Goal: Task Accomplishment & Management: Manage account settings

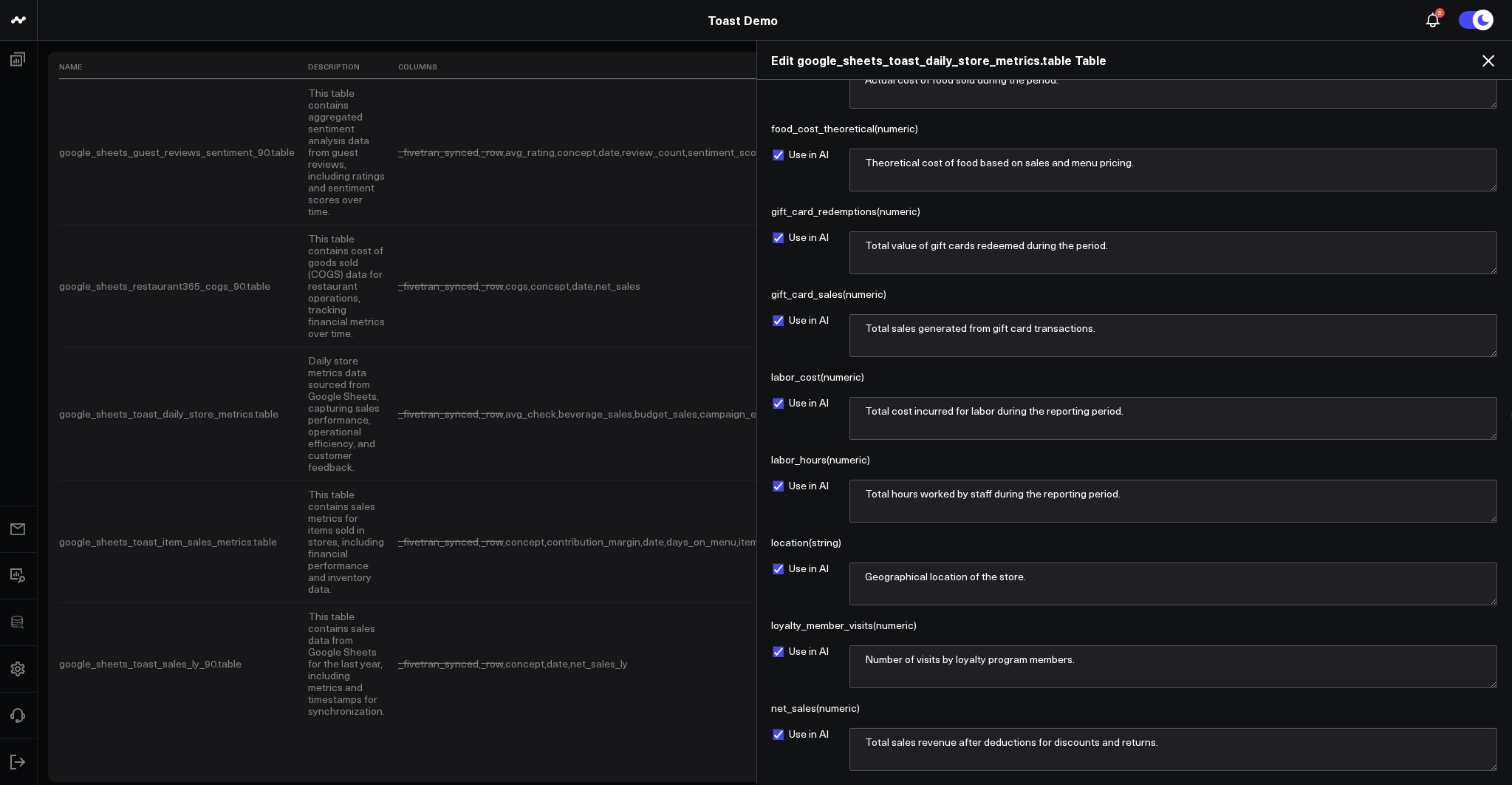
scroll to position [1179, 0]
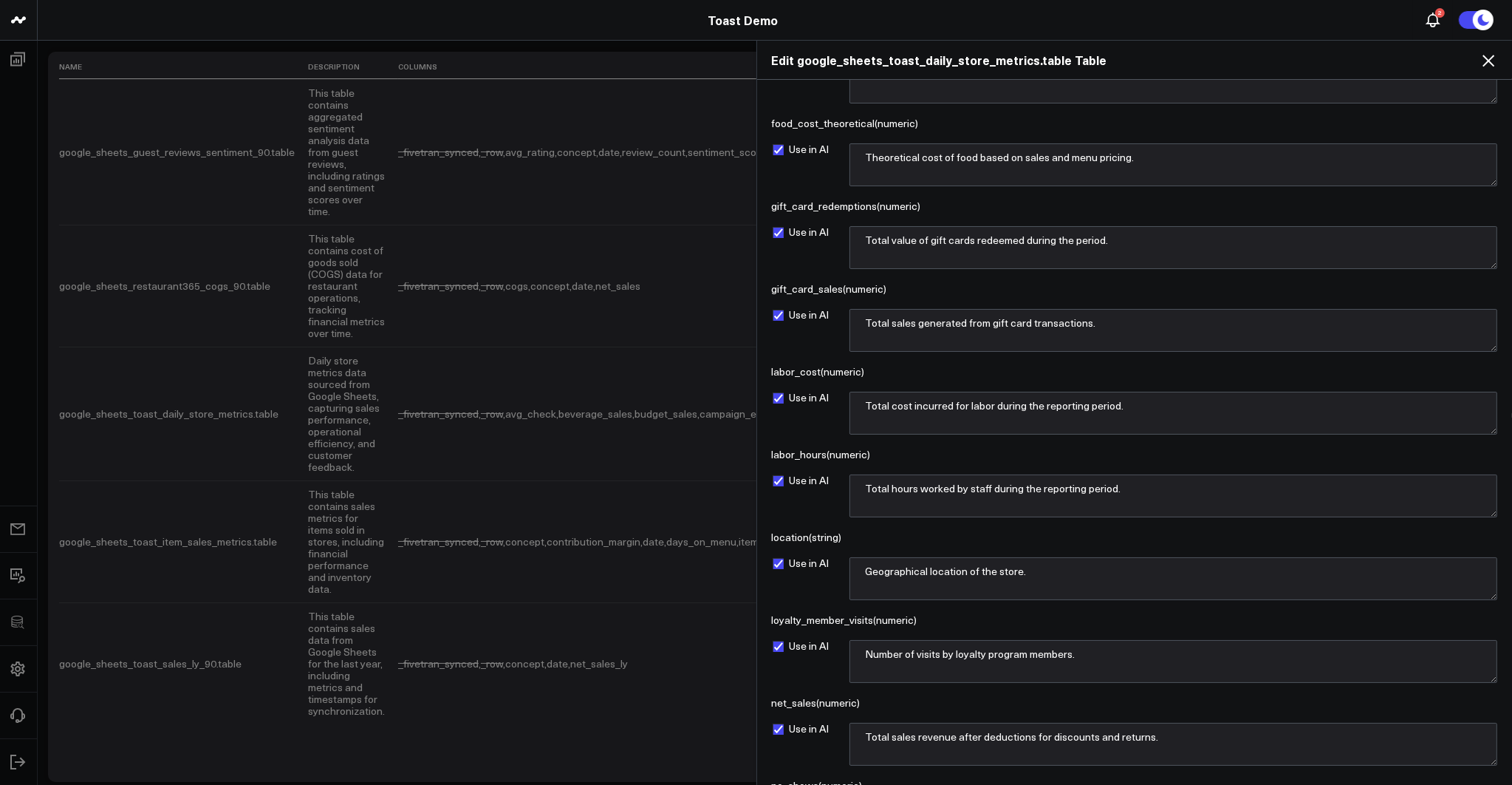
click at [1495, 60] on icon at bounding box center [1488, 60] width 18 height 18
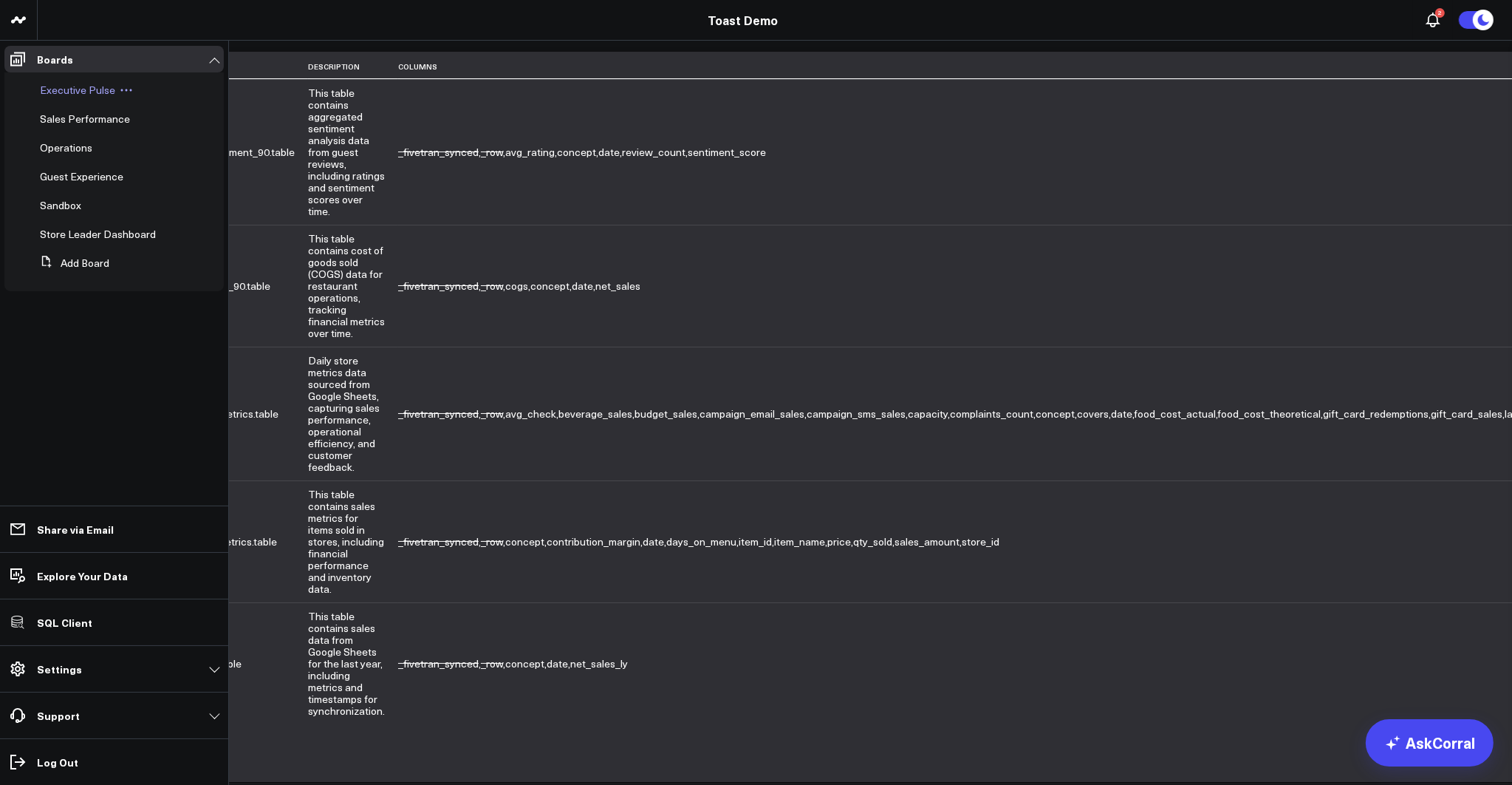
click at [84, 91] on span "Executive Pulse" at bounding box center [77, 89] width 75 height 14
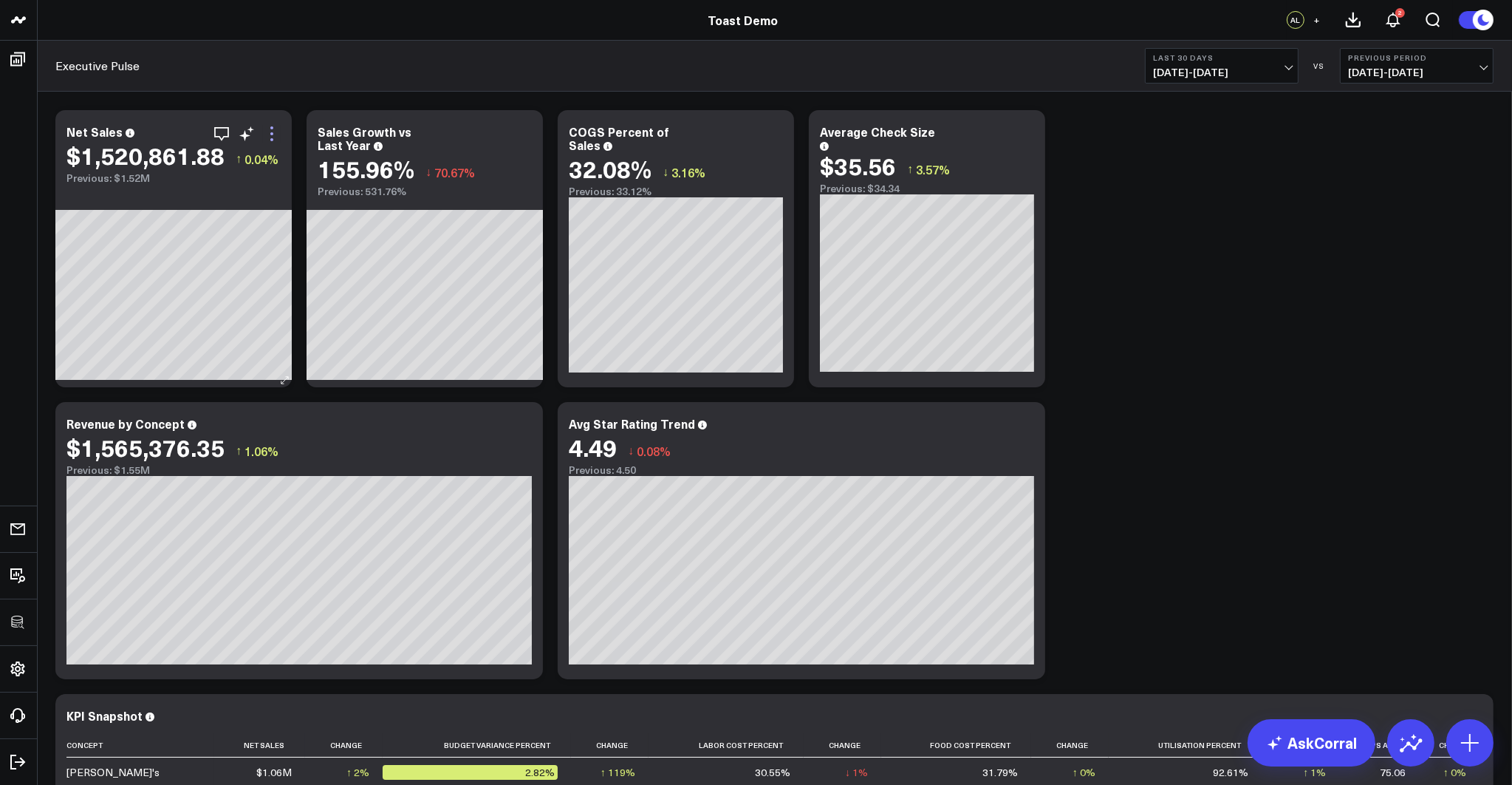
click at [276, 132] on icon at bounding box center [271, 134] width 18 height 18
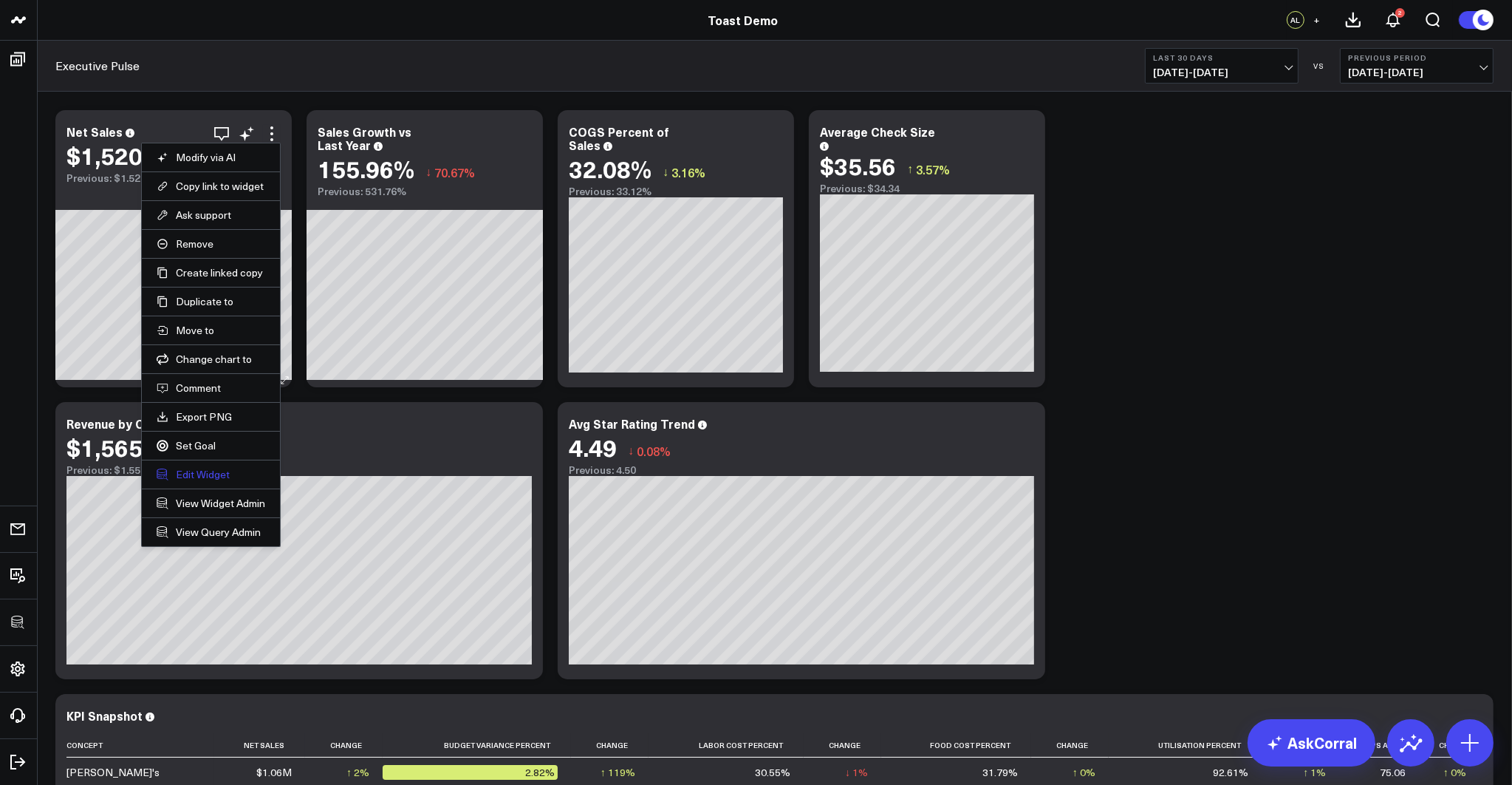
click at [196, 470] on button "Edit Widget" at bounding box center [210, 474] width 108 height 13
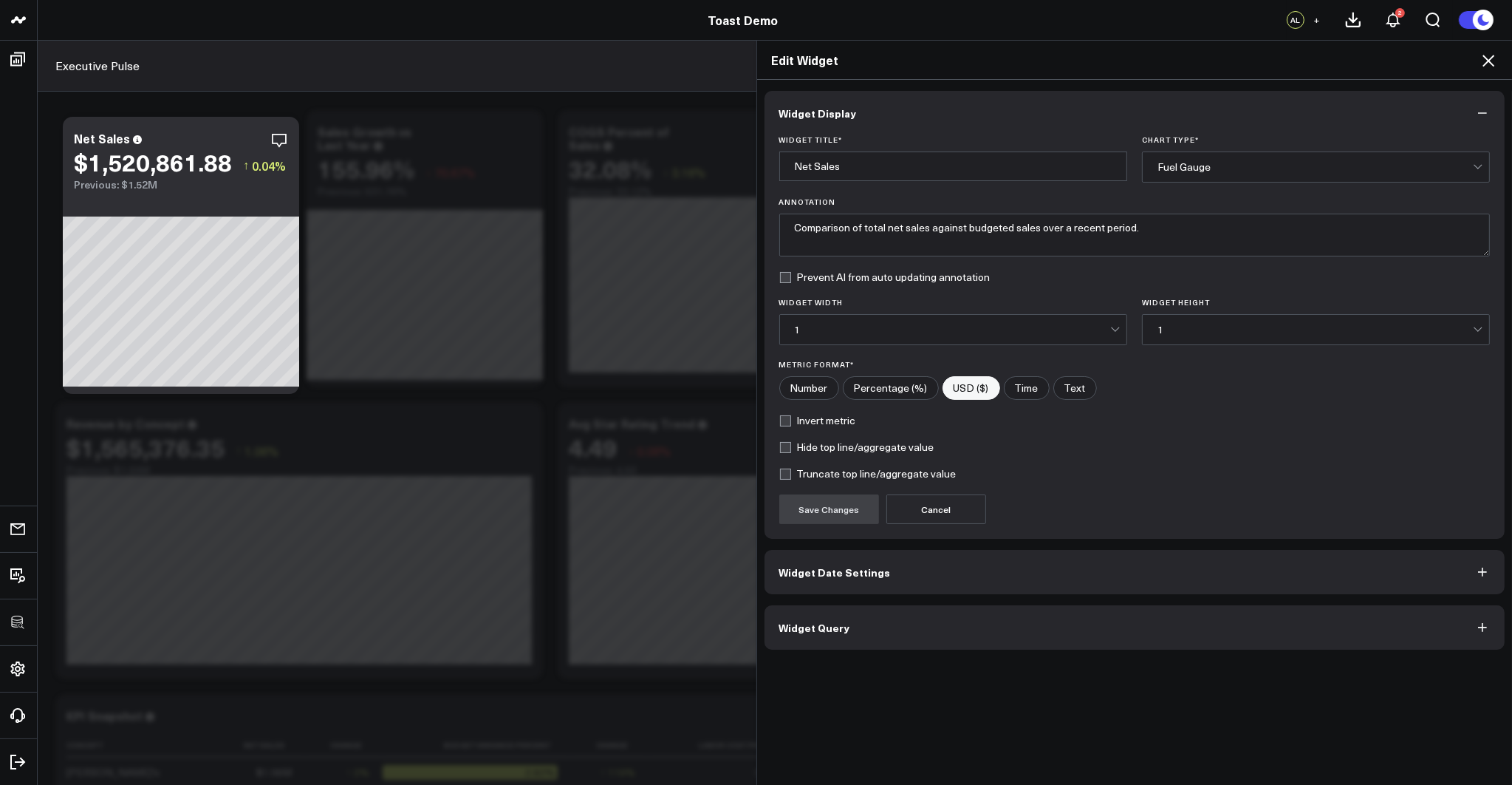
click at [881, 617] on button "Widget Query" at bounding box center [1134, 627] width 740 height 44
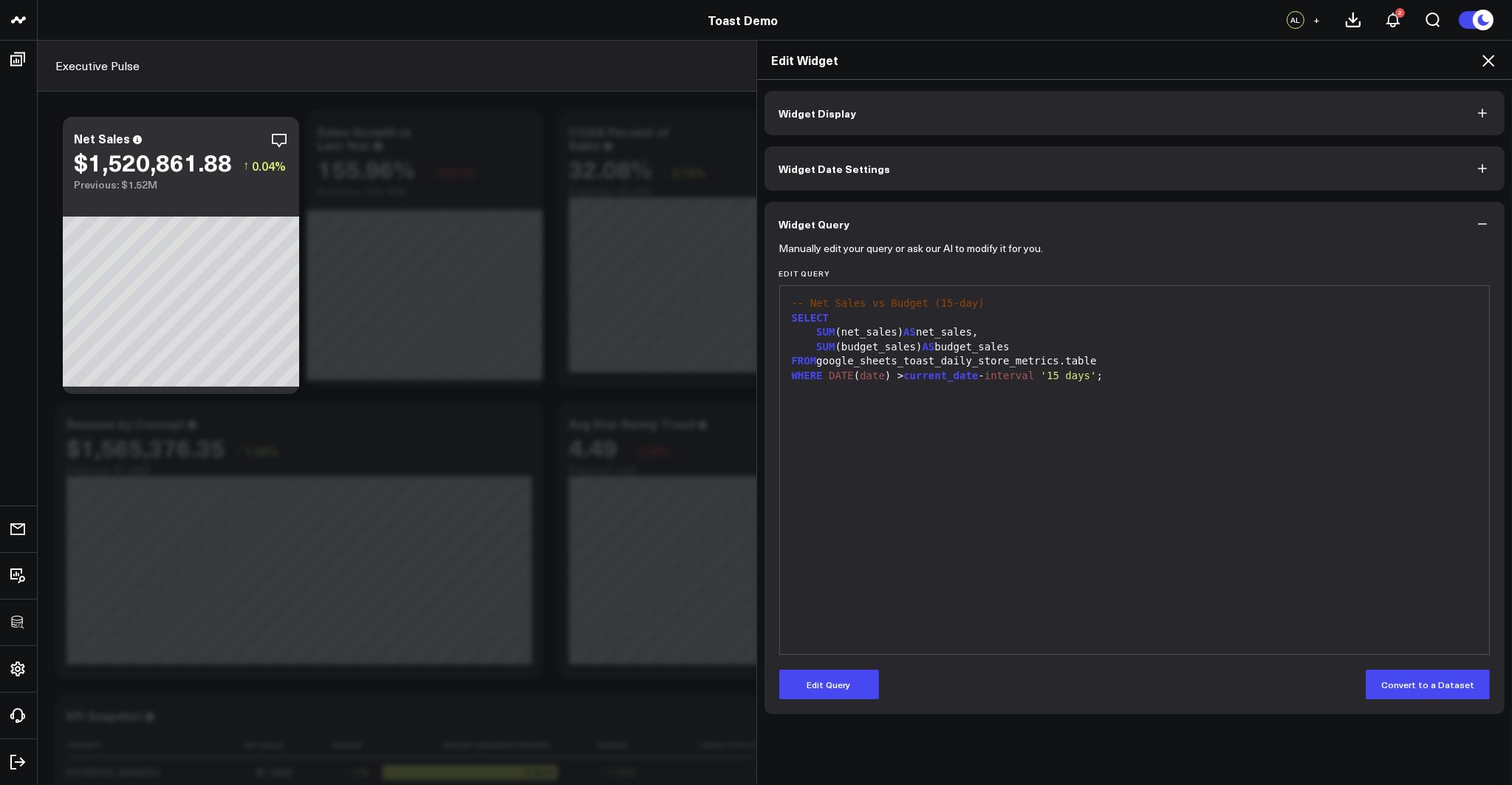
click at [1489, 62] on icon at bounding box center [1488, 60] width 12 height 12
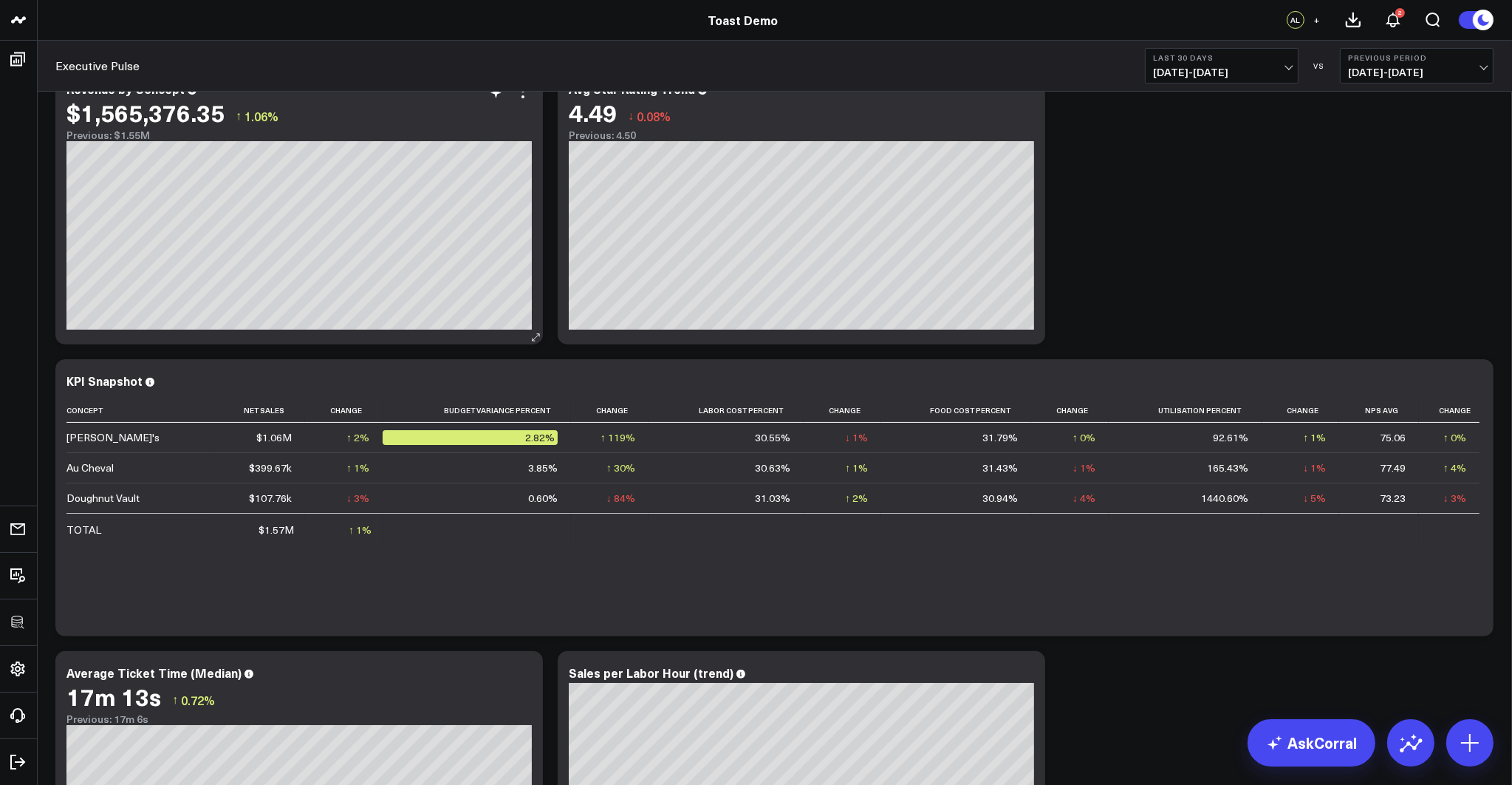
scroll to position [339, 0]
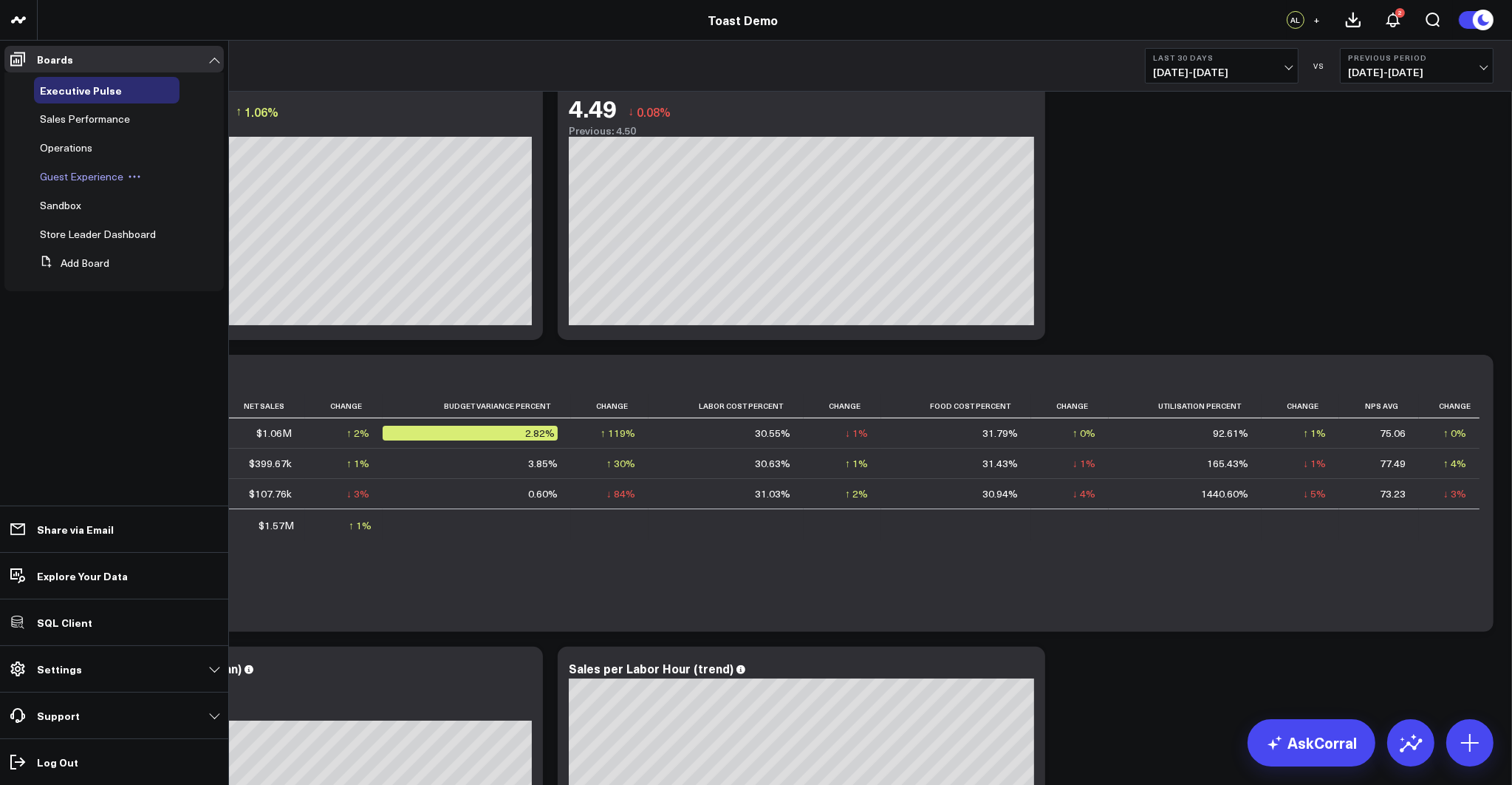
click at [59, 178] on span "Guest Experience" at bounding box center [81, 176] width 84 height 14
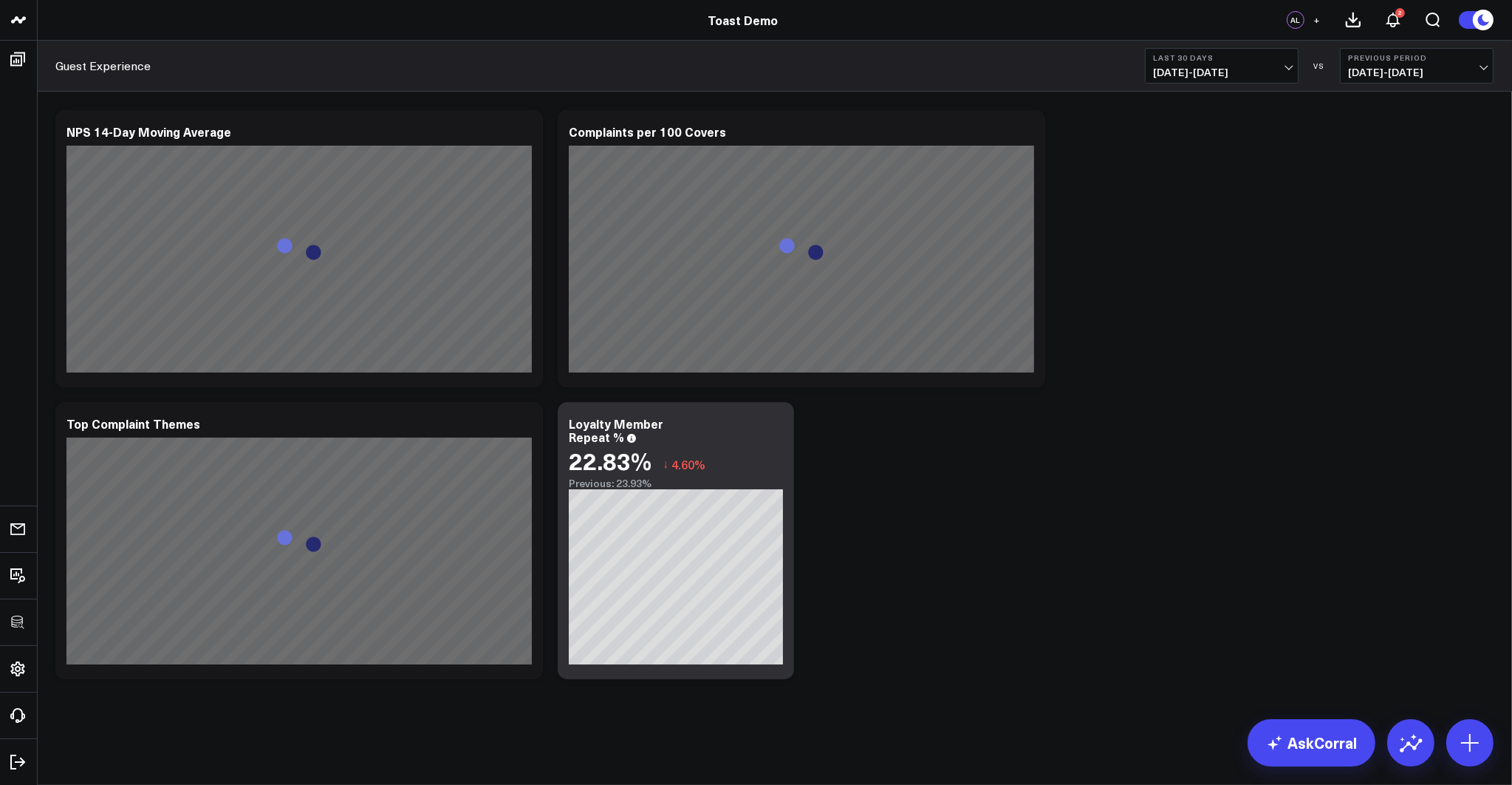
click at [1203, 67] on span "07/13/25 - 08/11/25" at bounding box center [1221, 72] width 137 height 12
click at [1186, 214] on link "Last 90 Days" at bounding box center [1221, 213] width 152 height 28
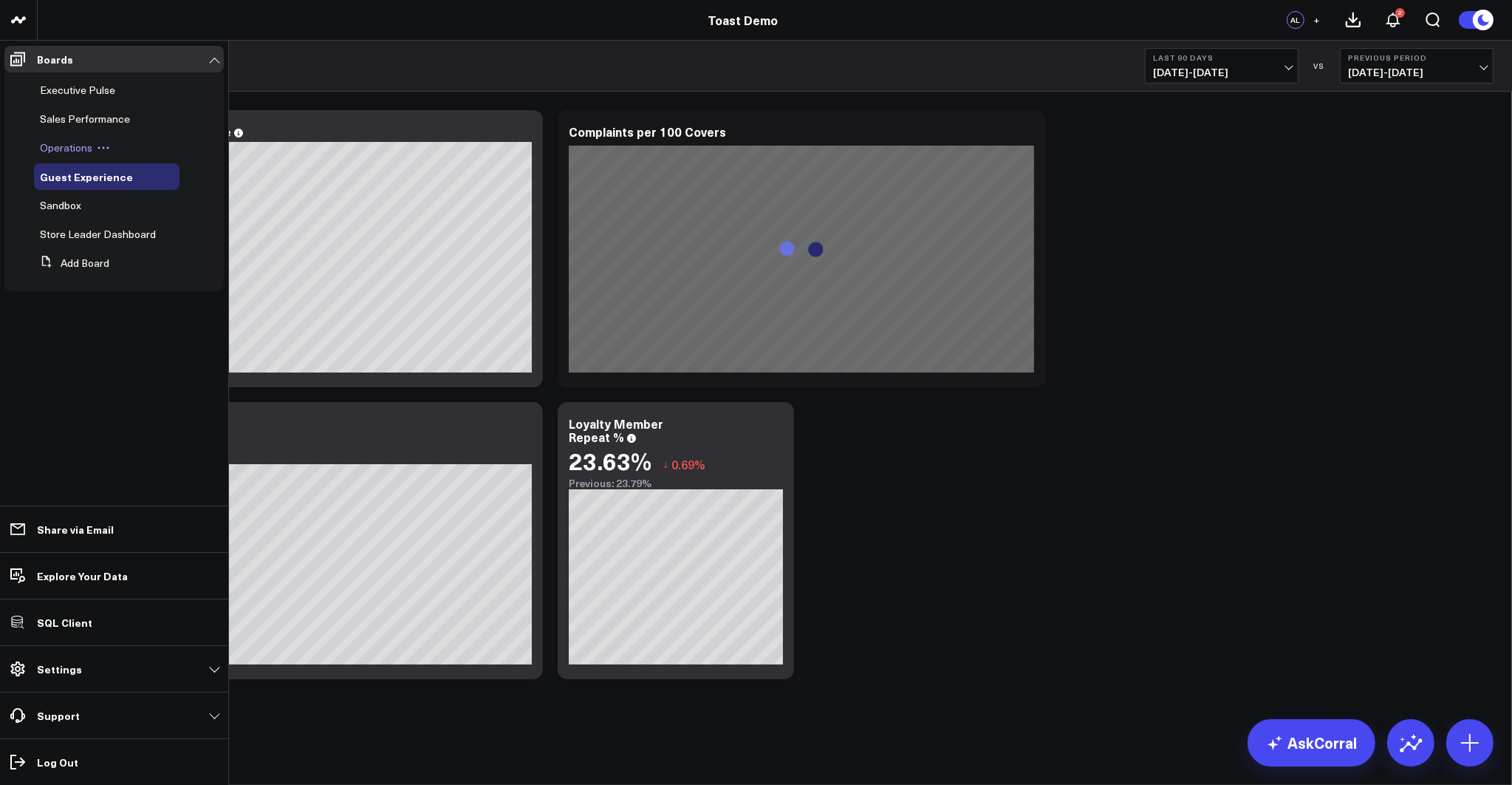
click at [74, 150] on span "Operations" at bounding box center [66, 147] width 53 height 14
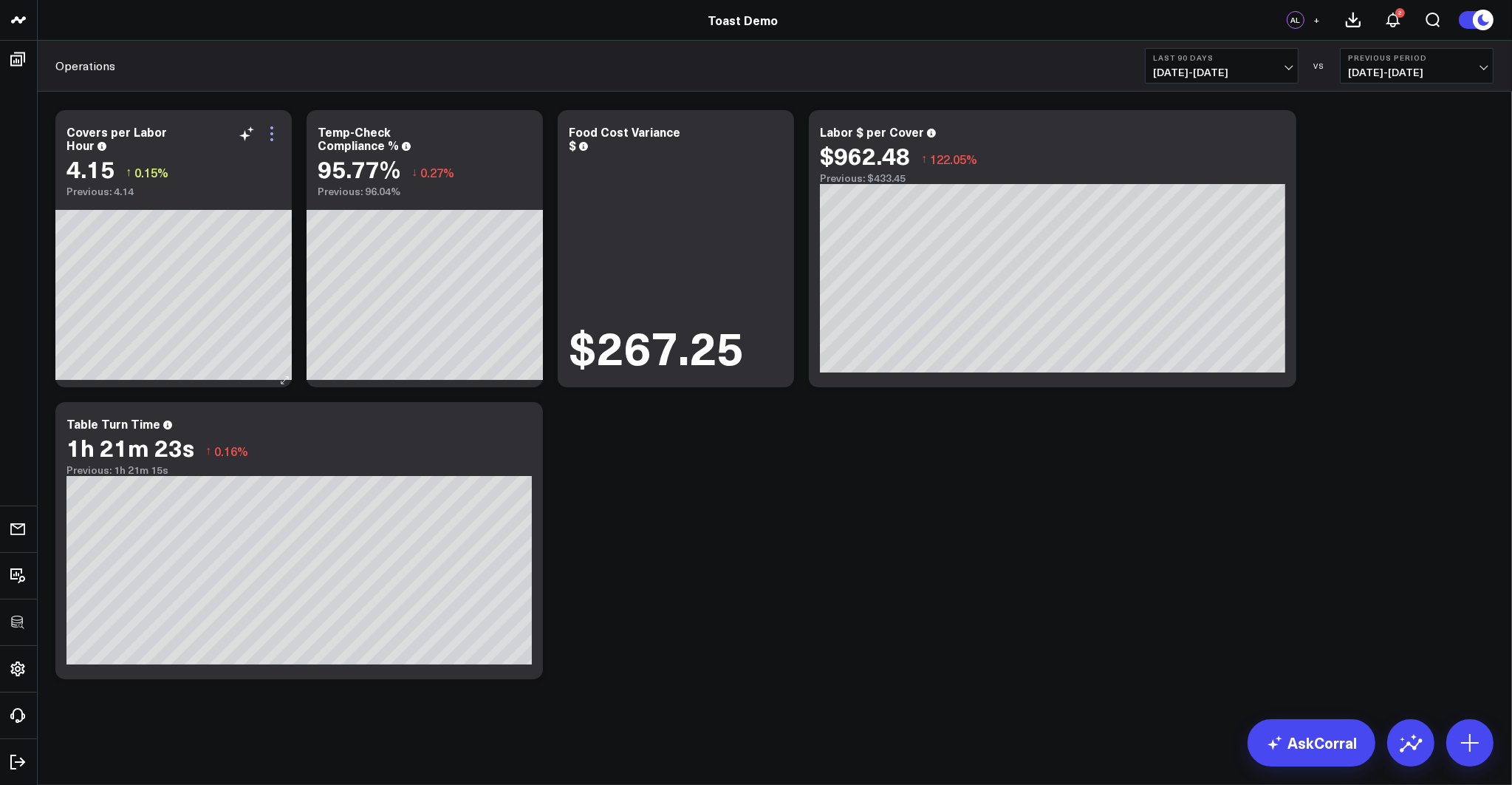
click at [269, 129] on icon at bounding box center [271, 134] width 18 height 18
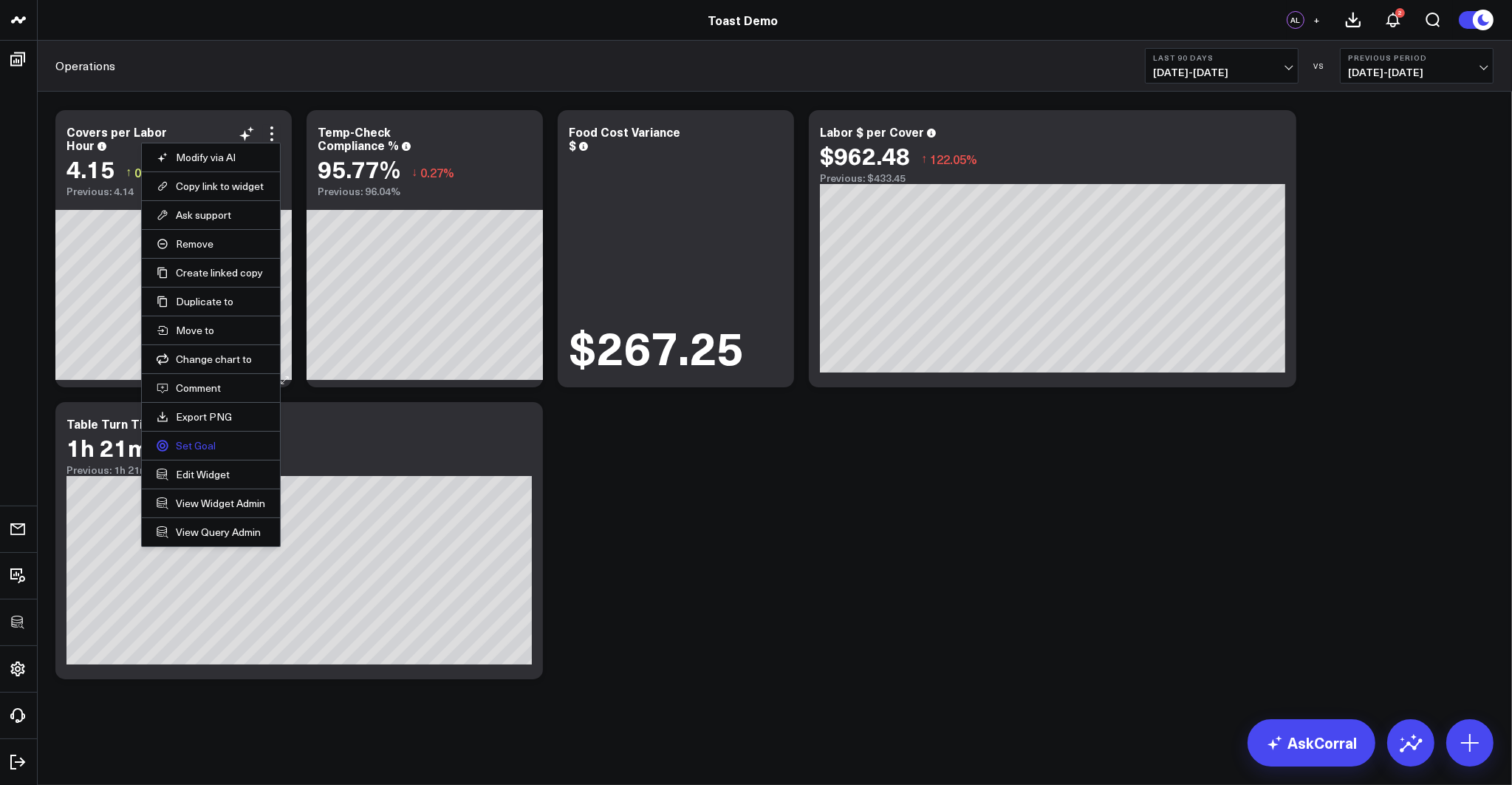
click at [186, 441] on link "Set Goal" at bounding box center [210, 445] width 108 height 13
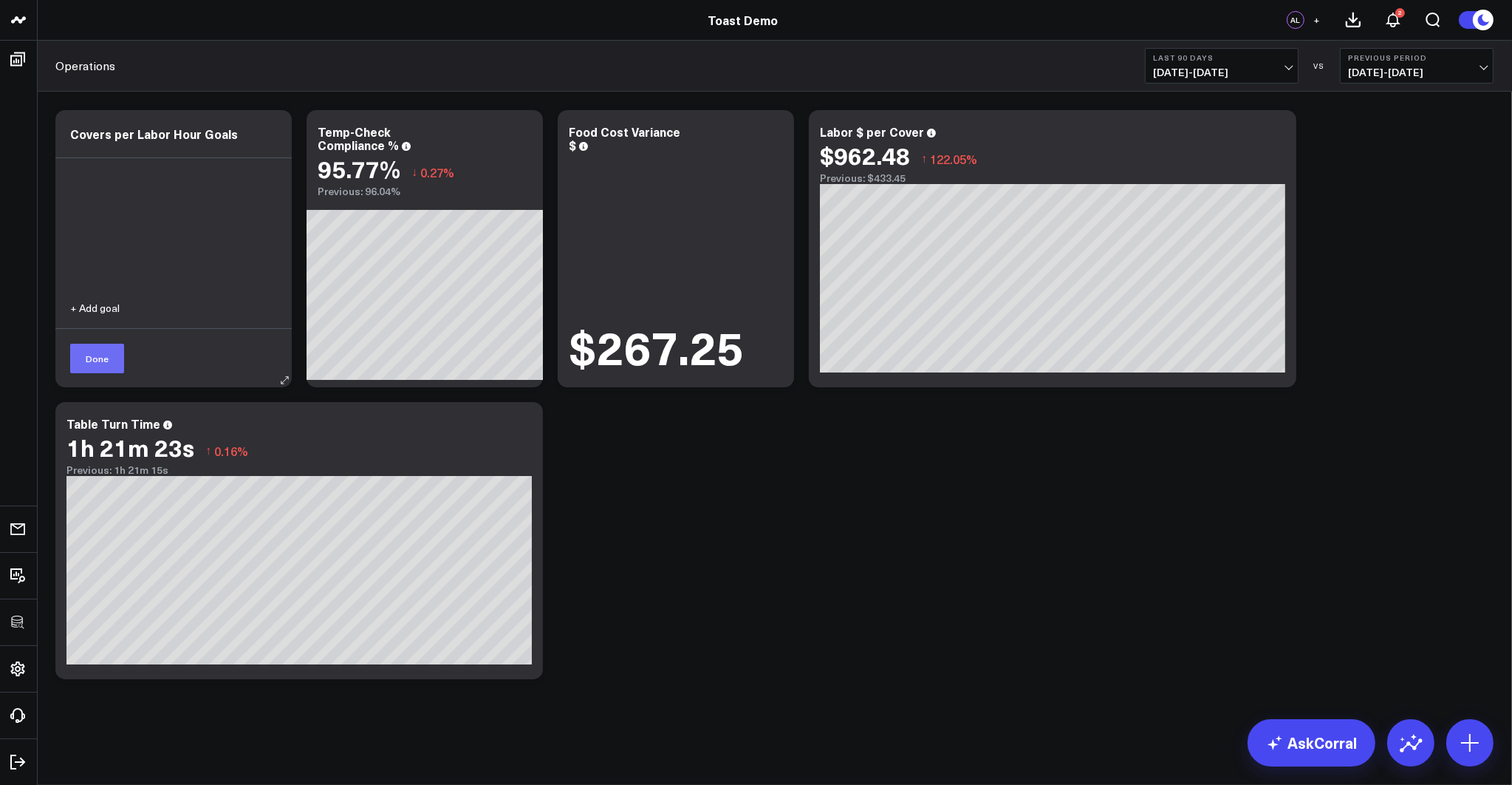
click at [89, 355] on button "Done" at bounding box center [97, 358] width 54 height 29
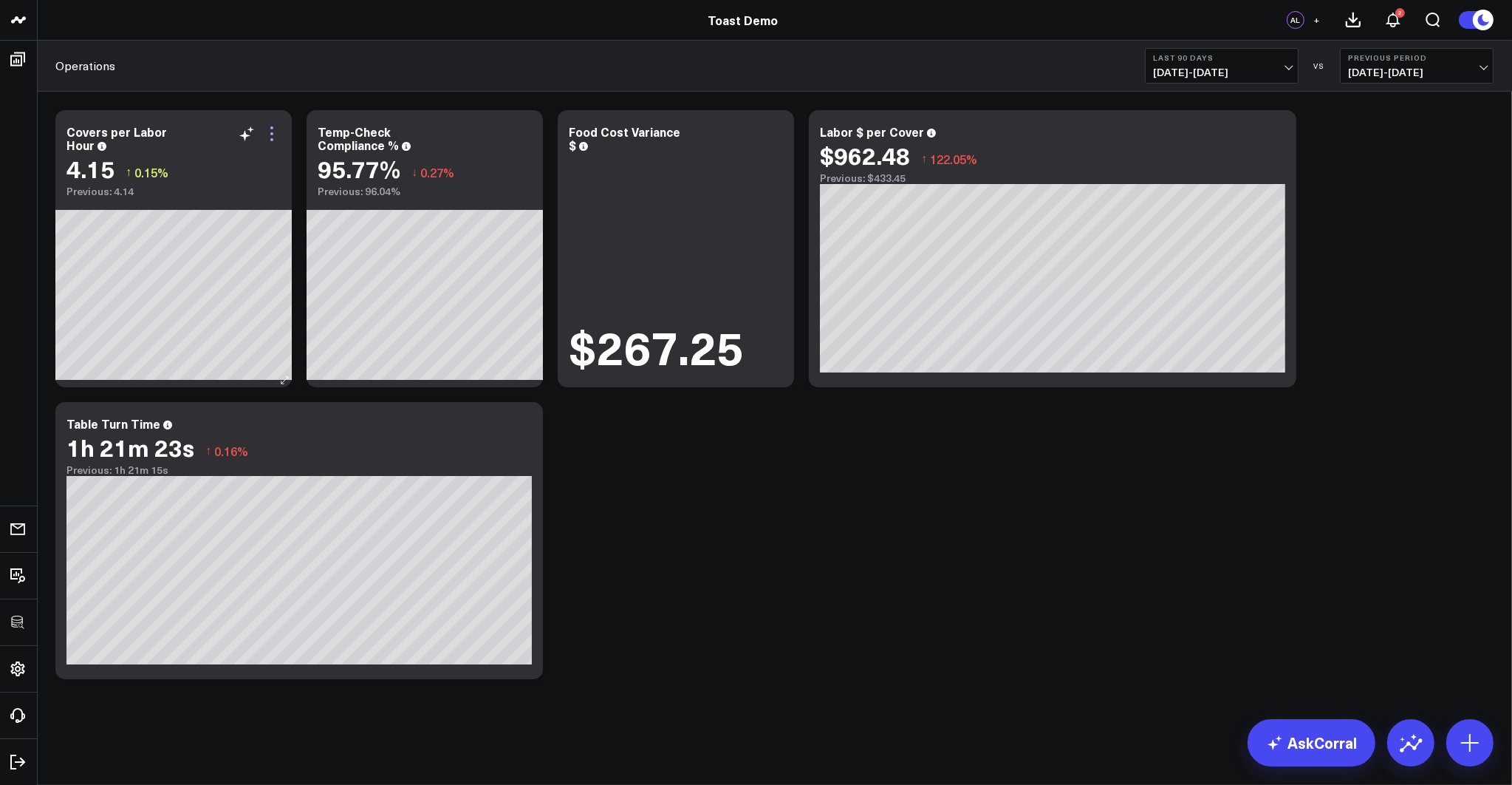
click at [277, 130] on icon at bounding box center [271, 134] width 18 height 18
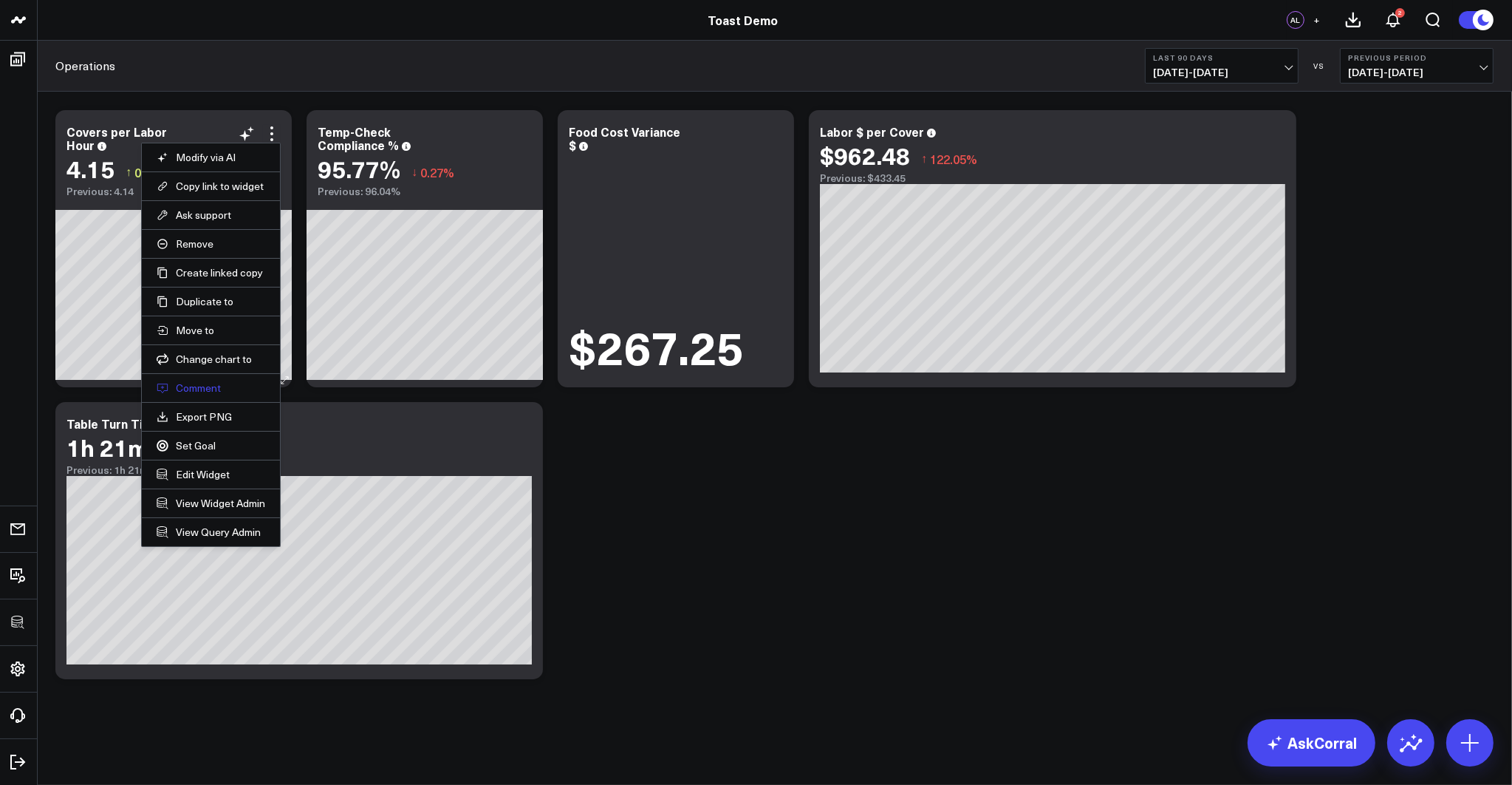
click at [210, 386] on button "Comment" at bounding box center [210, 388] width 108 height 13
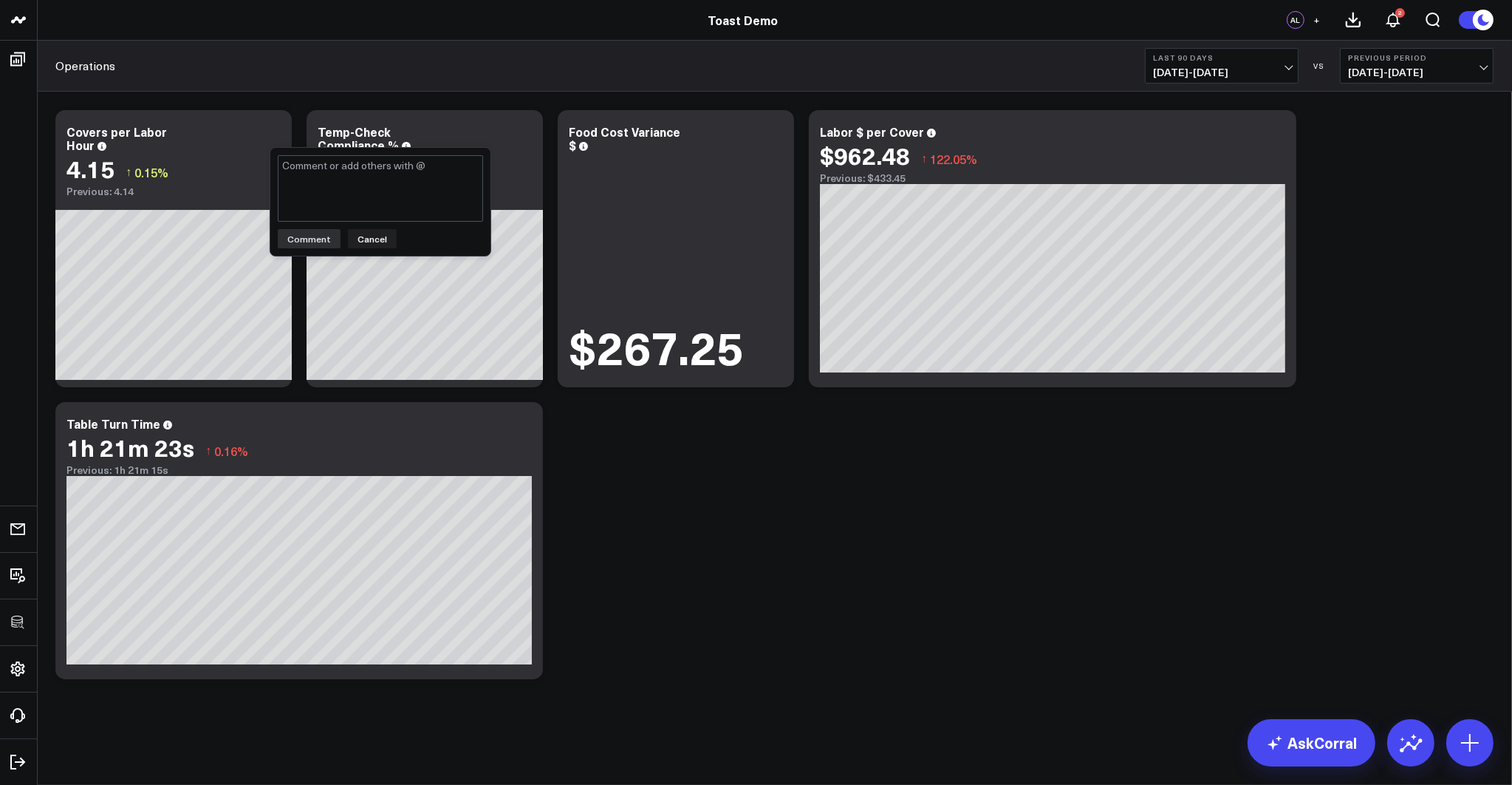
click at [394, 202] on textarea at bounding box center [380, 188] width 205 height 67
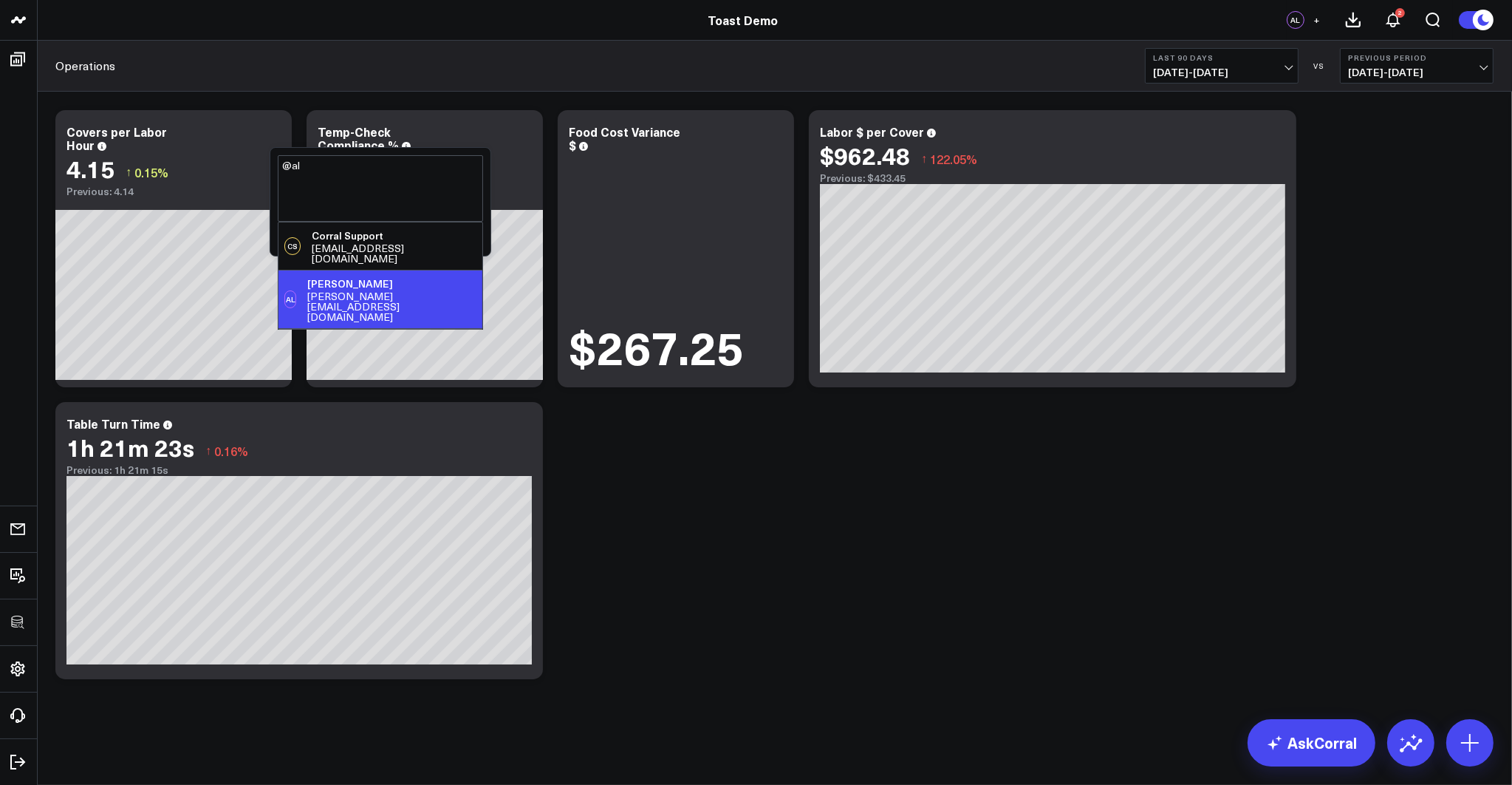
click at [371, 291] on div "alex+toast_example@corraldata.com" at bounding box center [392, 306] width 169 height 31
type textarea "@Alex Lirtsman"
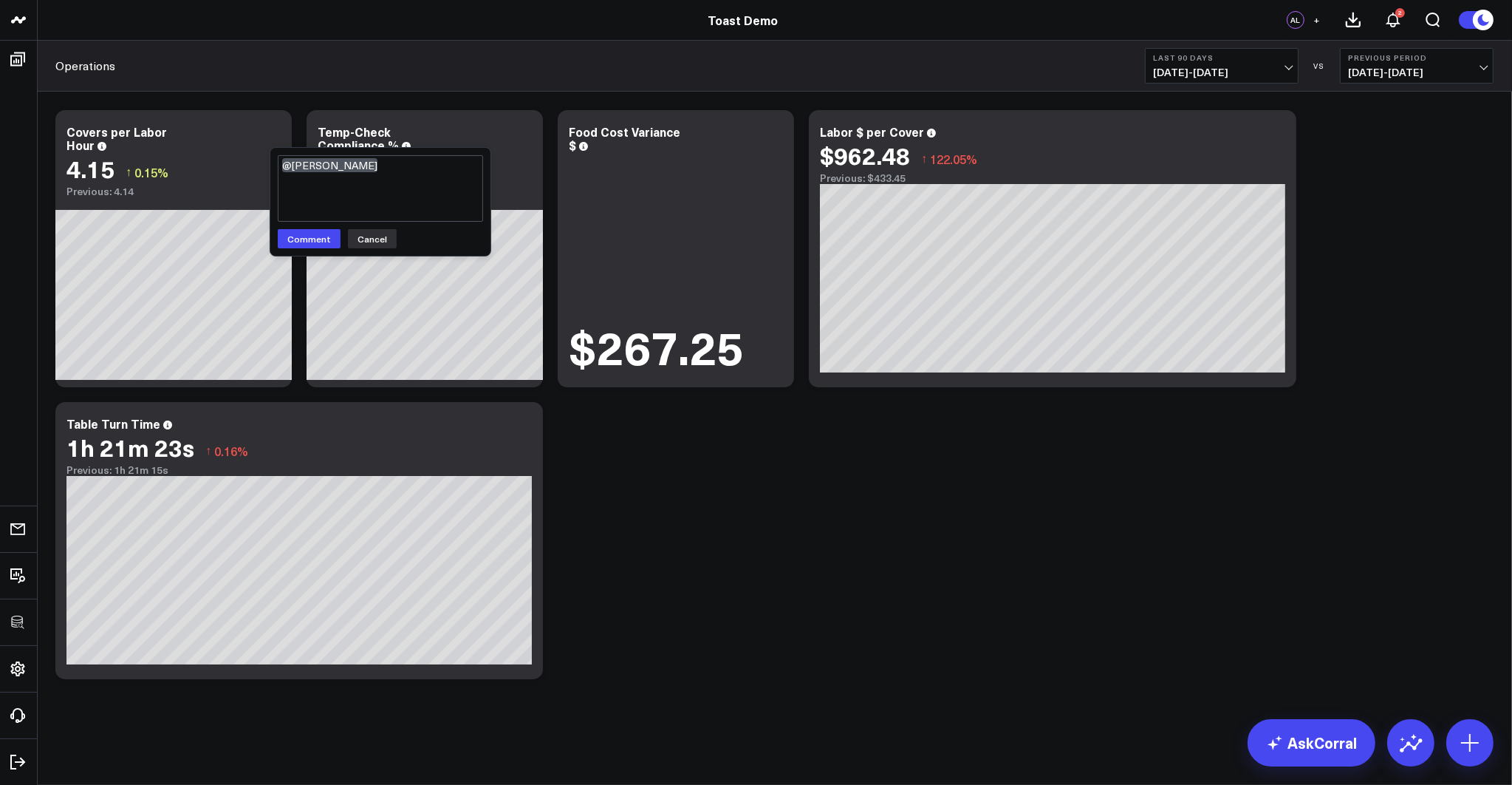
click at [377, 246] on button "Cancel" at bounding box center [373, 238] width 49 height 19
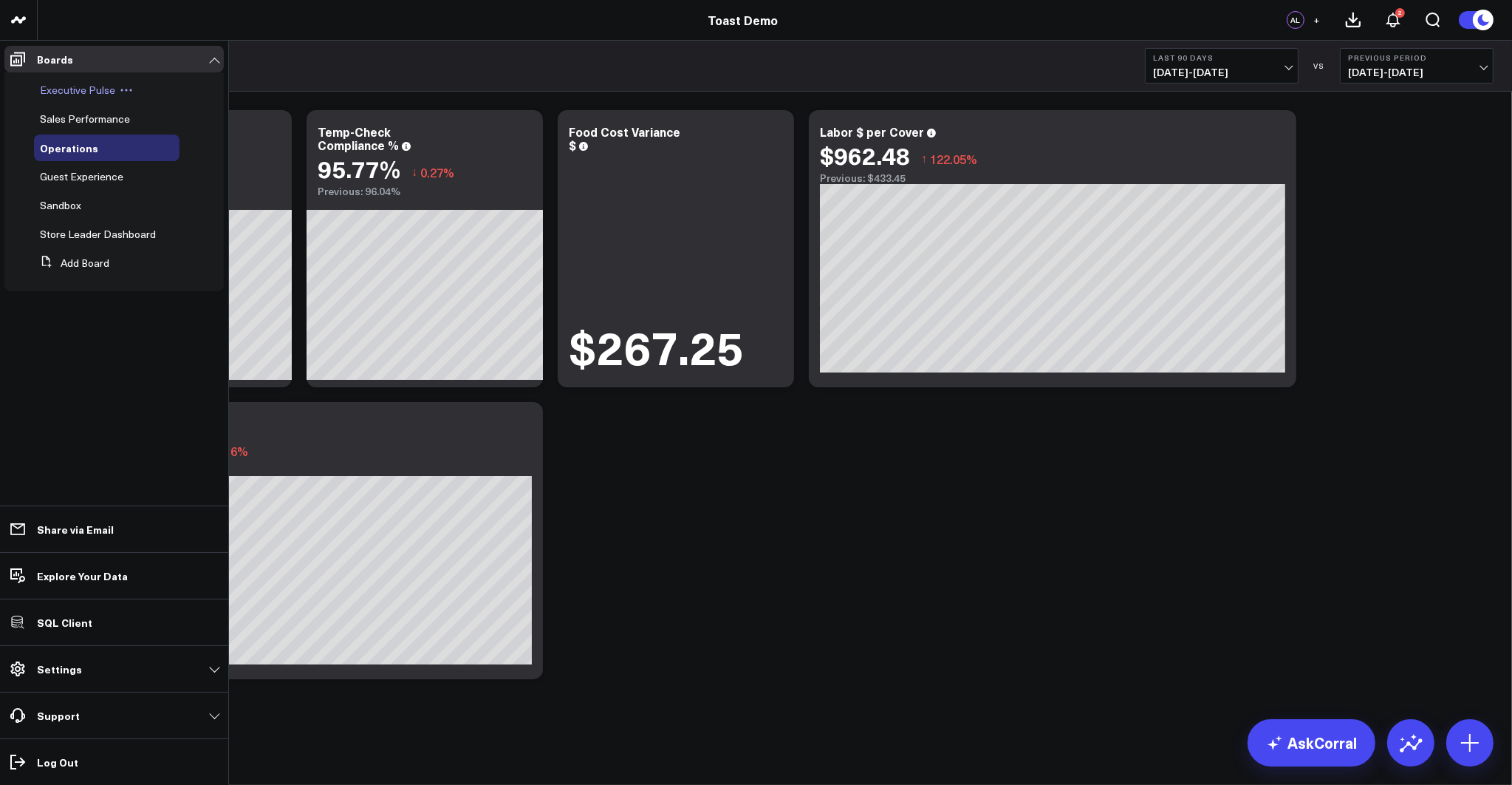
click at [47, 88] on span "Executive Pulse" at bounding box center [77, 89] width 75 height 14
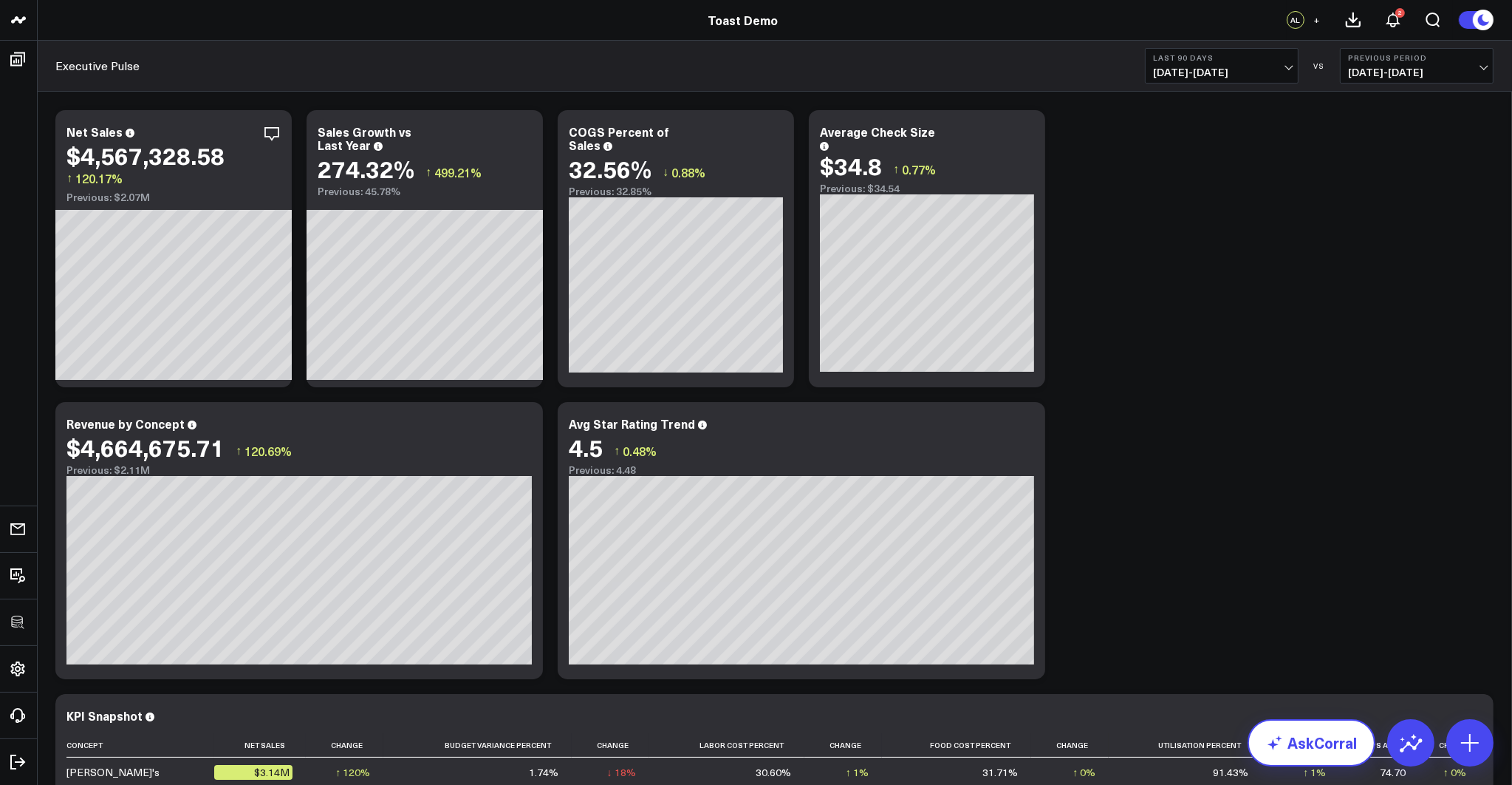
click at [1322, 738] on link "AskCorral" at bounding box center [1312, 743] width 128 height 47
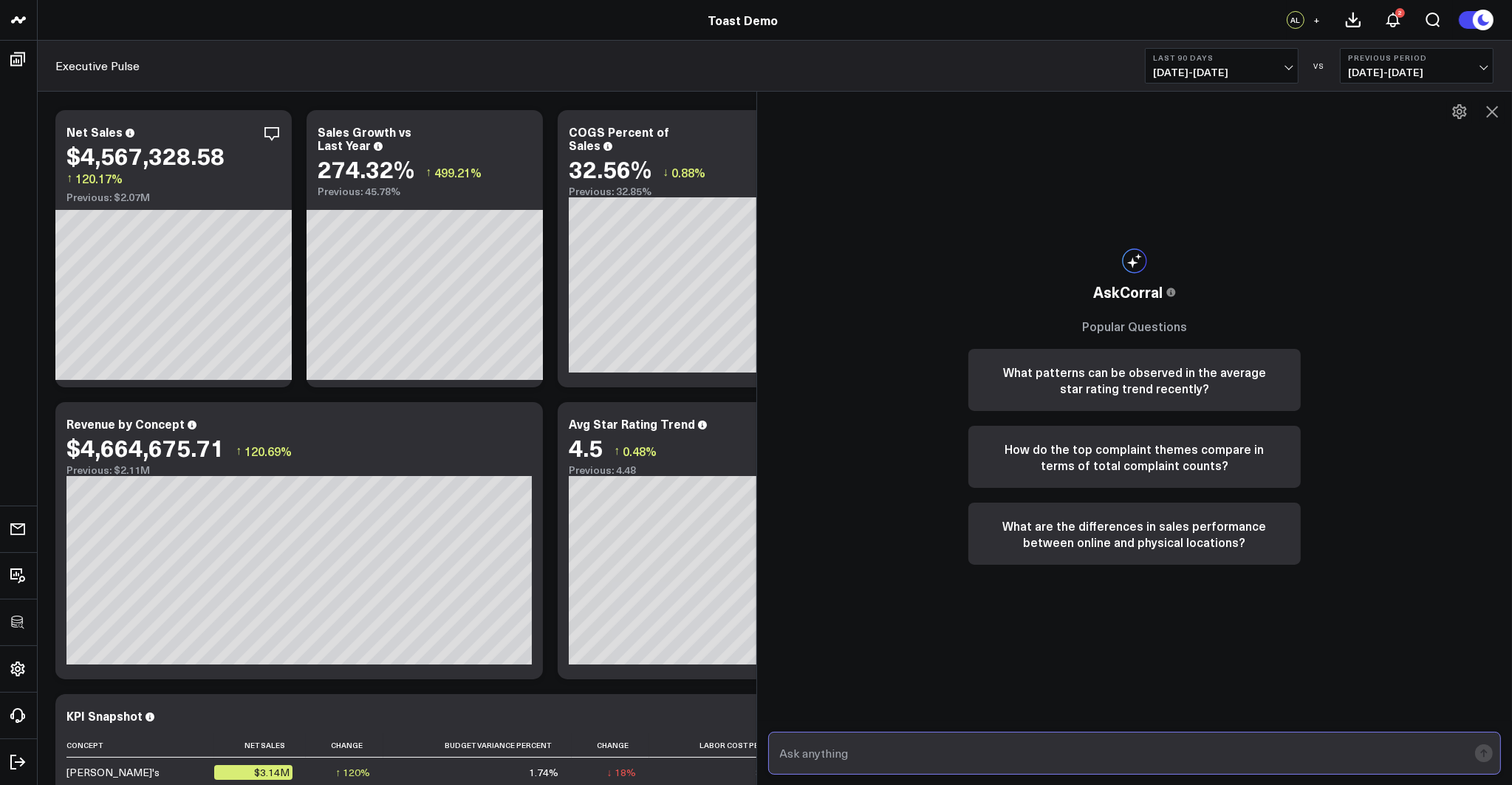
click at [1152, 763] on input "text" at bounding box center [1122, 753] width 692 height 26
click at [1110, 749] on input "what are my top performing menu items?" at bounding box center [1122, 753] width 692 height 26
type input "what are my top performing menu items?"
click at [1478, 753] on rect "submit" at bounding box center [1483, 752] width 18 height 18
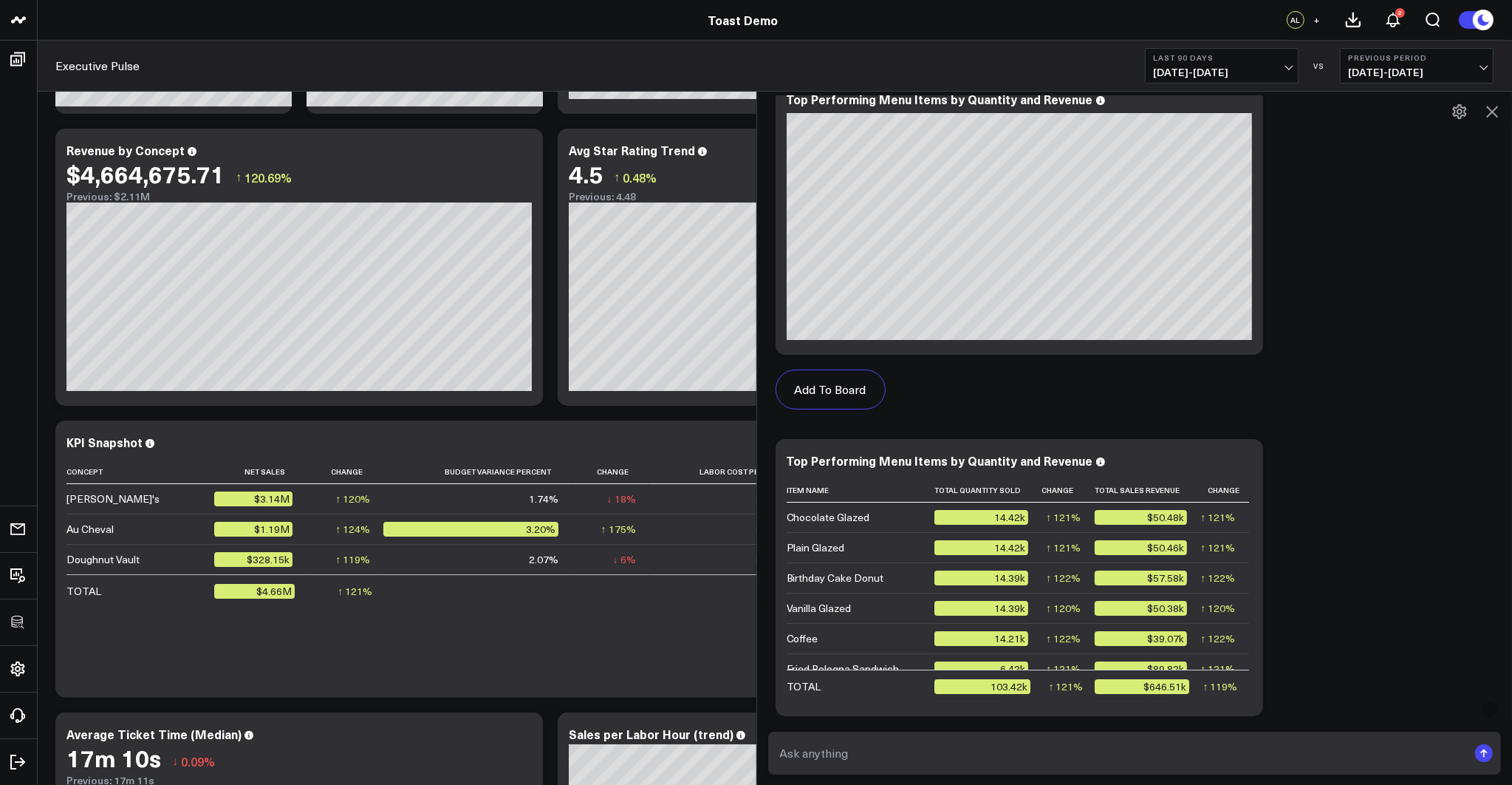
scroll to position [390, 0]
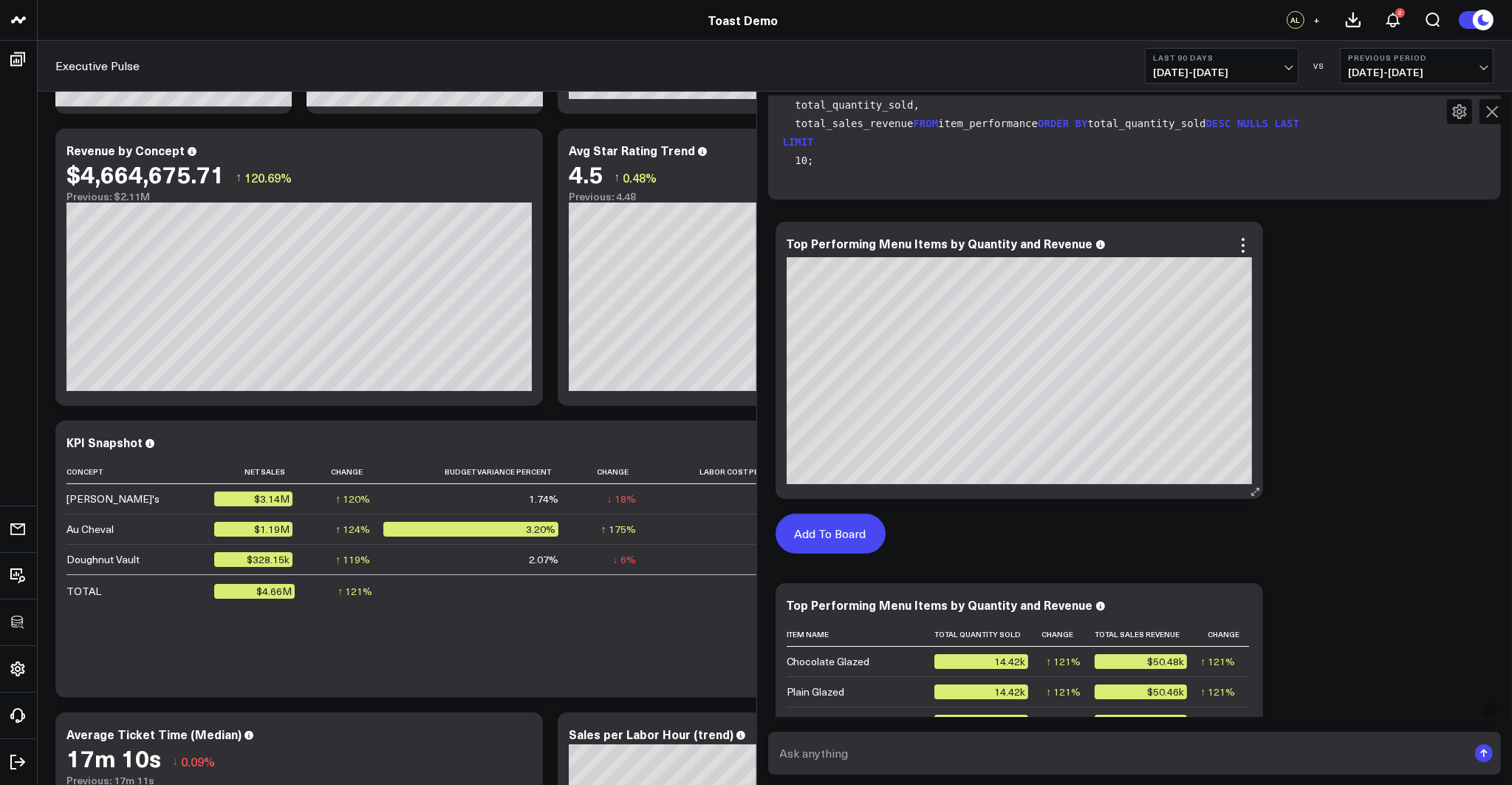
click at [836, 527] on button "Add To Board" at bounding box center [830, 533] width 110 height 40
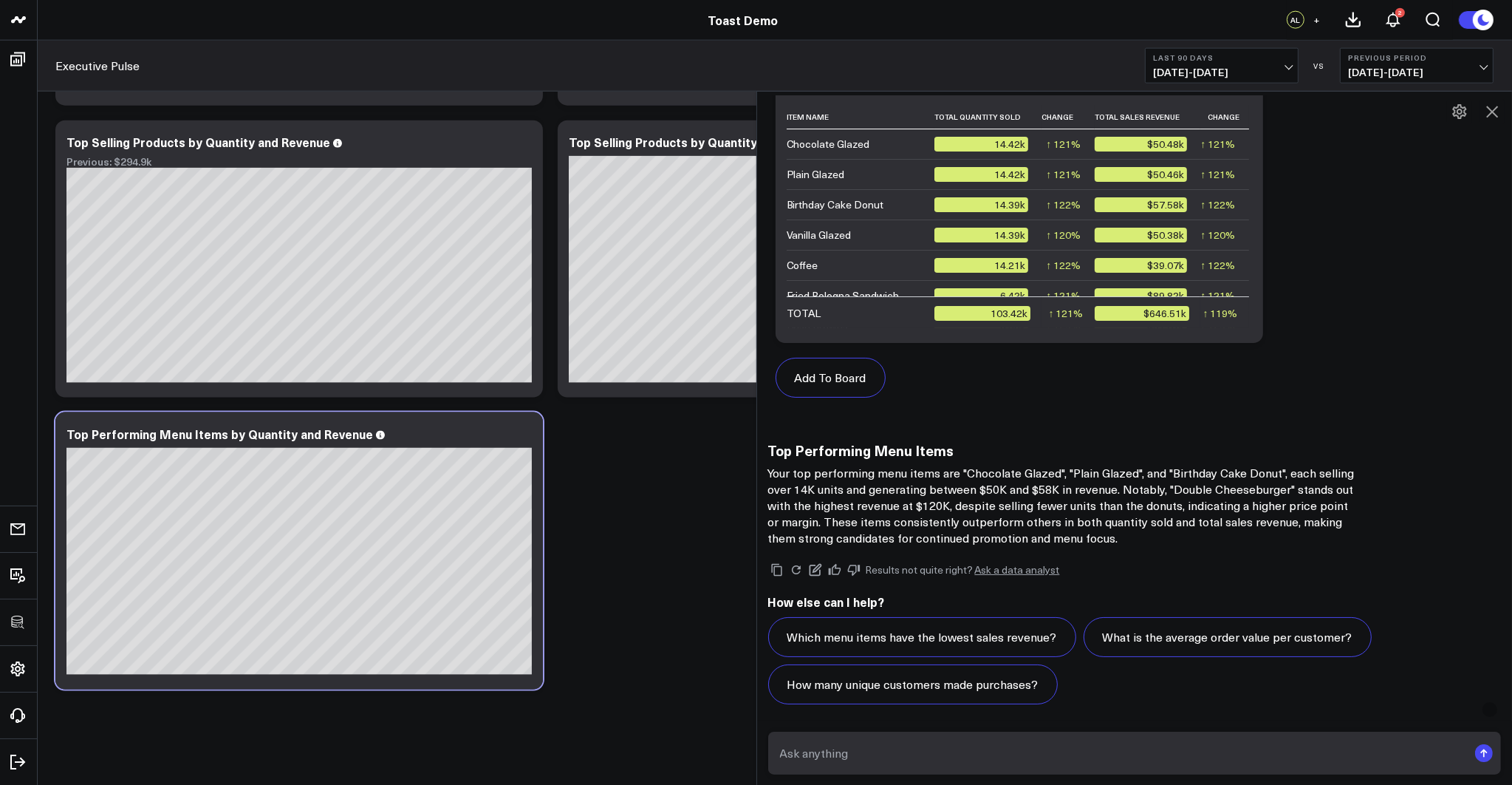
scroll to position [908, 0]
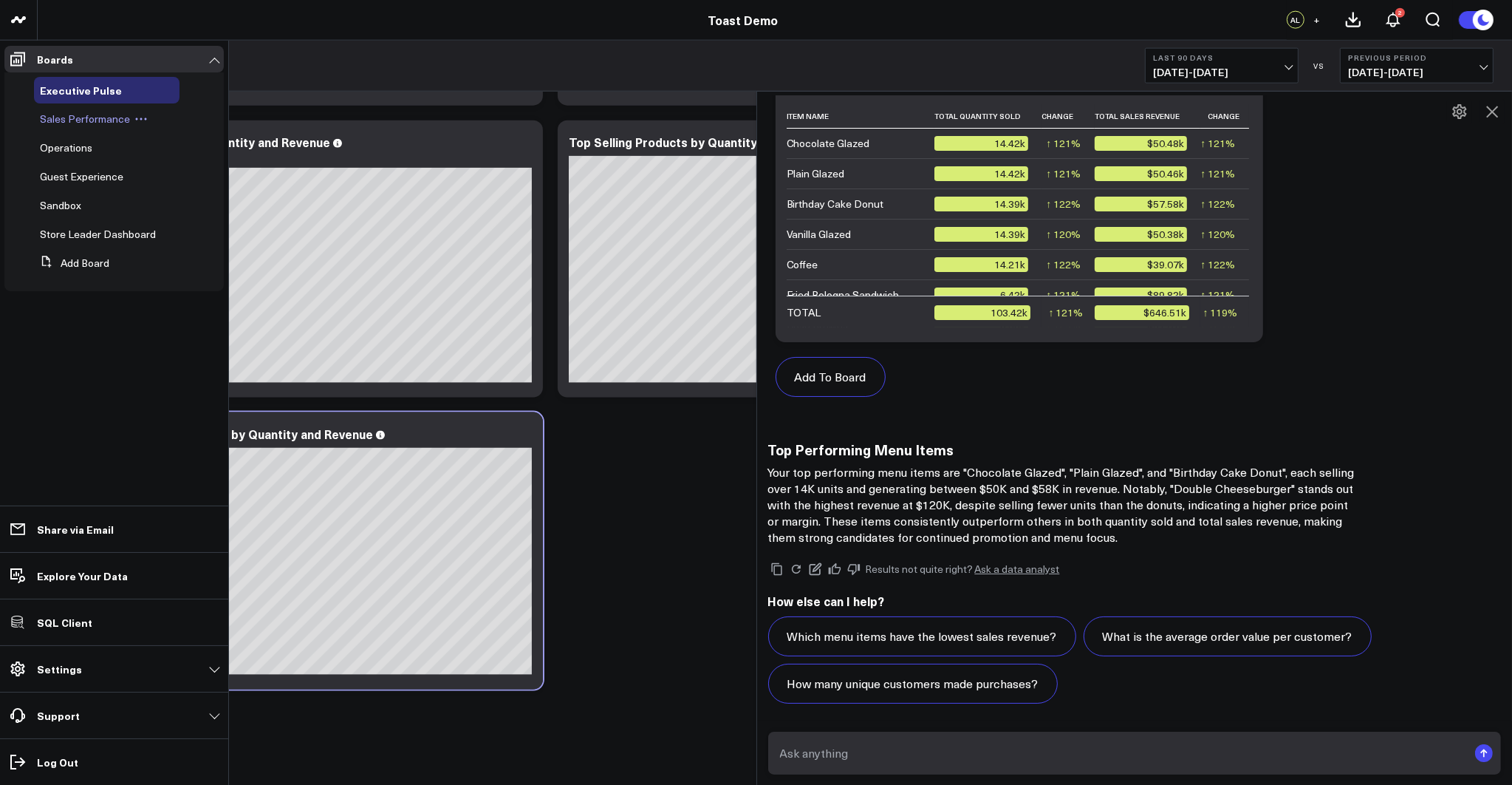
click at [140, 119] on icon at bounding box center [141, 120] width 2 height 2
click at [199, 167] on button "Edit Permissions" at bounding box center [206, 167] width 119 height 29
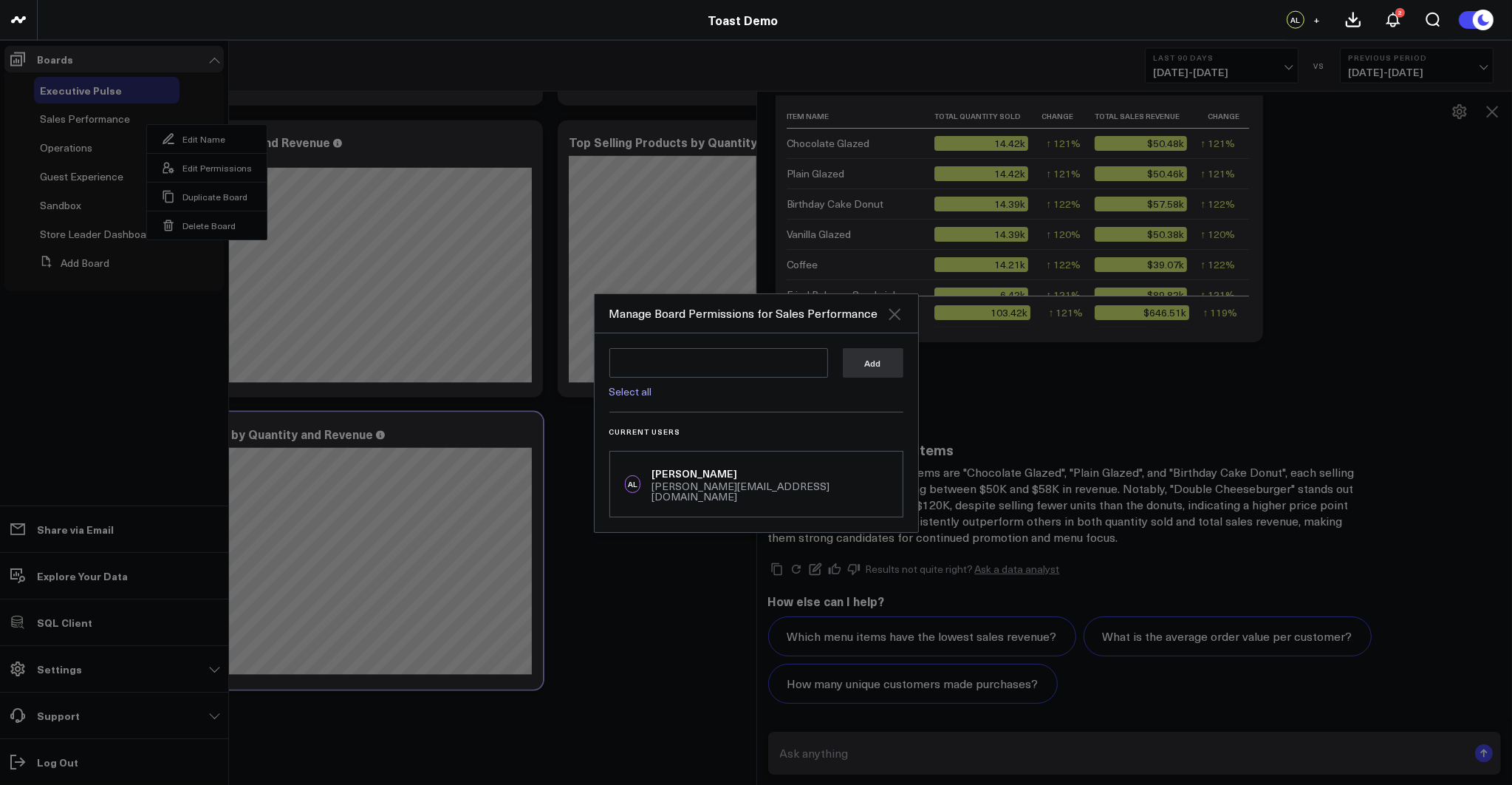
click at [896, 320] on icon at bounding box center [894, 313] width 12 height 12
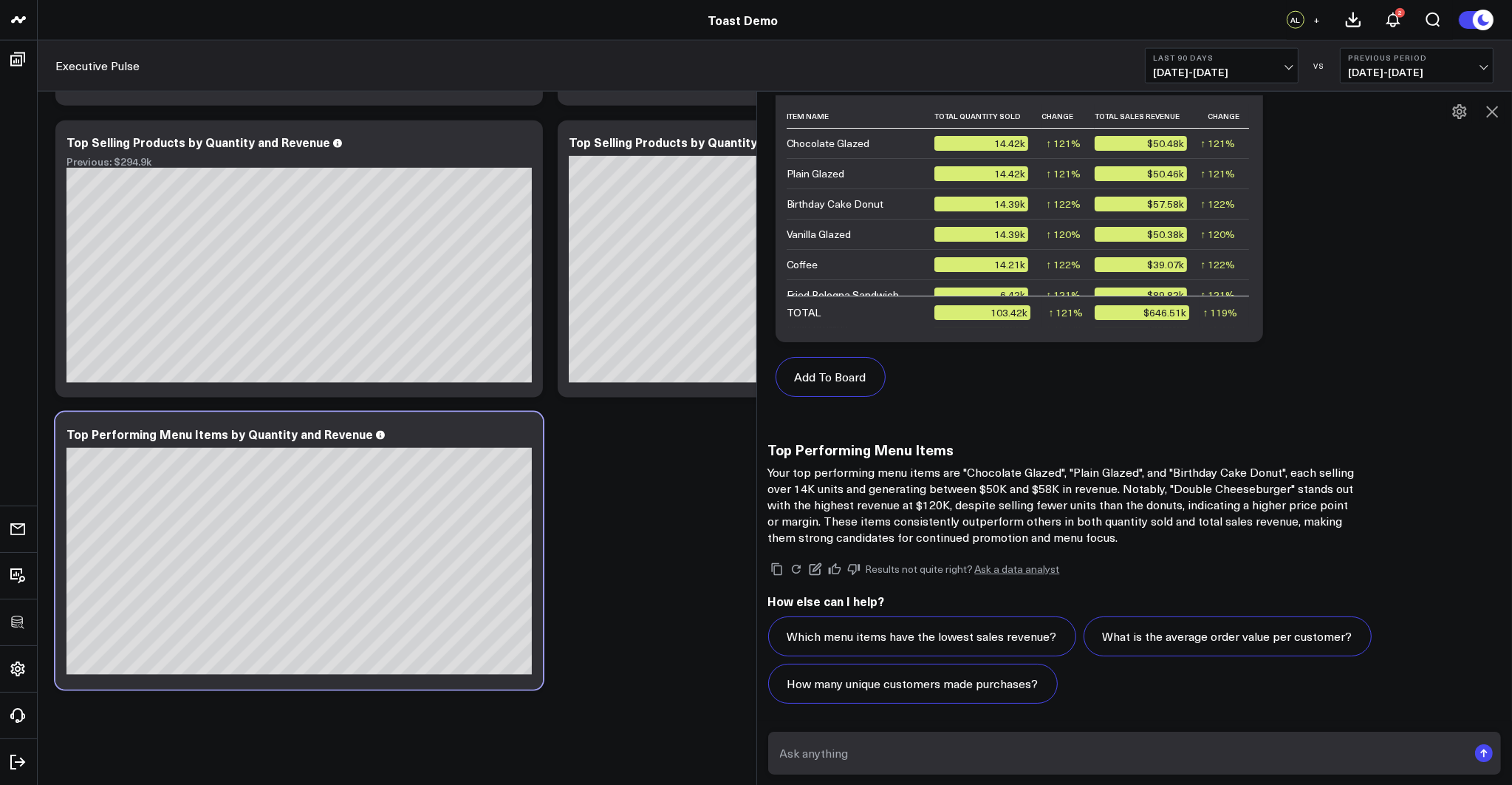
click at [1495, 108] on icon at bounding box center [1491, 111] width 12 height 12
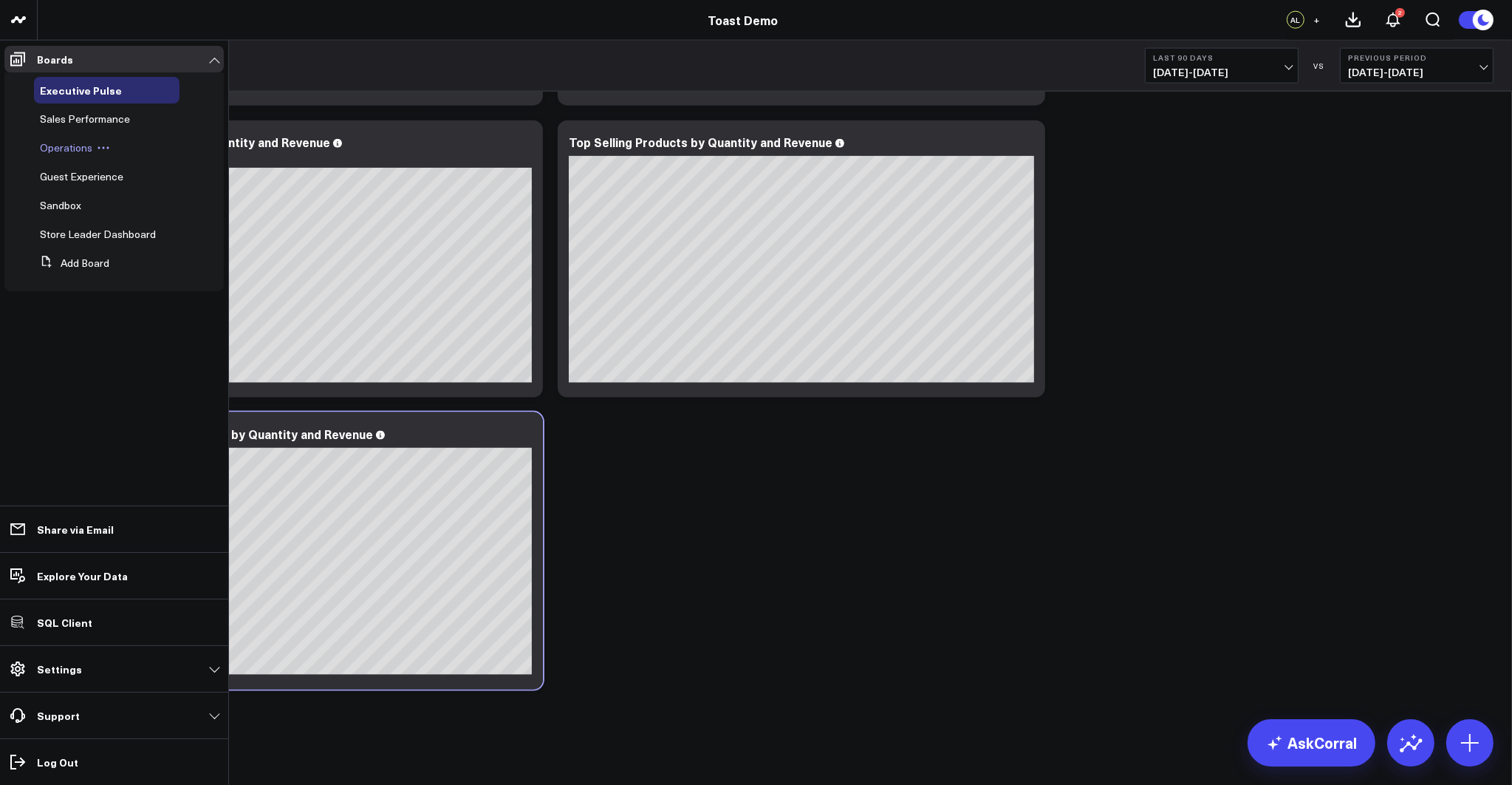
click at [63, 143] on span "Operations" at bounding box center [66, 147] width 53 height 14
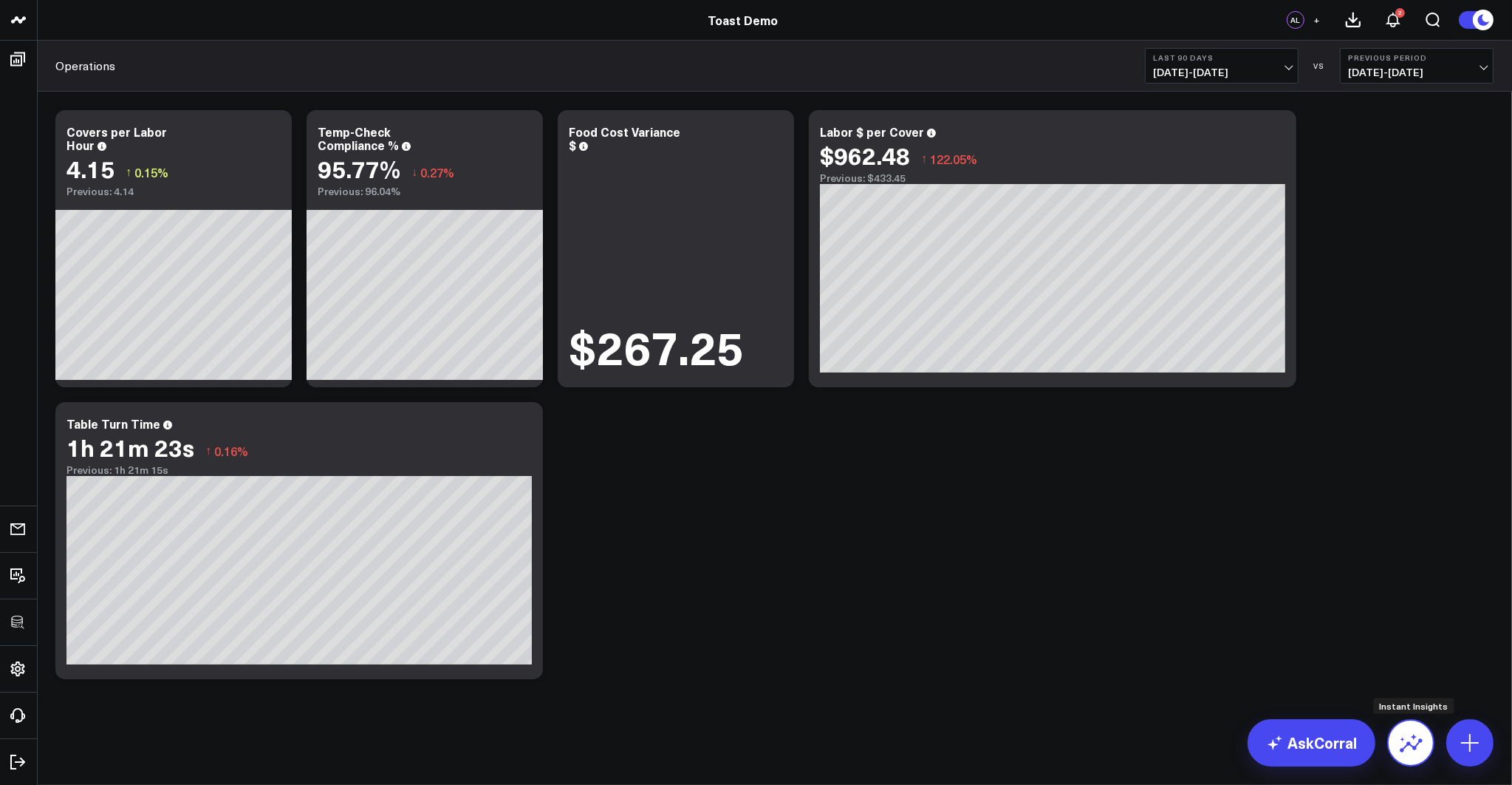
click at [1402, 749] on icon at bounding box center [1410, 745] width 23 height 14
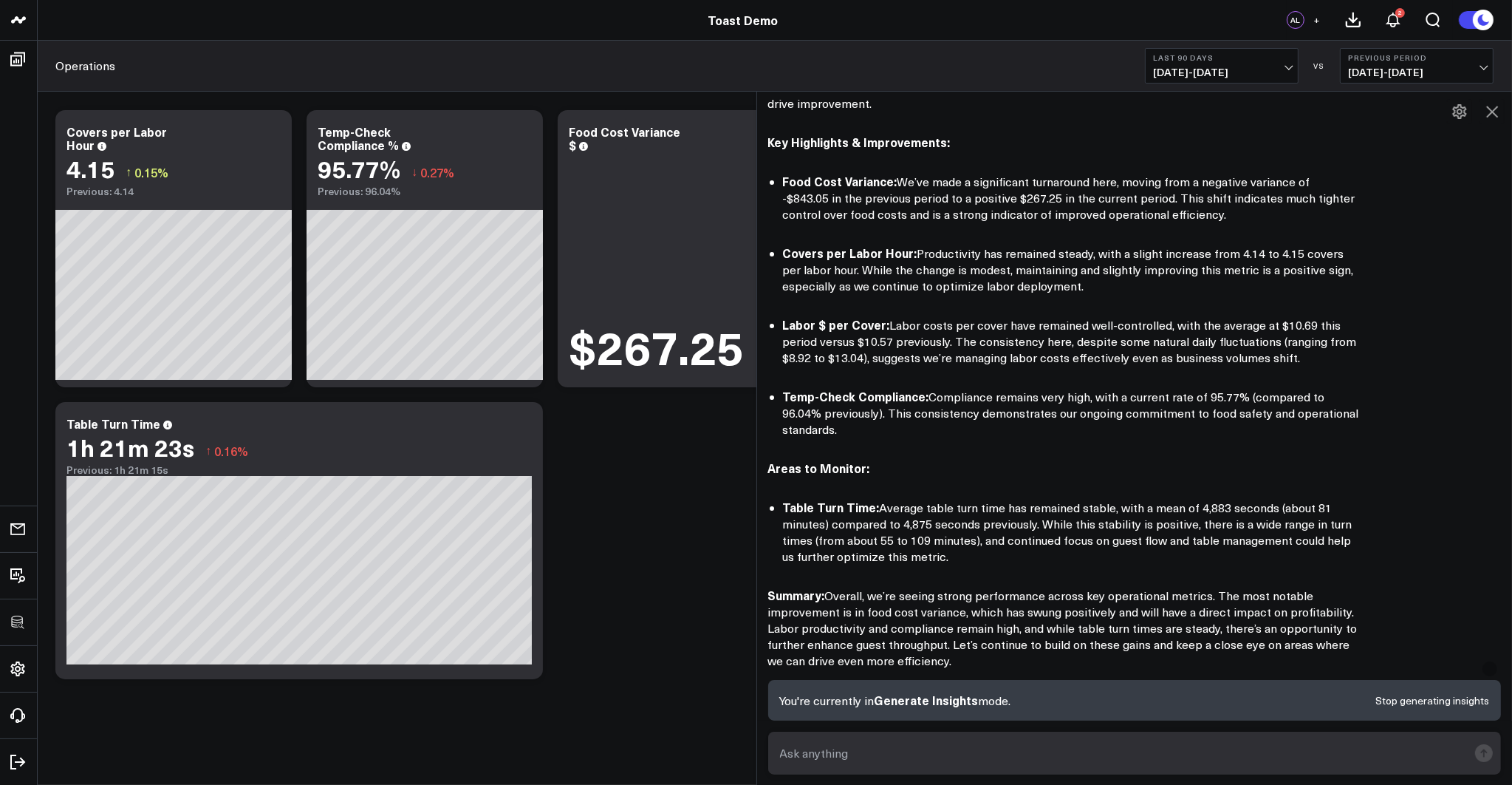
scroll to position [122, 0]
click at [1492, 109] on icon at bounding box center [1491, 111] width 18 height 18
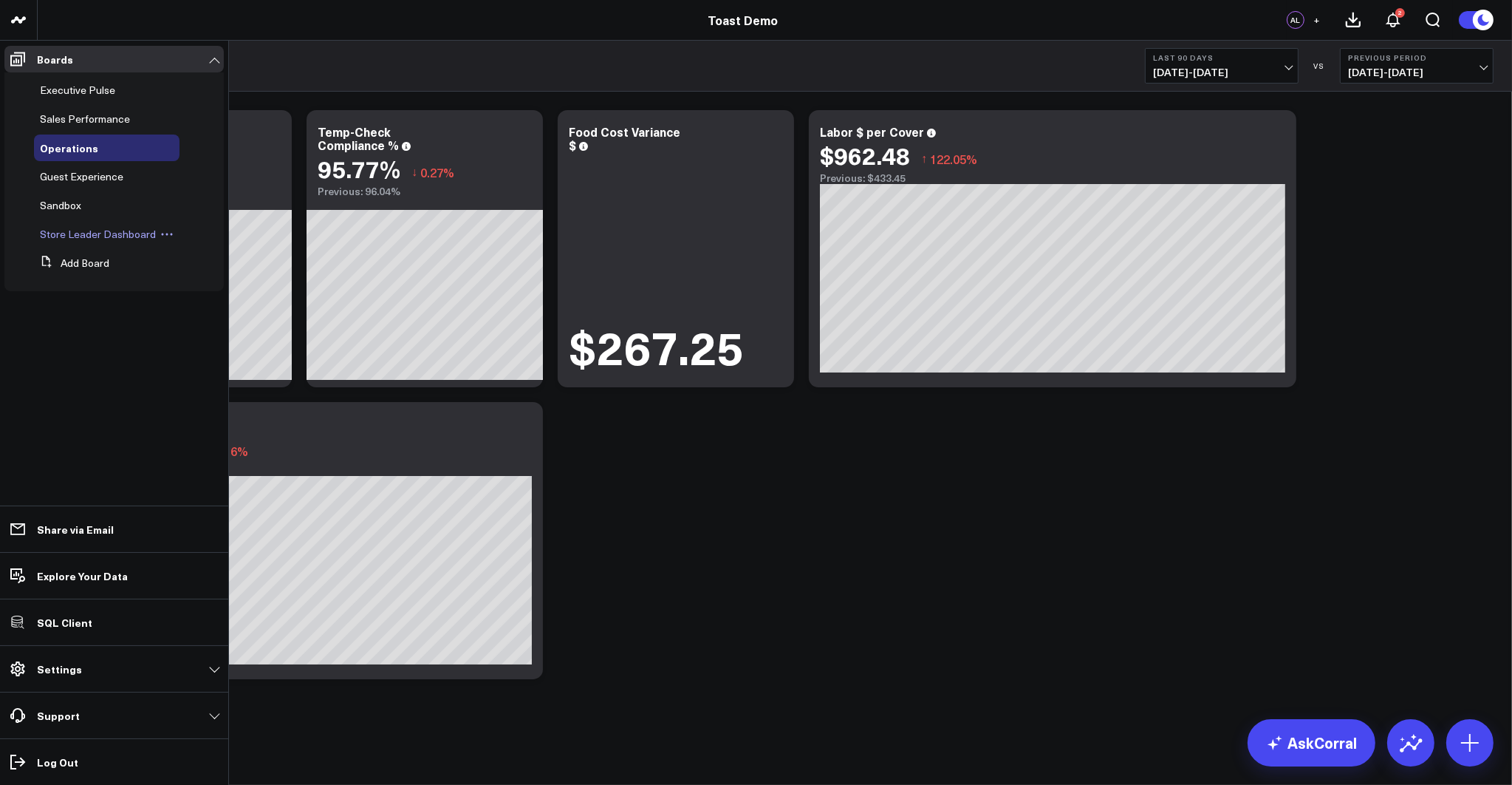
click at [80, 235] on span "Store Leader Dashboard" at bounding box center [97, 233] width 116 height 14
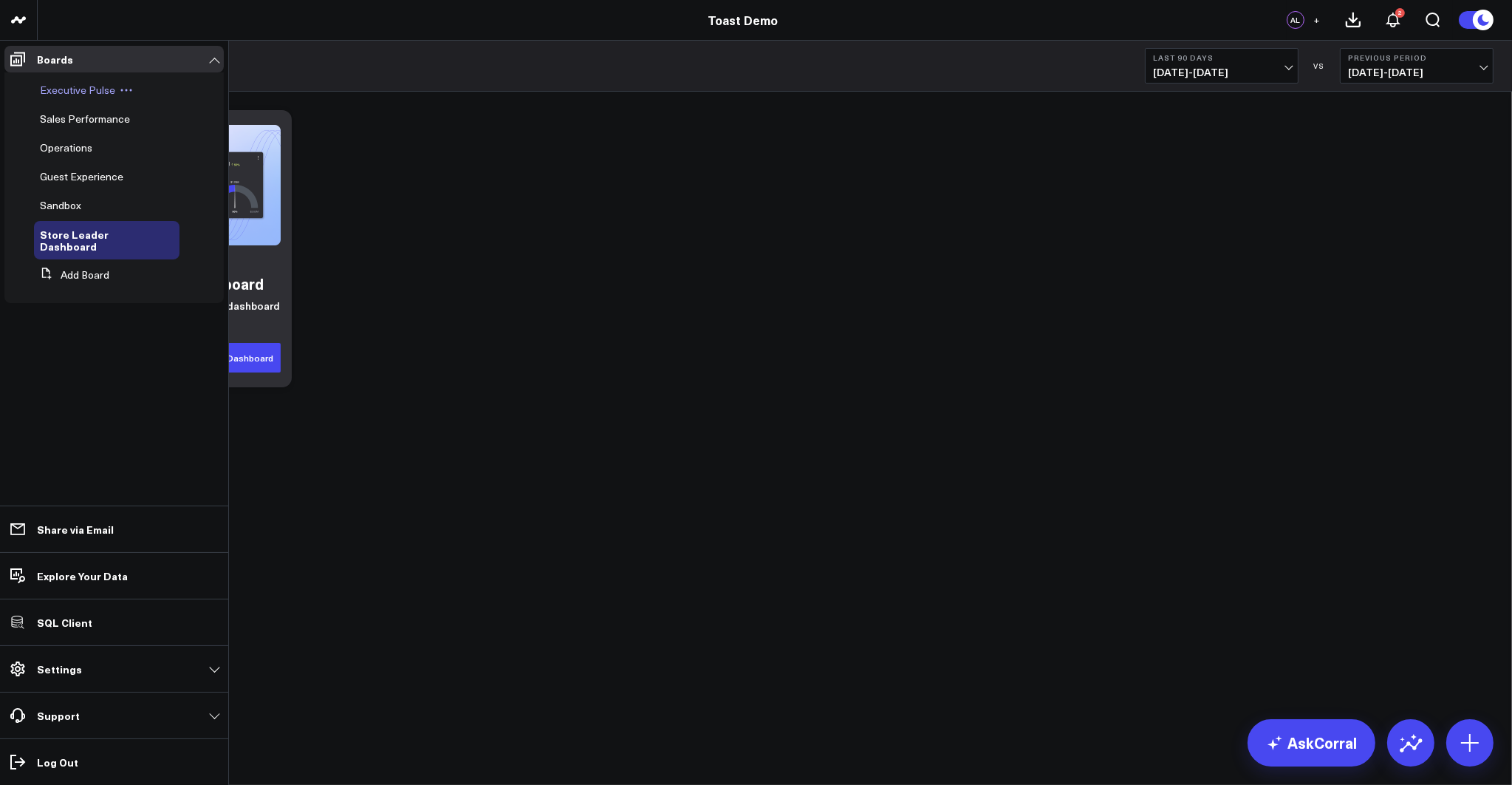
click at [56, 90] on span "Executive Pulse" at bounding box center [77, 89] width 75 height 14
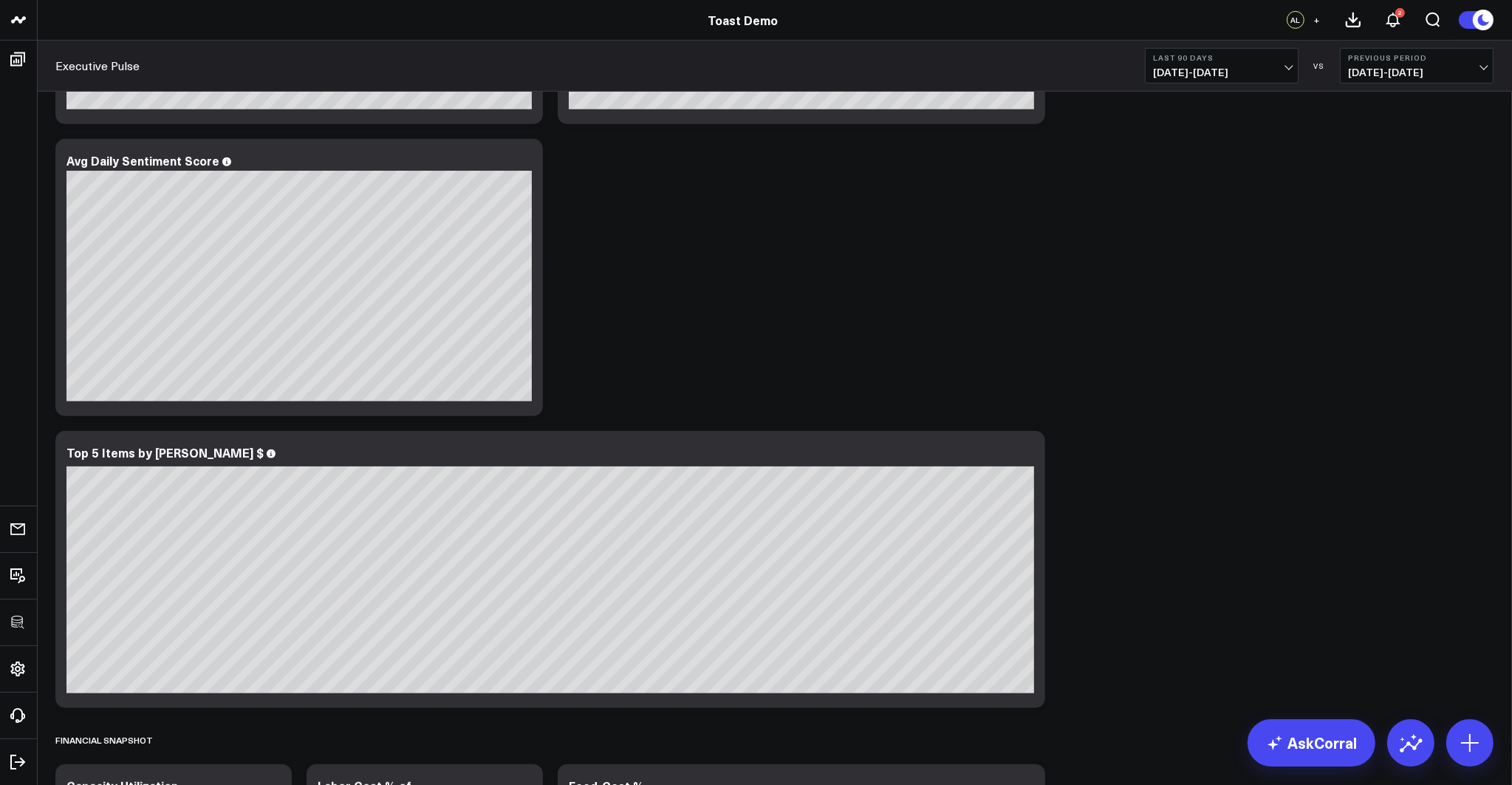
scroll to position [1156, 0]
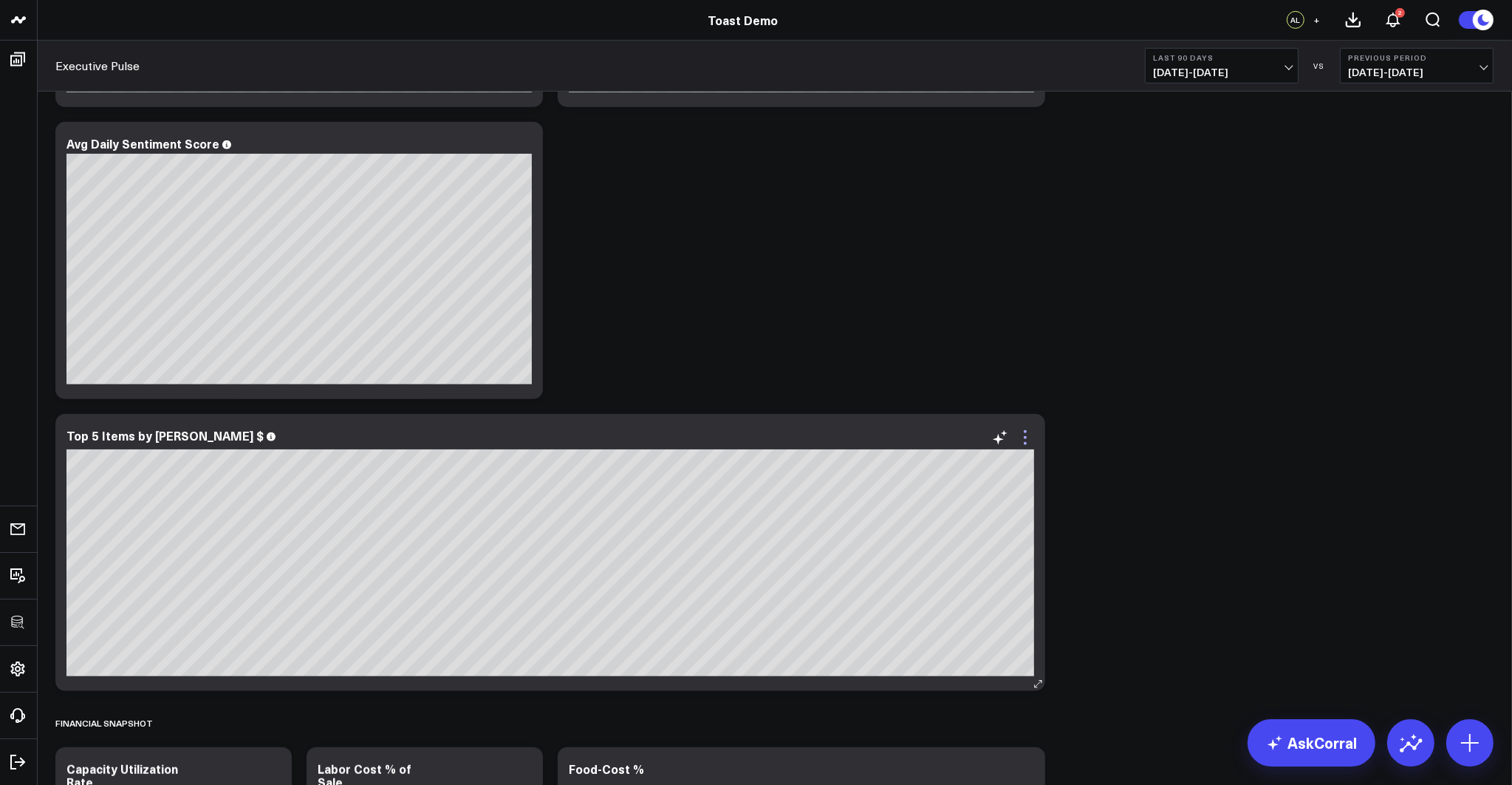
click at [1027, 441] on icon at bounding box center [1025, 437] width 18 height 18
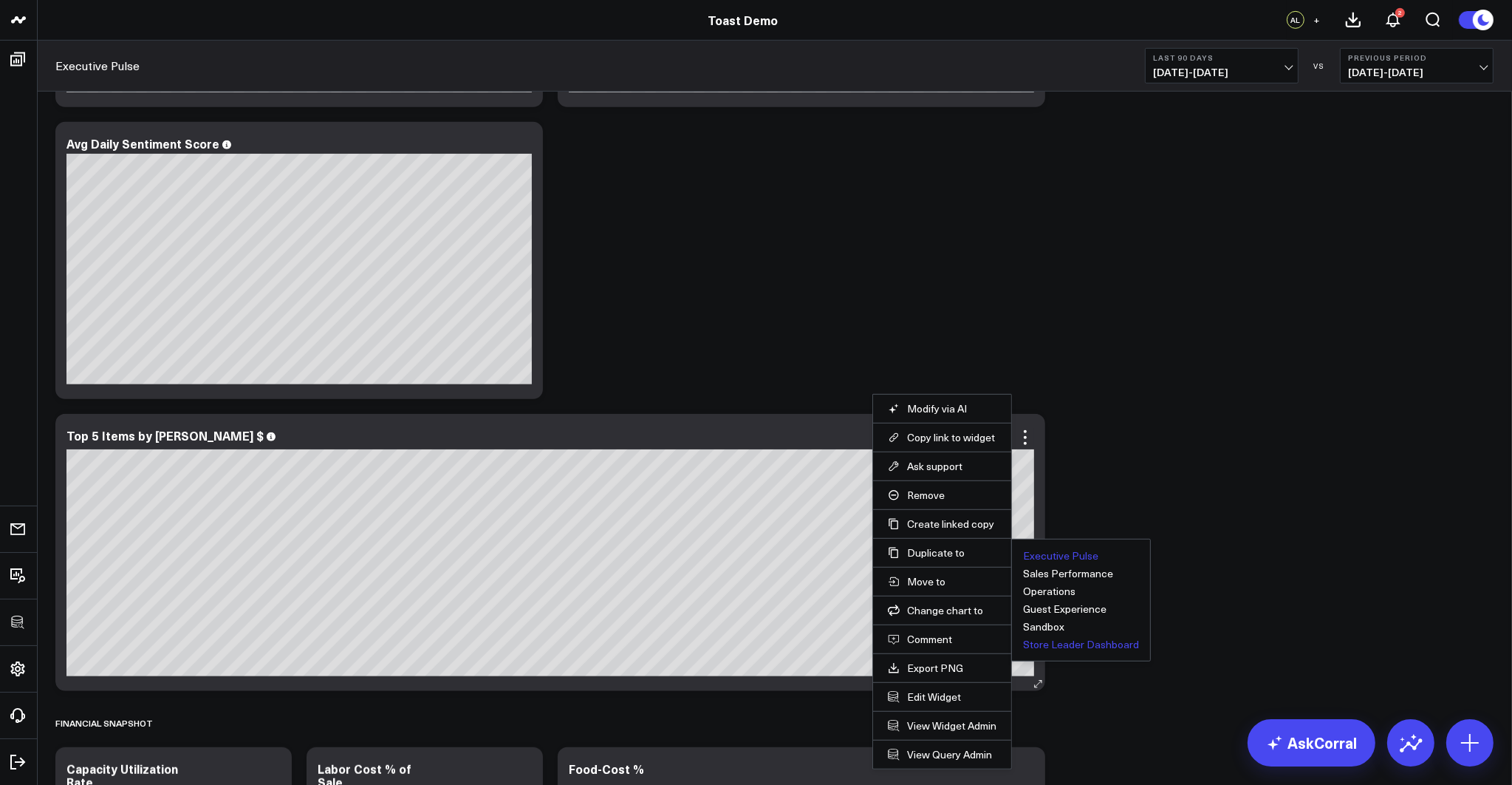
click at [1067, 644] on button "Store Leader Dashboard" at bounding box center [1080, 644] width 116 height 10
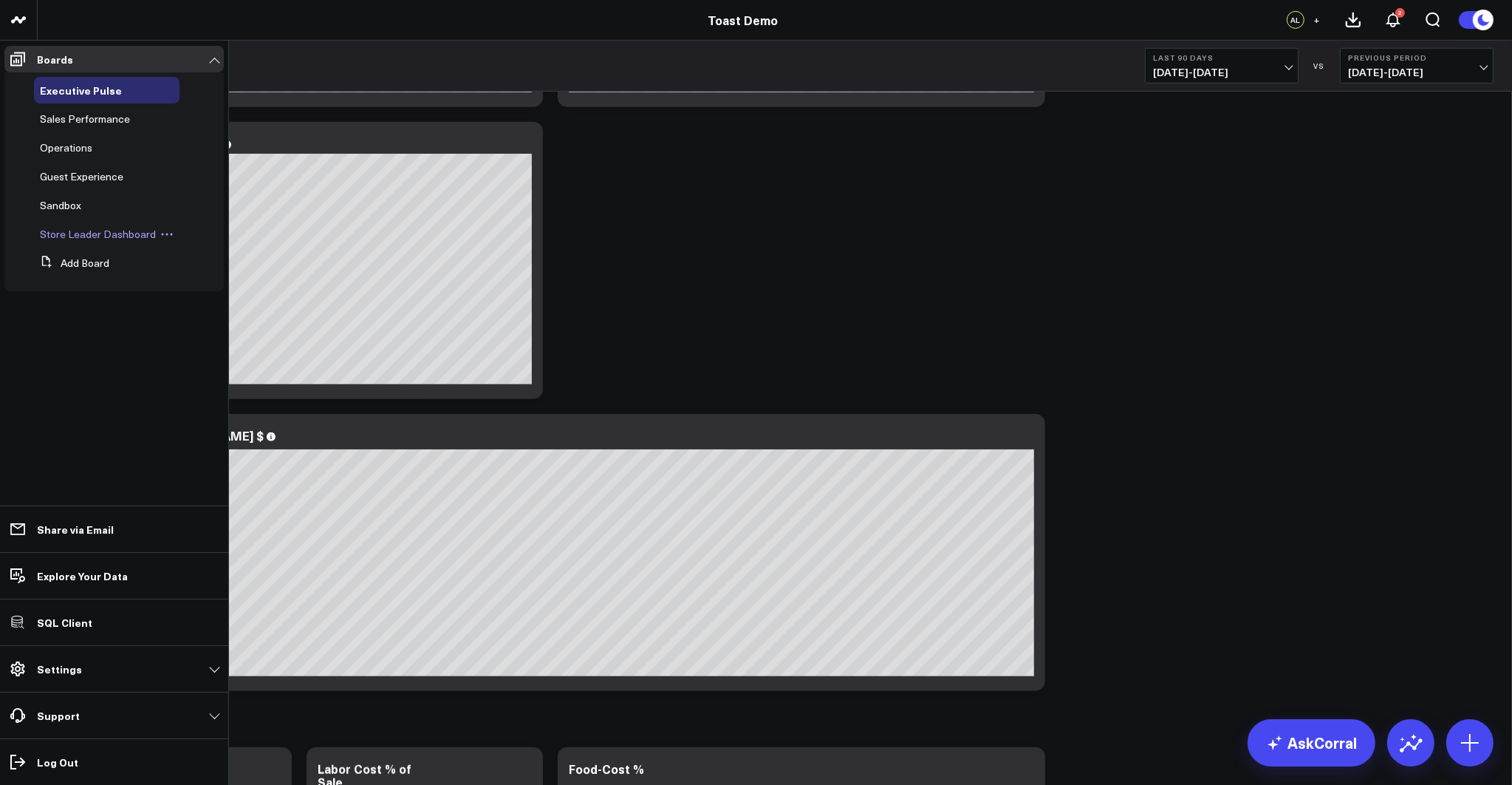
click at [75, 232] on span "Store Leader Dashboard" at bounding box center [97, 233] width 116 height 14
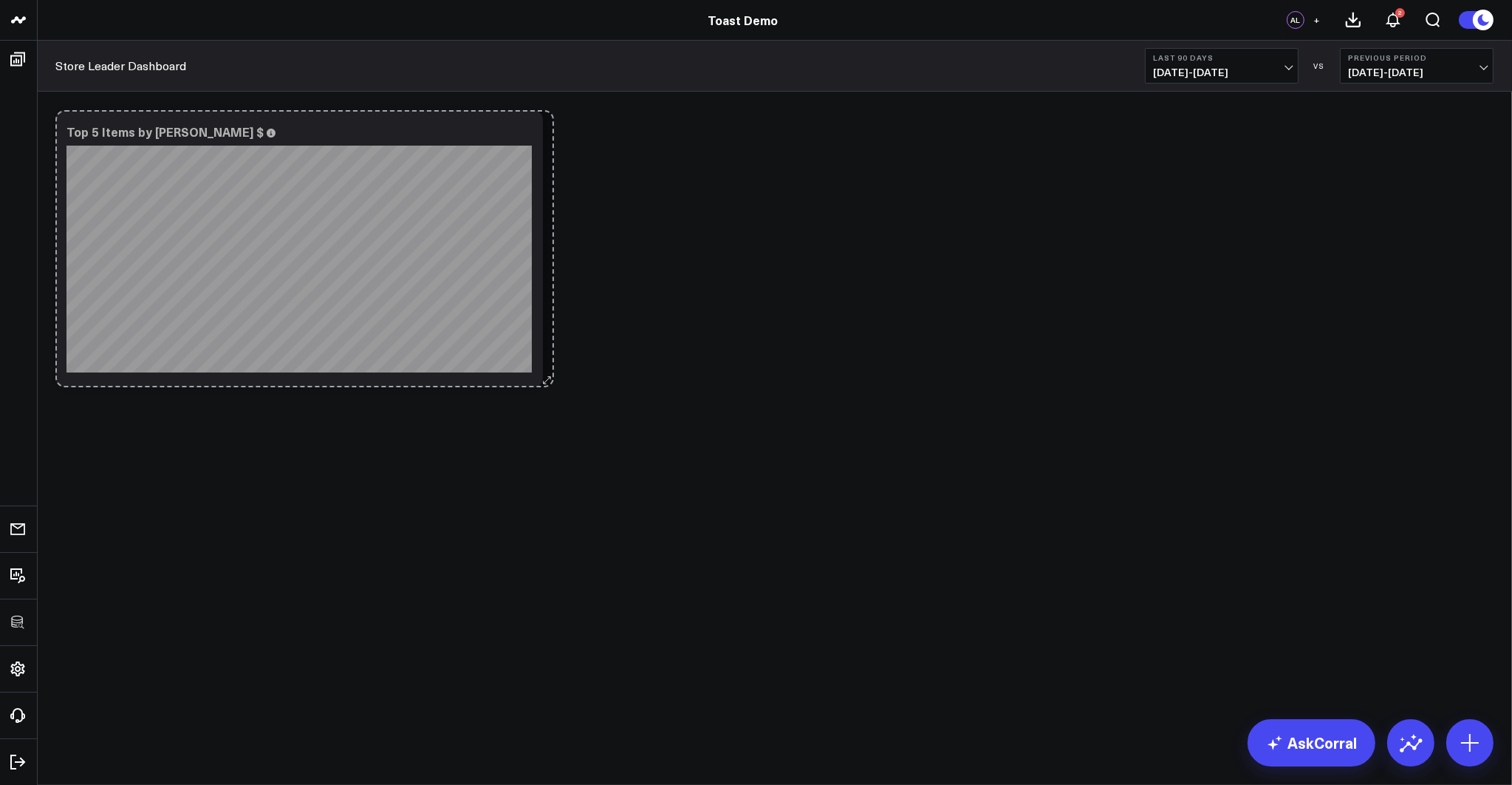
drag, startPoint x: 1038, startPoint y: 379, endPoint x: 546, endPoint y: 379, distance: 492.0
click at [547, 379] on div "Modify via AI Copy link to widget Ask support Remove Create linked copy Executi…" at bounding box center [774, 248] width 1453 height 292
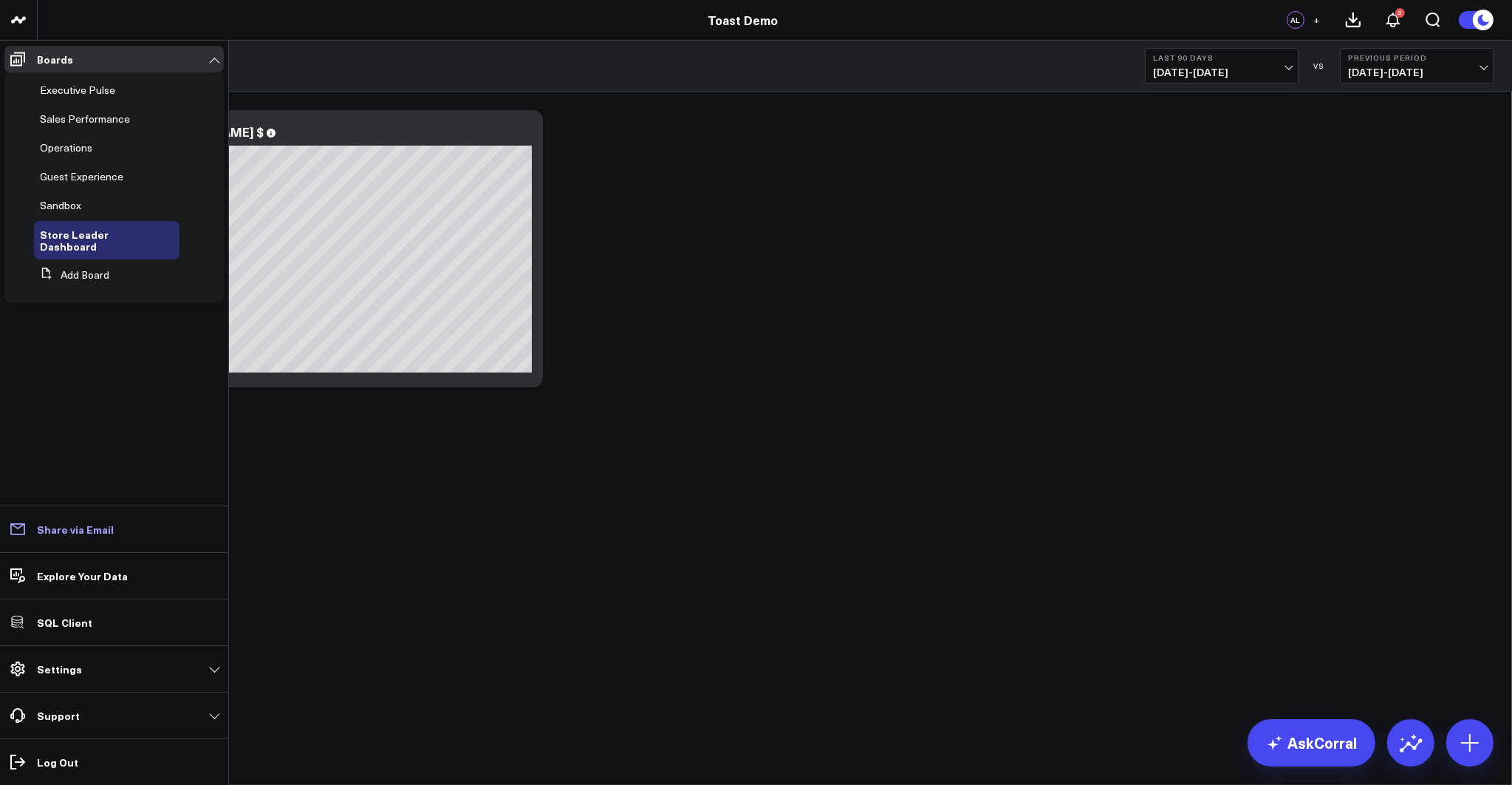
click at [60, 531] on p "Share via Email" at bounding box center [75, 529] width 77 height 12
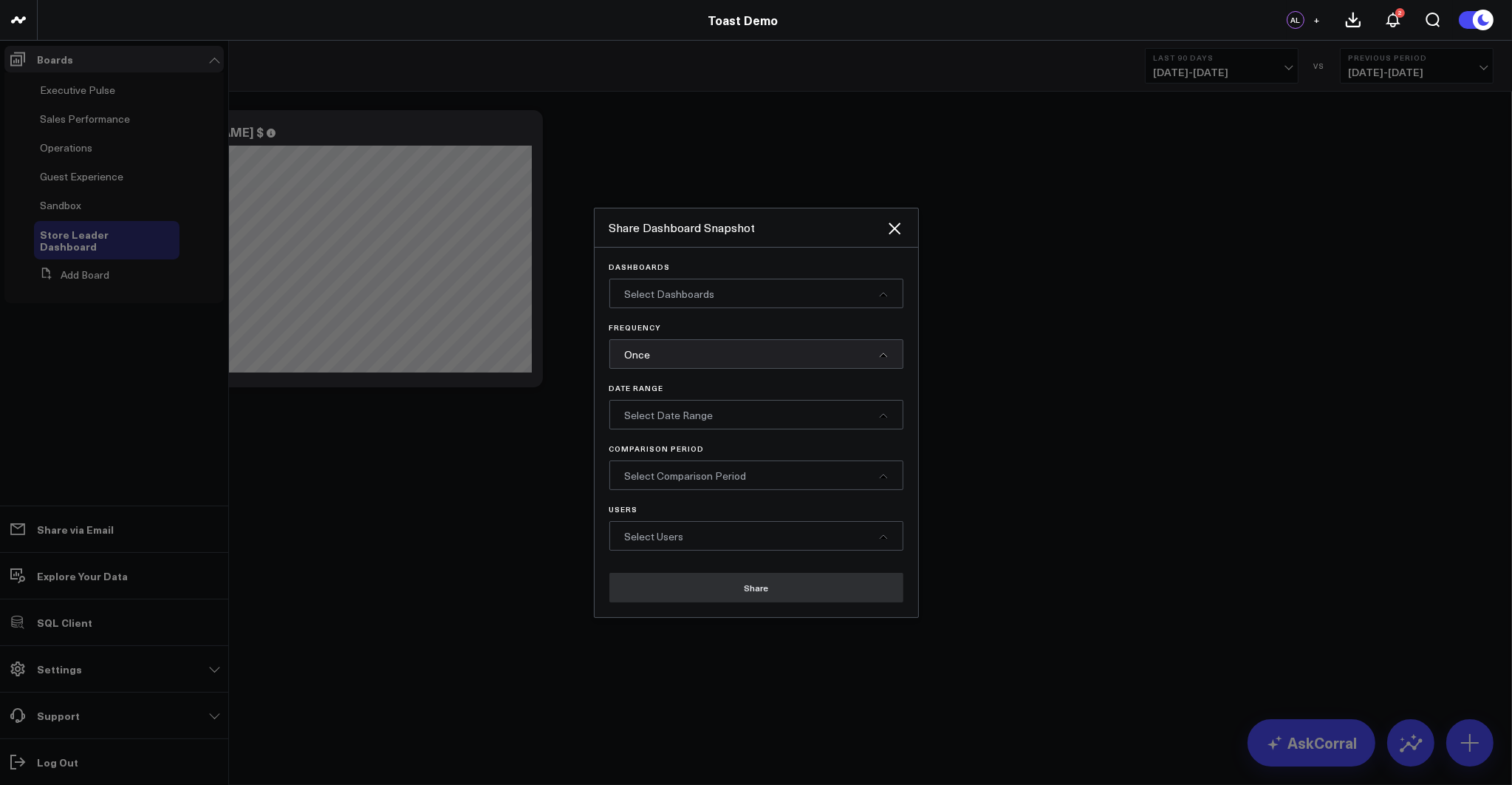
click at [727, 297] on div "Select Dashboards" at bounding box center [756, 293] width 294 height 29
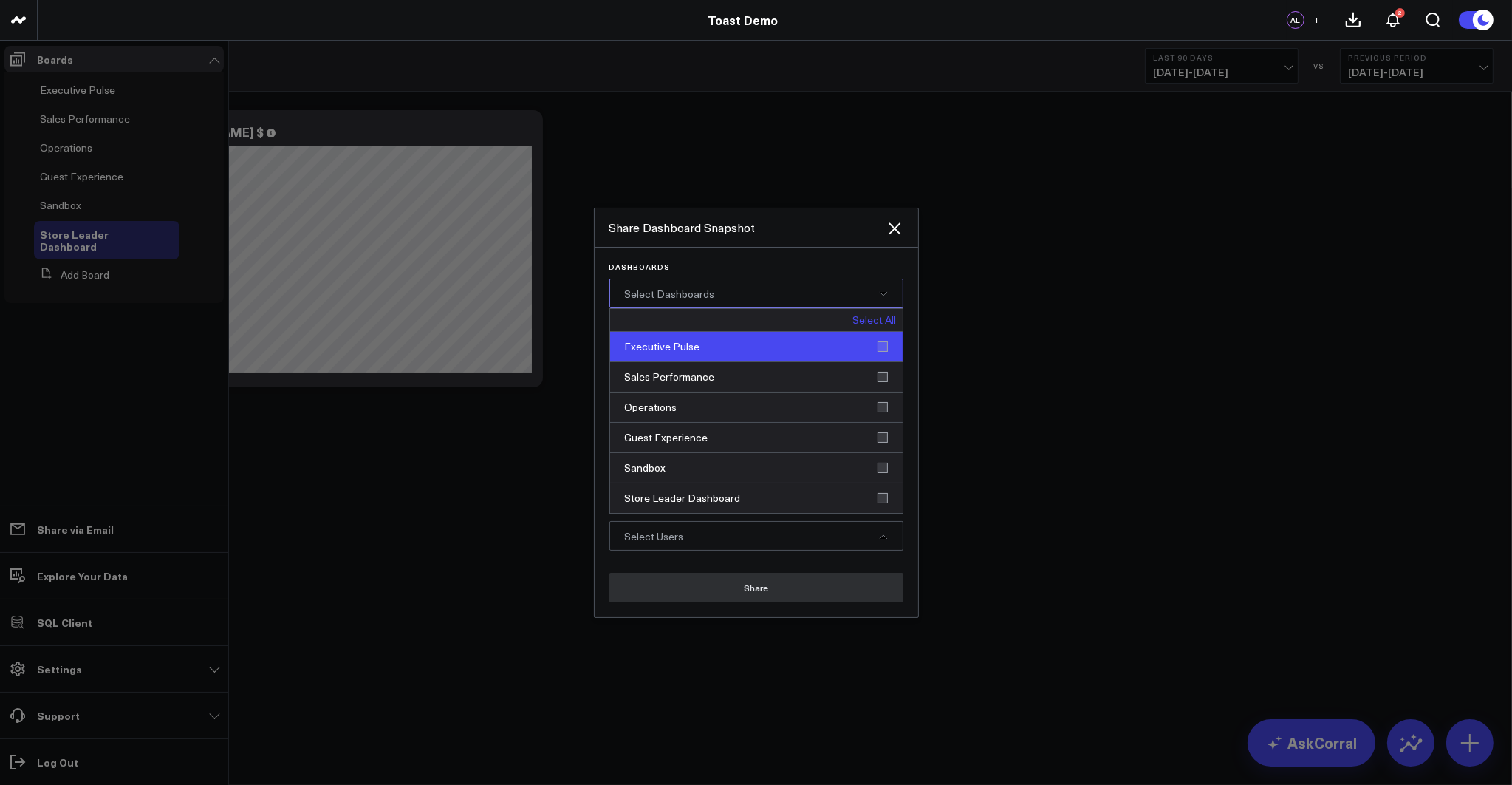
click at [702, 353] on div "Executive Pulse" at bounding box center [756, 346] width 293 height 30
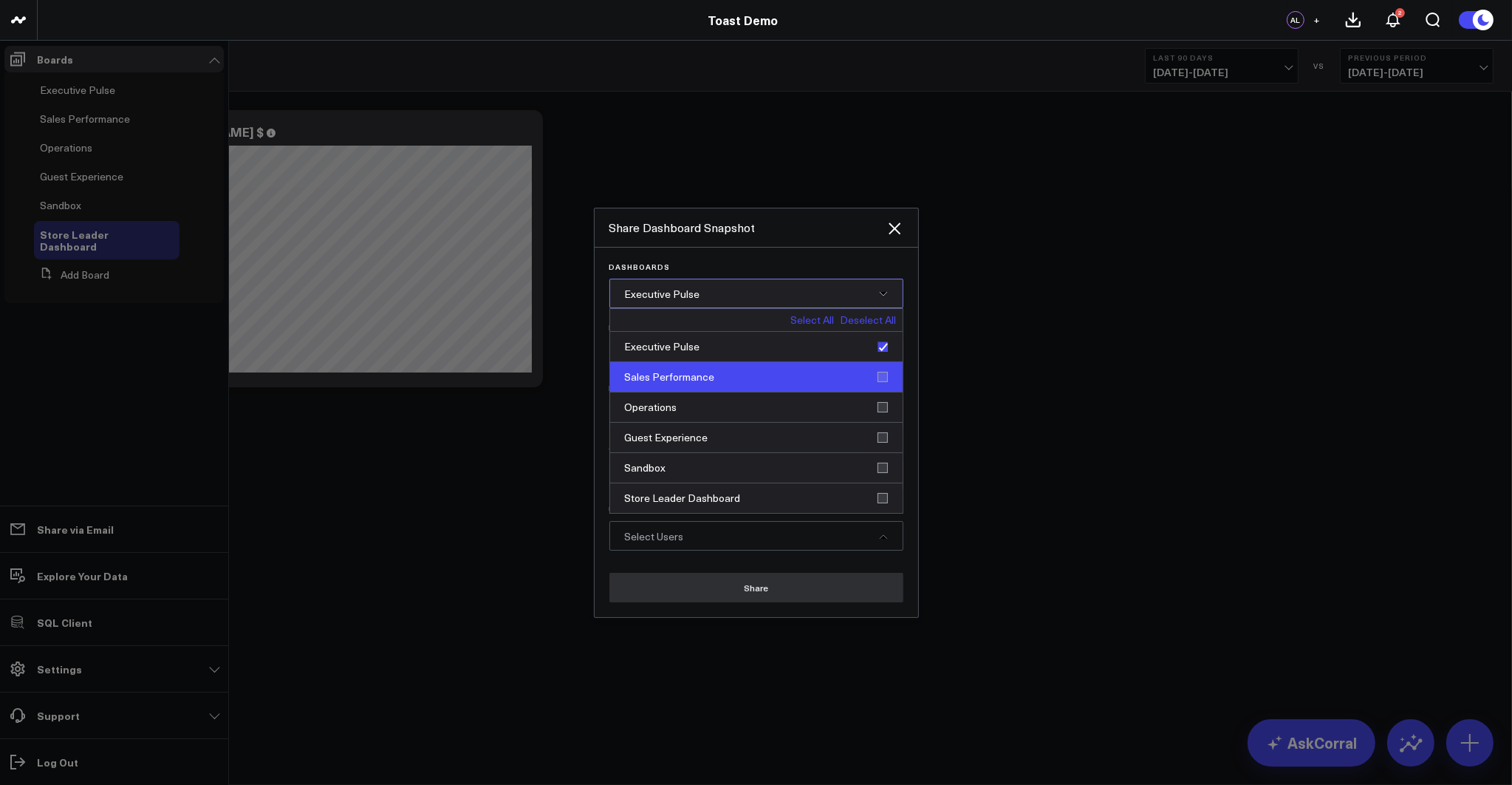
click at [710, 376] on div "Sales Performance" at bounding box center [756, 377] width 293 height 30
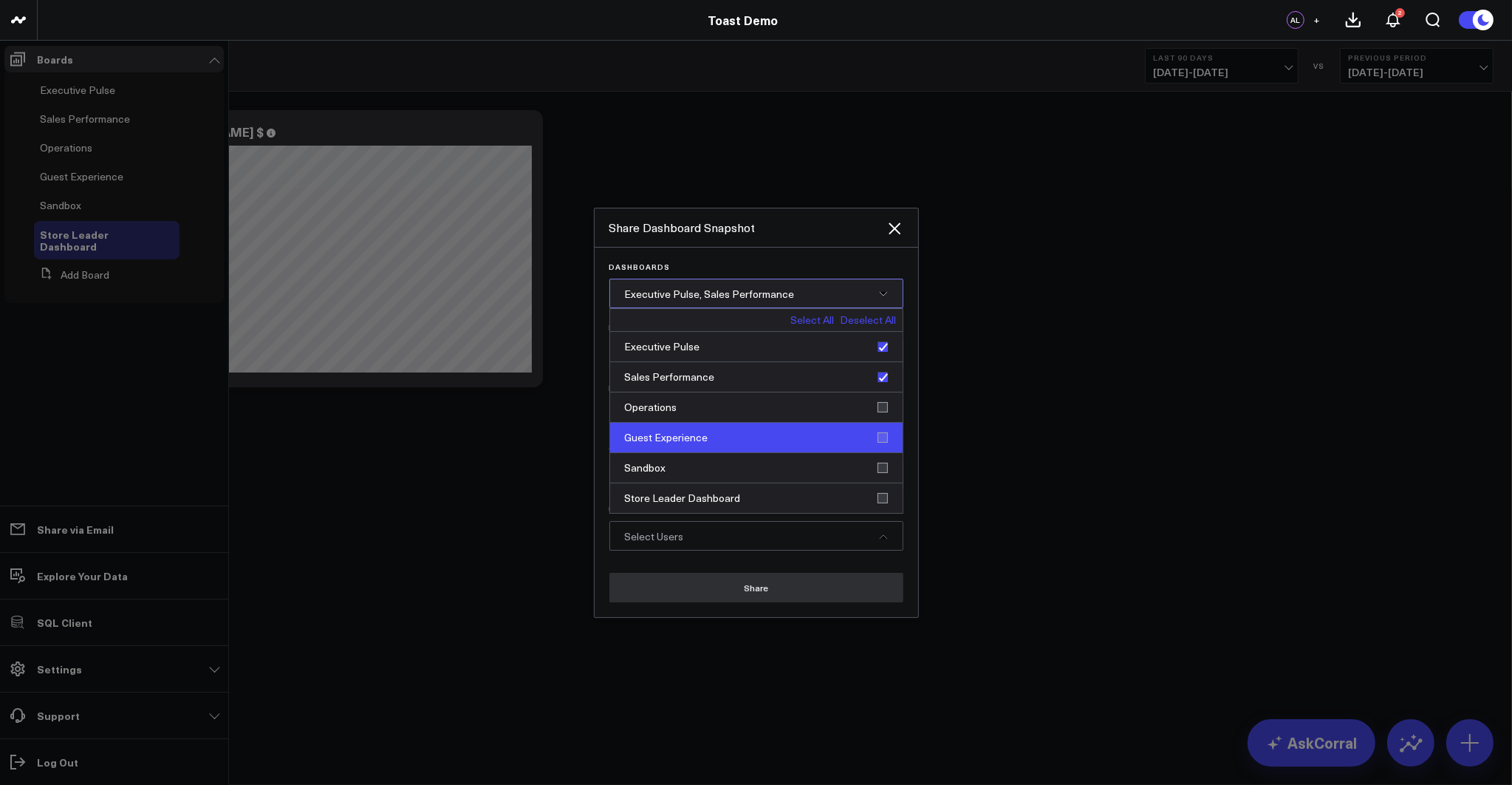
click at [708, 427] on div "Guest Experience" at bounding box center [756, 438] width 293 height 30
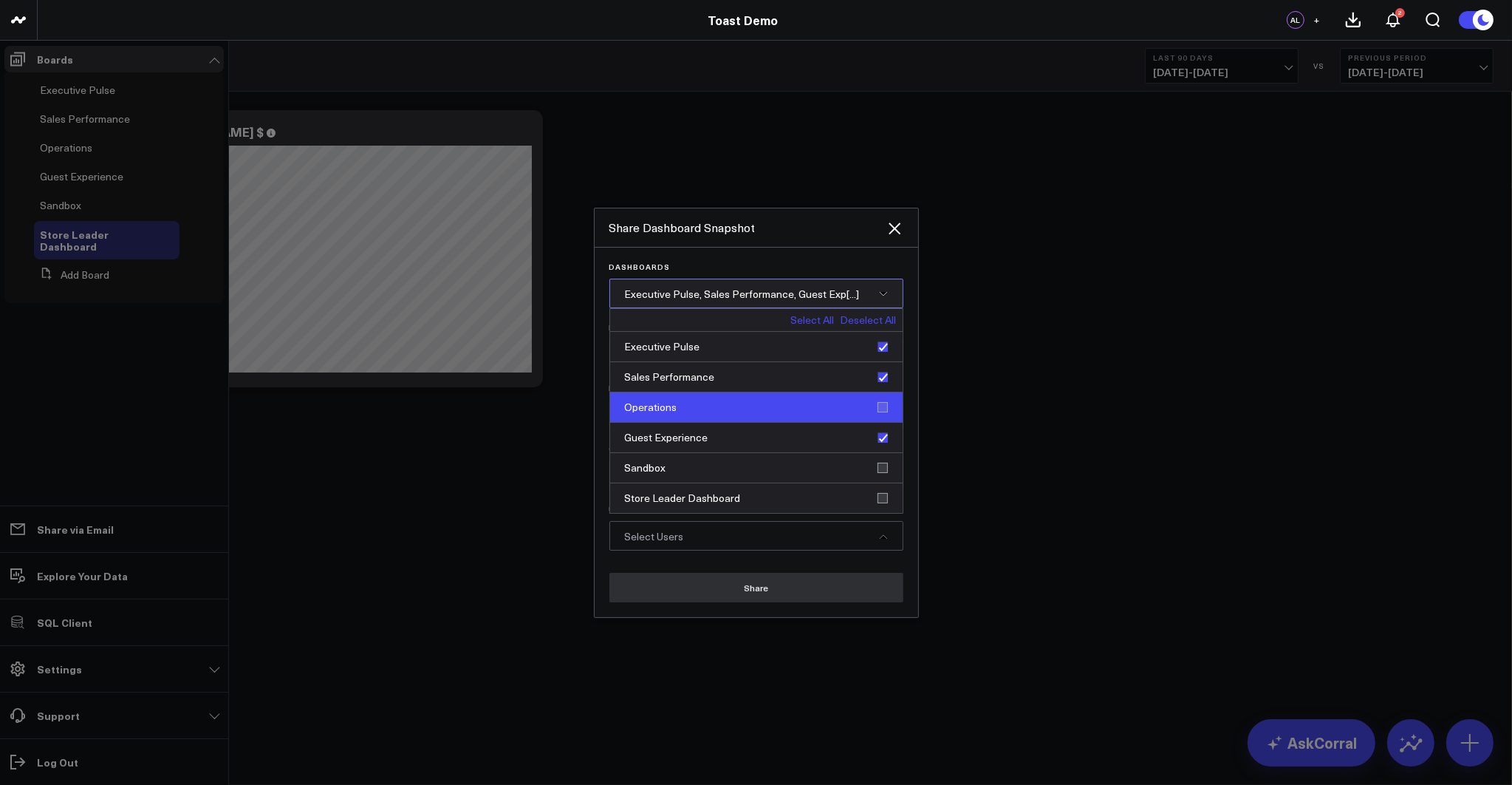
click at [708, 414] on div "Operations" at bounding box center [756, 408] width 293 height 30
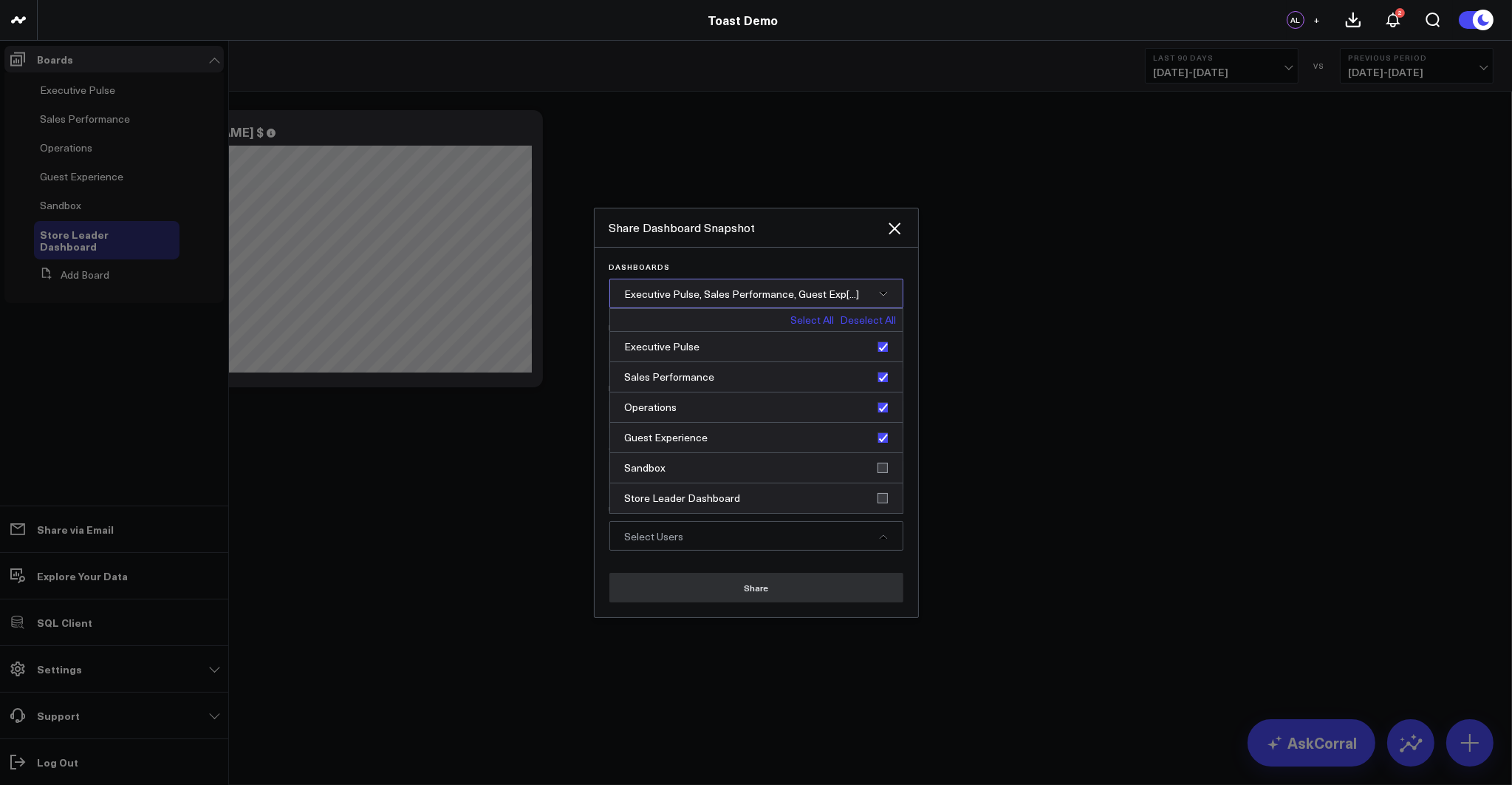
drag, startPoint x: 756, startPoint y: 297, endPoint x: 720, endPoint y: 348, distance: 62.4
click at [756, 297] on span "Executive Pulse, Sales Performance, Guest Exp[...]" at bounding box center [742, 294] width 235 height 14
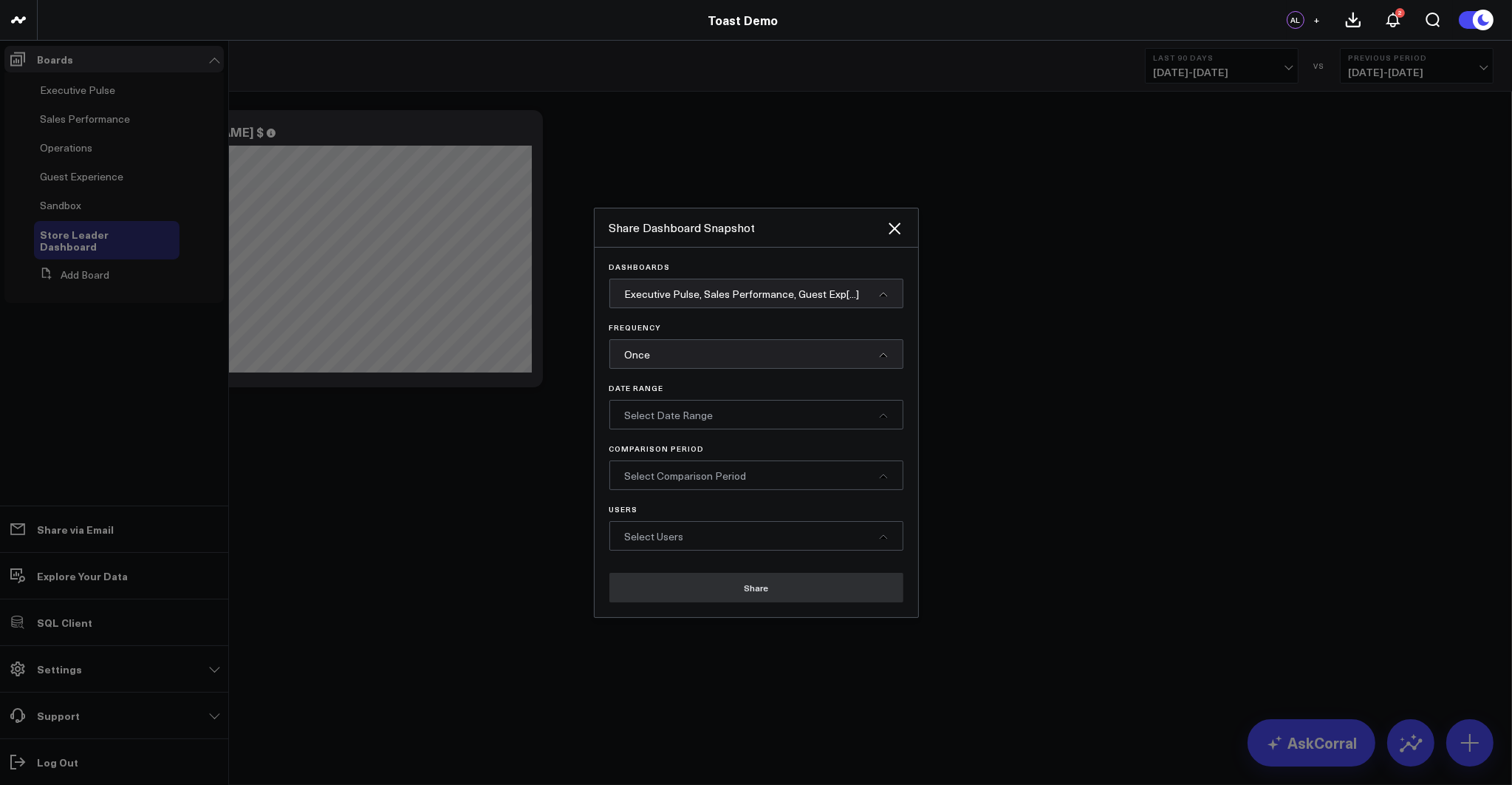
drag, startPoint x: 698, startPoint y: 407, endPoint x: 698, endPoint y: 373, distance: 34.0
click at [698, 407] on div "Select Date Range" at bounding box center [756, 414] width 294 height 29
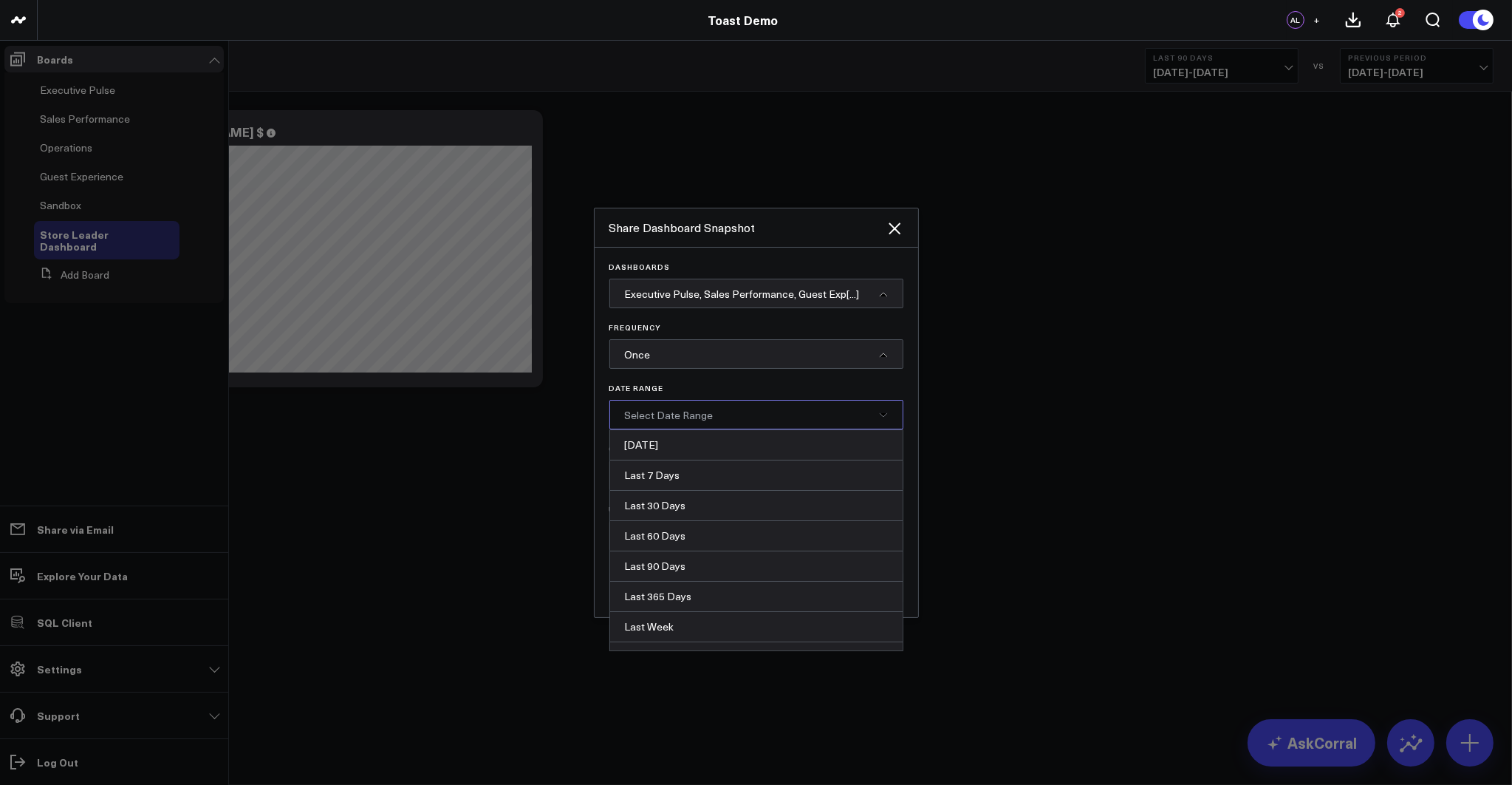
click at [696, 362] on div "Once" at bounding box center [756, 353] width 294 height 29
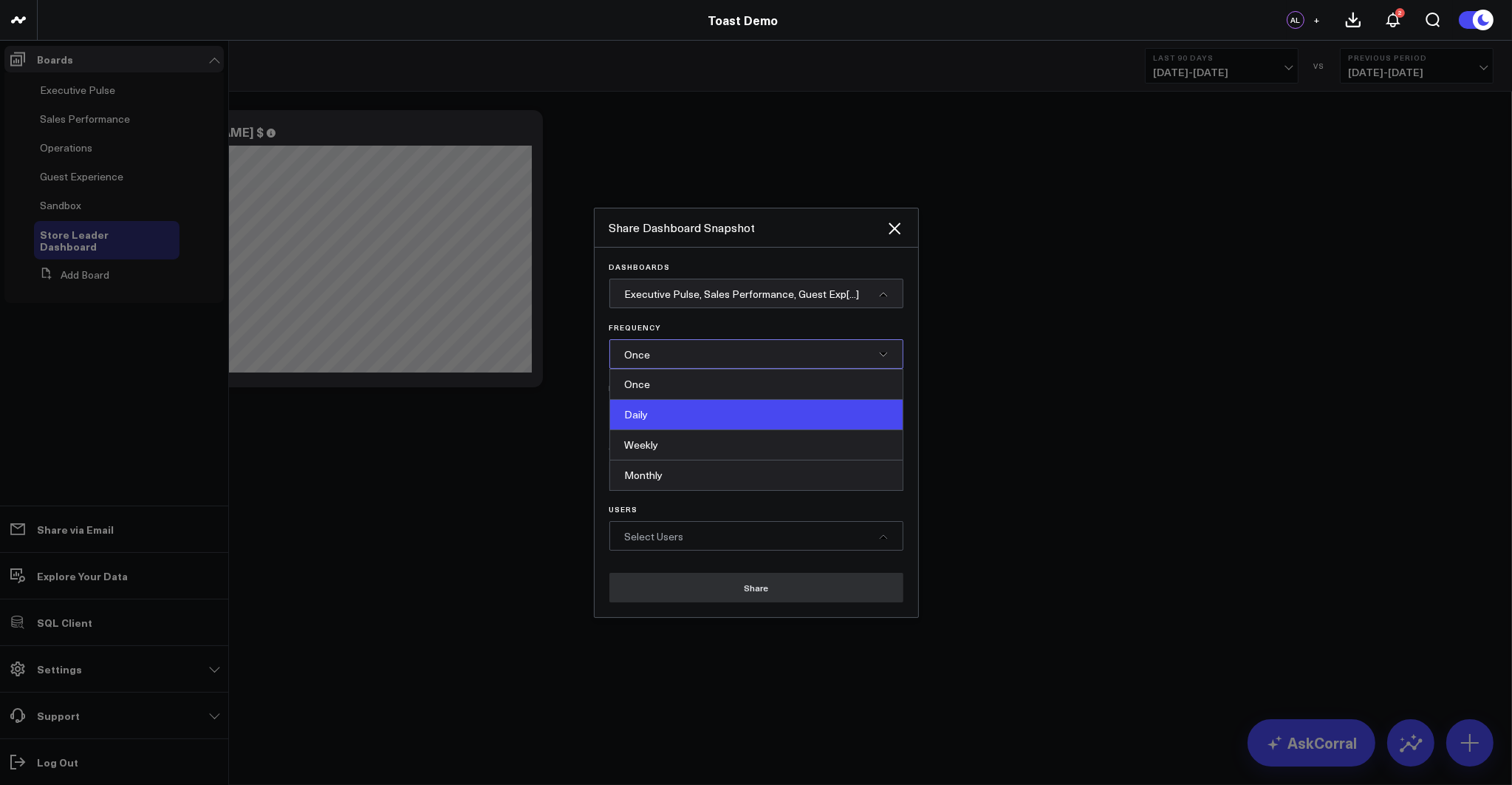
click at [671, 413] on div "Daily" at bounding box center [756, 415] width 293 height 30
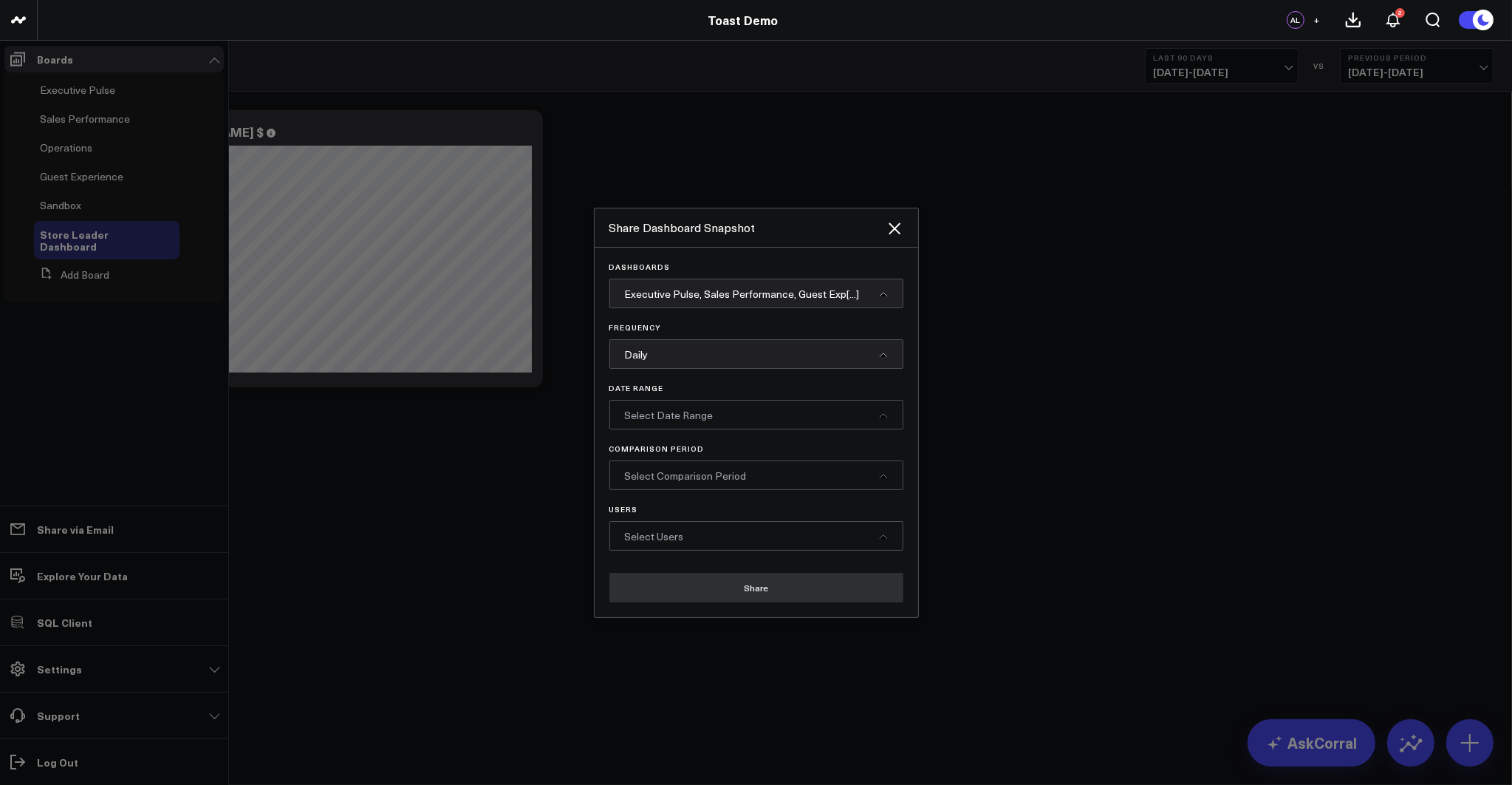
click at [684, 412] on span "Select Date Range" at bounding box center [669, 414] width 88 height 14
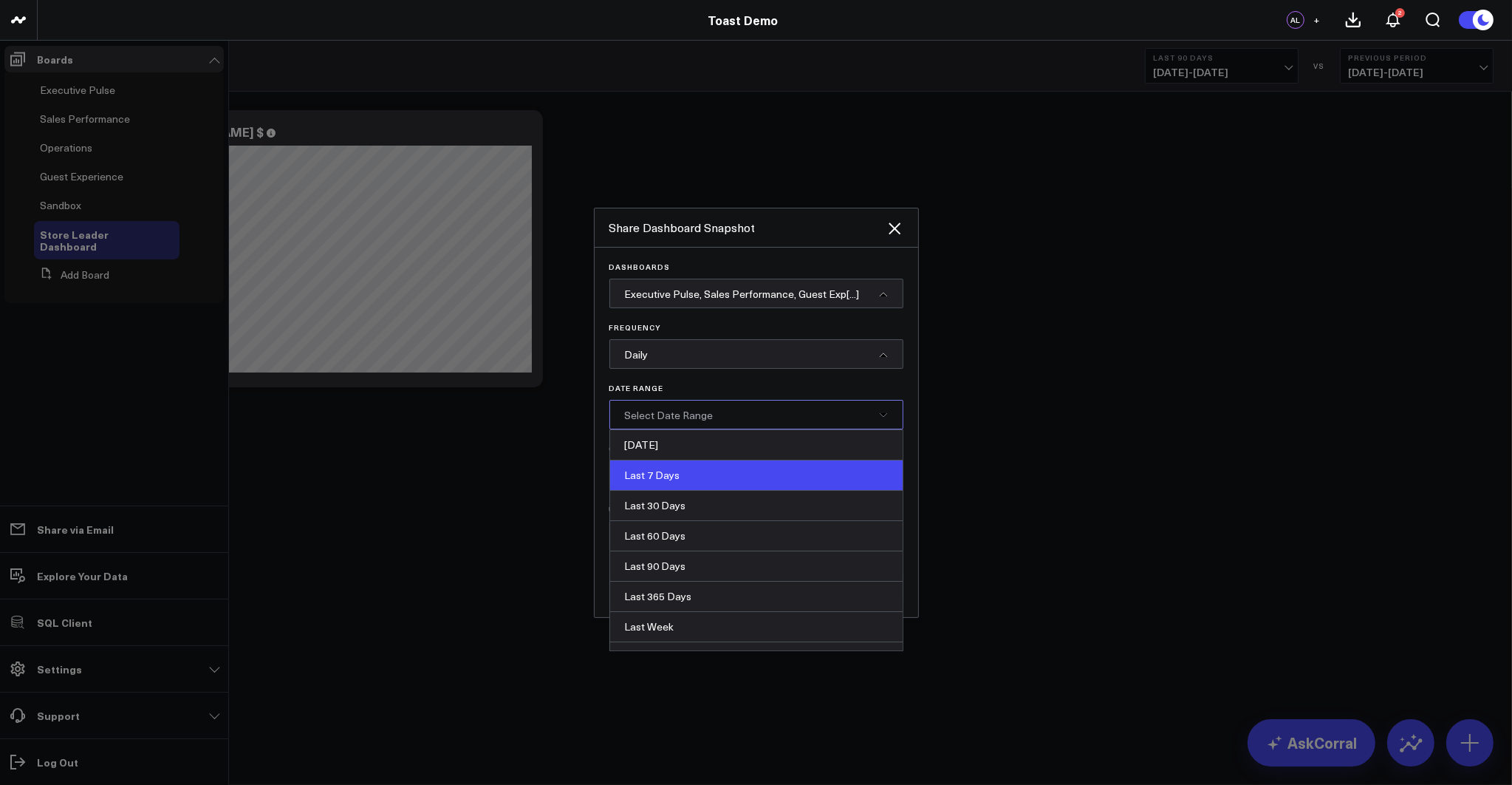
click at [685, 475] on div "Last 7 Days" at bounding box center [756, 475] width 293 height 30
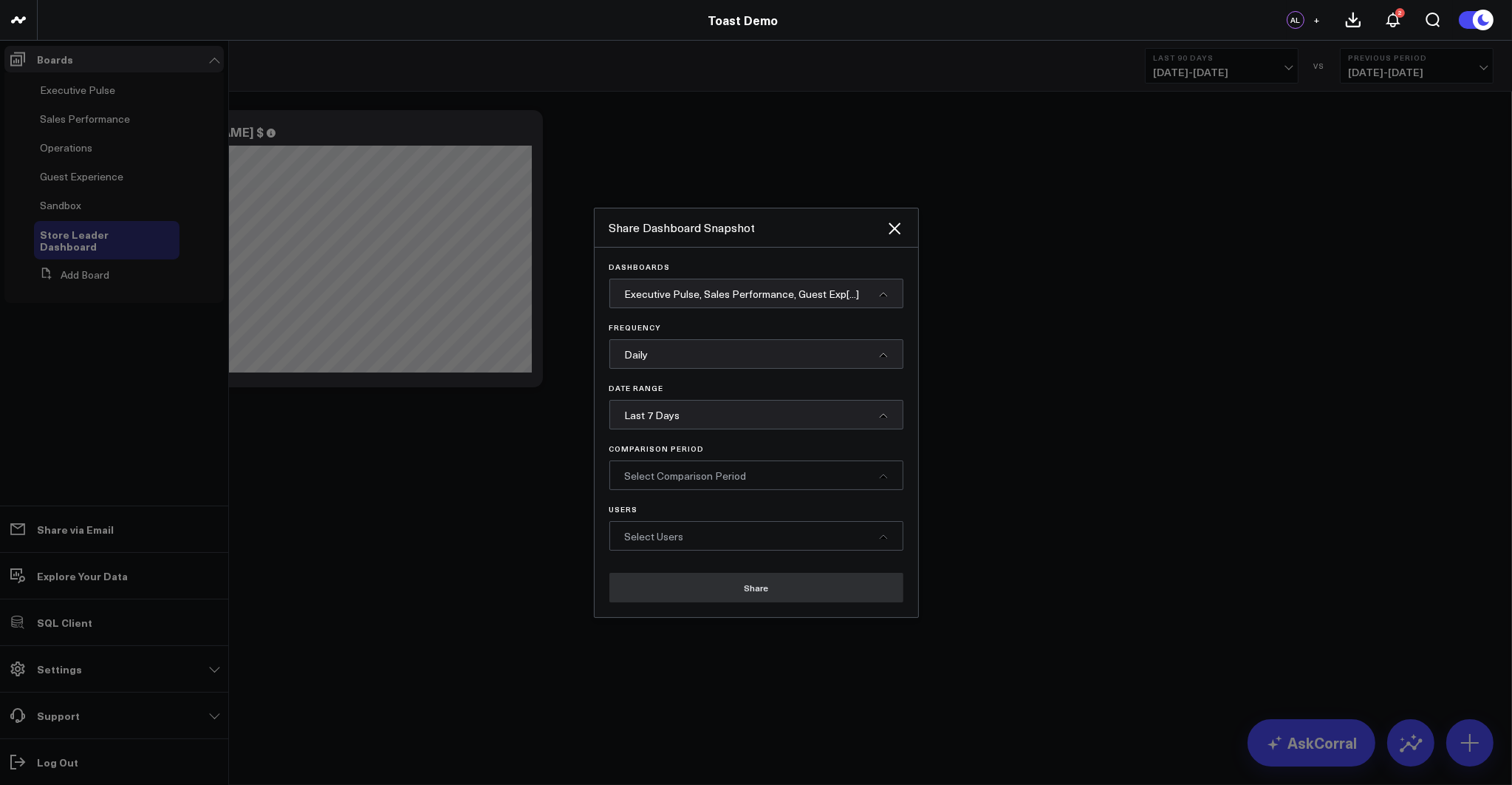
click at [699, 472] on span "Select Comparison Period" at bounding box center [686, 475] width 122 height 14
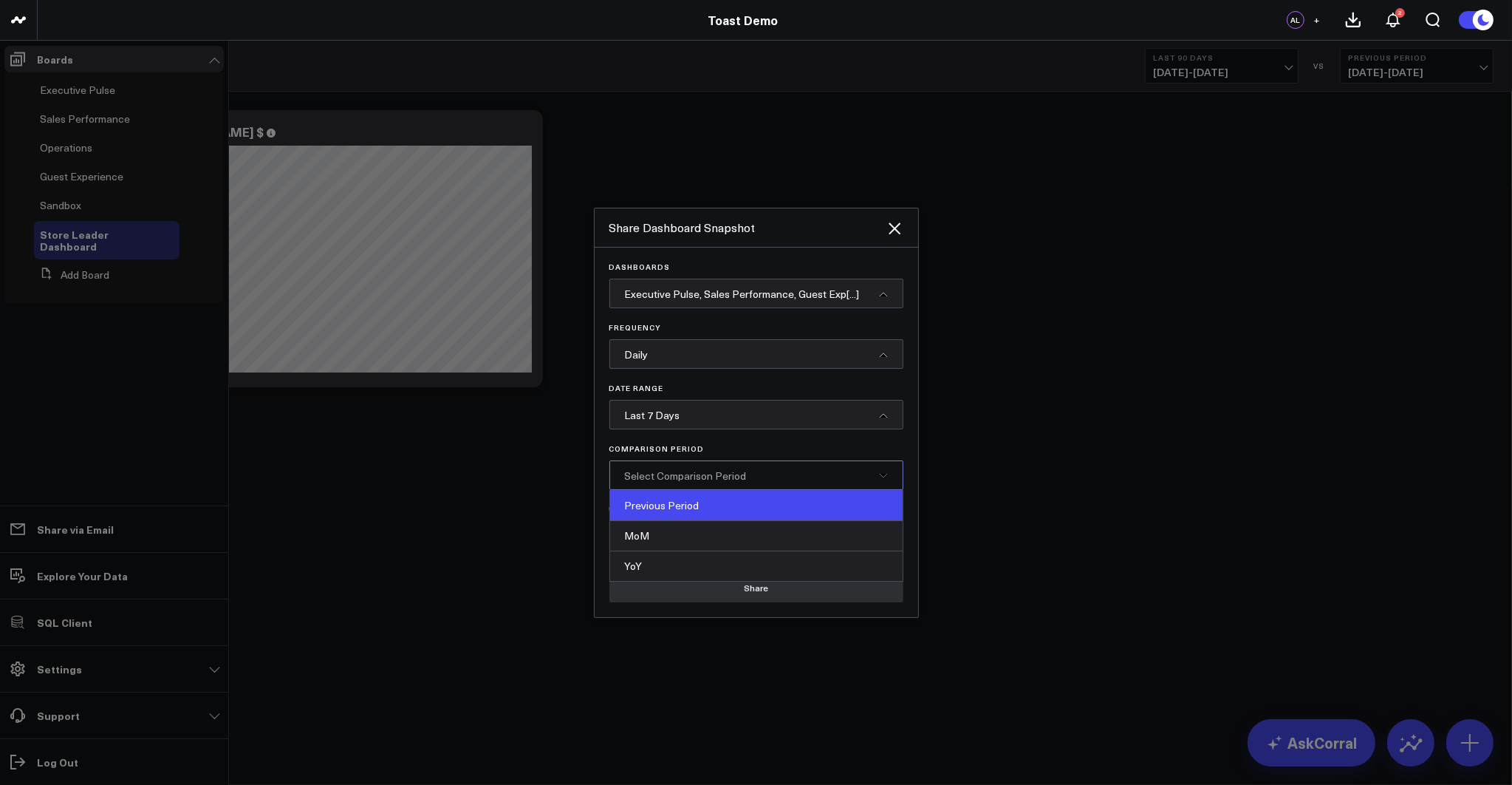
click at [681, 504] on div "Previous Period" at bounding box center [756, 505] width 293 height 30
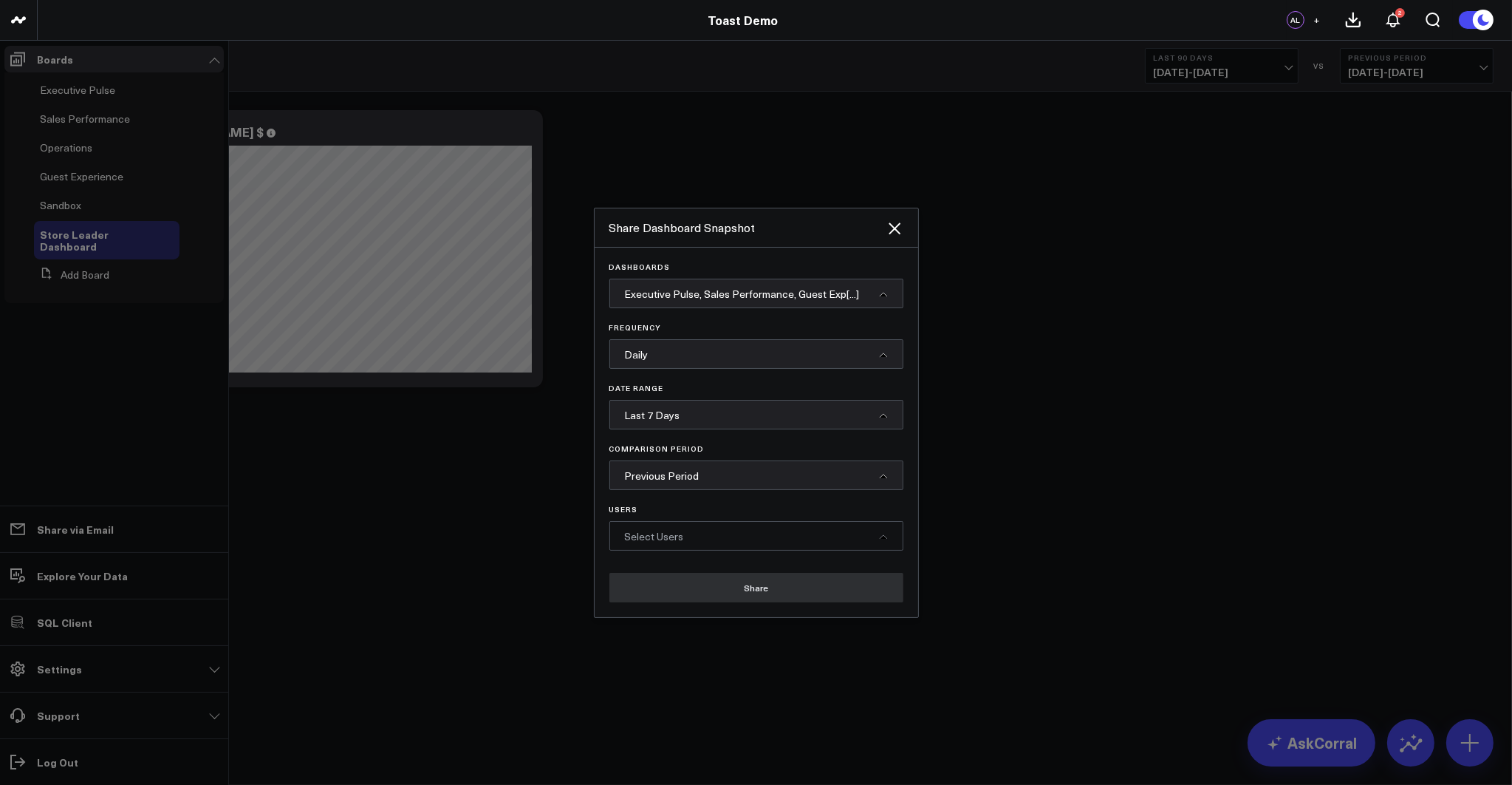
click at [675, 537] on span "Select Users" at bounding box center [654, 536] width 59 height 14
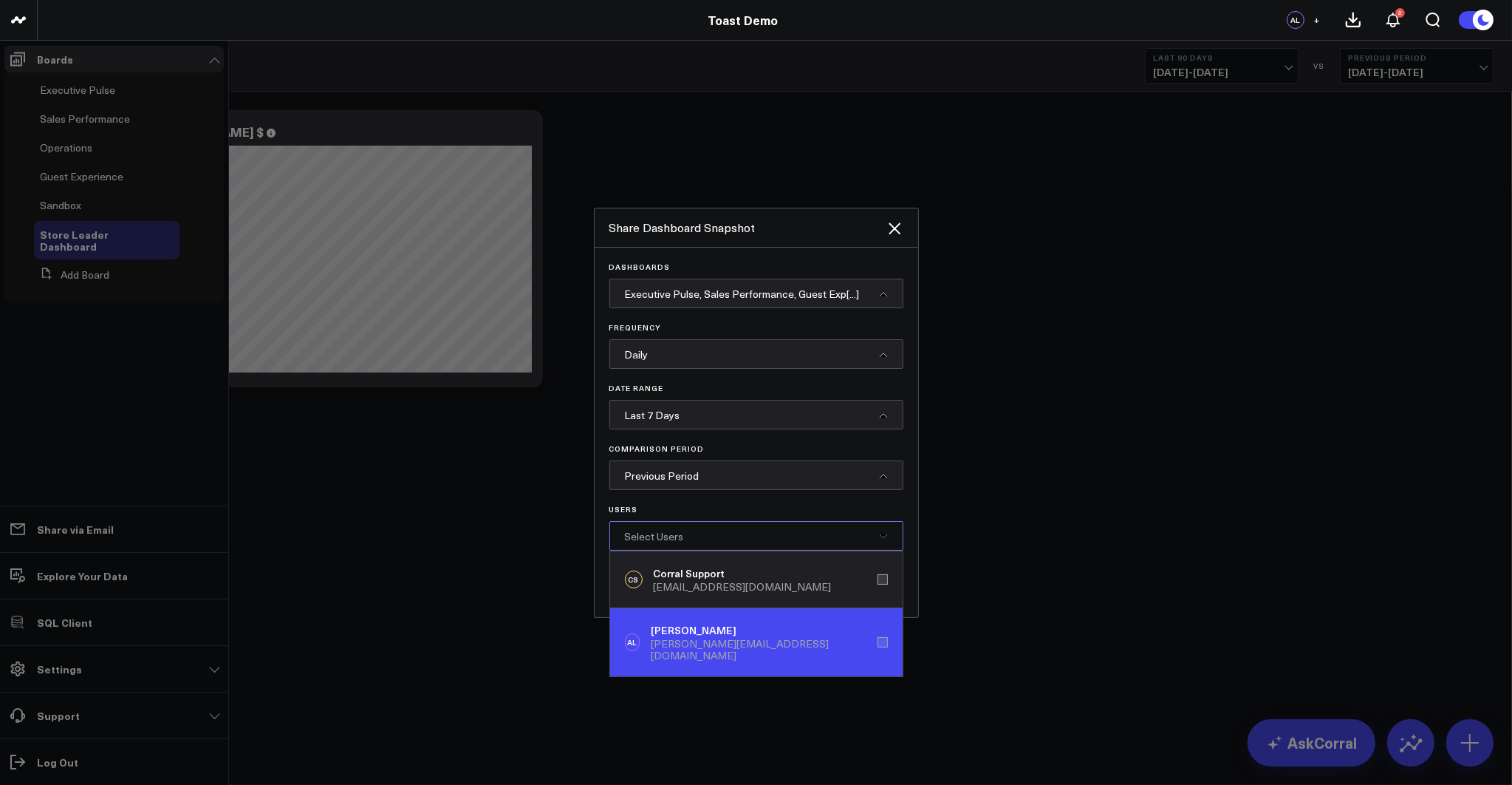
drag, startPoint x: 720, startPoint y: 588, endPoint x: 719, endPoint y: 626, distance: 38.0
click at [719, 590] on div "support@corraldata.com" at bounding box center [742, 586] width 178 height 12
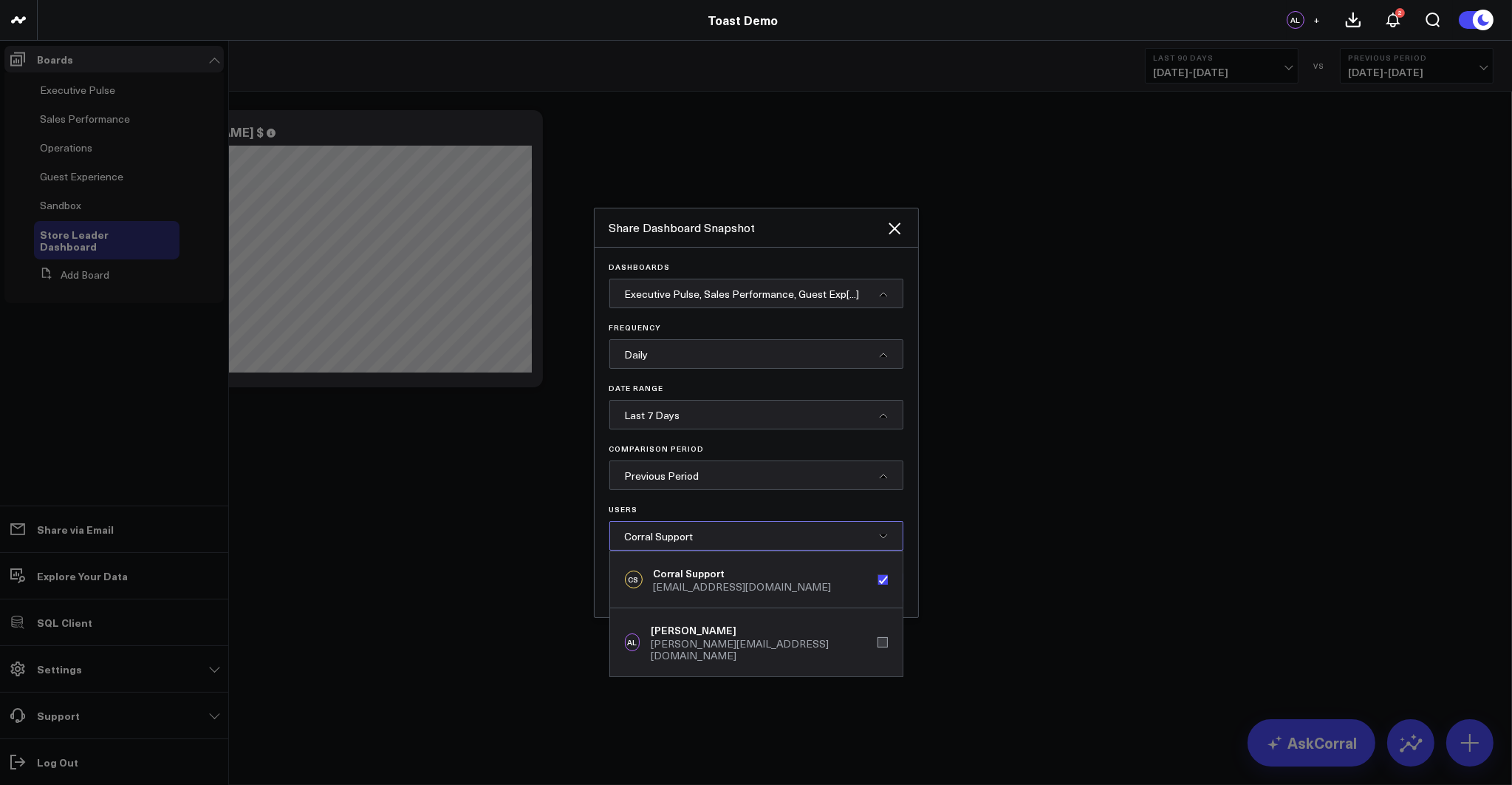
drag, startPoint x: 719, startPoint y: 626, endPoint x: 729, endPoint y: 543, distance: 83.6
click at [719, 626] on div "Alex Lirtsman" at bounding box center [763, 631] width 226 height 15
click at [729, 532] on span "Corral Support, Alex Lirtsman" at bounding box center [704, 536] width 159 height 14
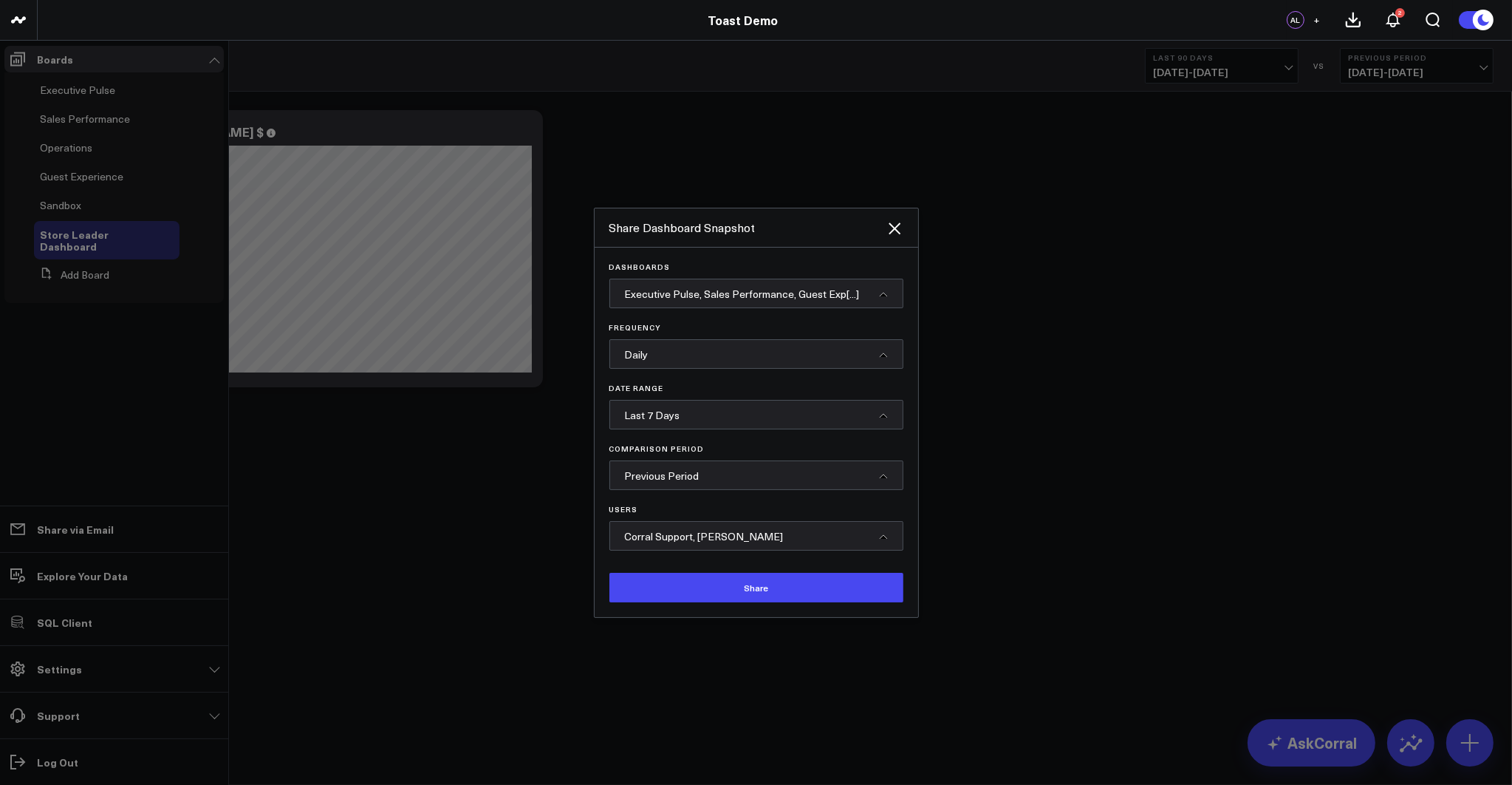
click at [723, 541] on span "Corral Support, Alex Lirtsman" at bounding box center [704, 536] width 159 height 14
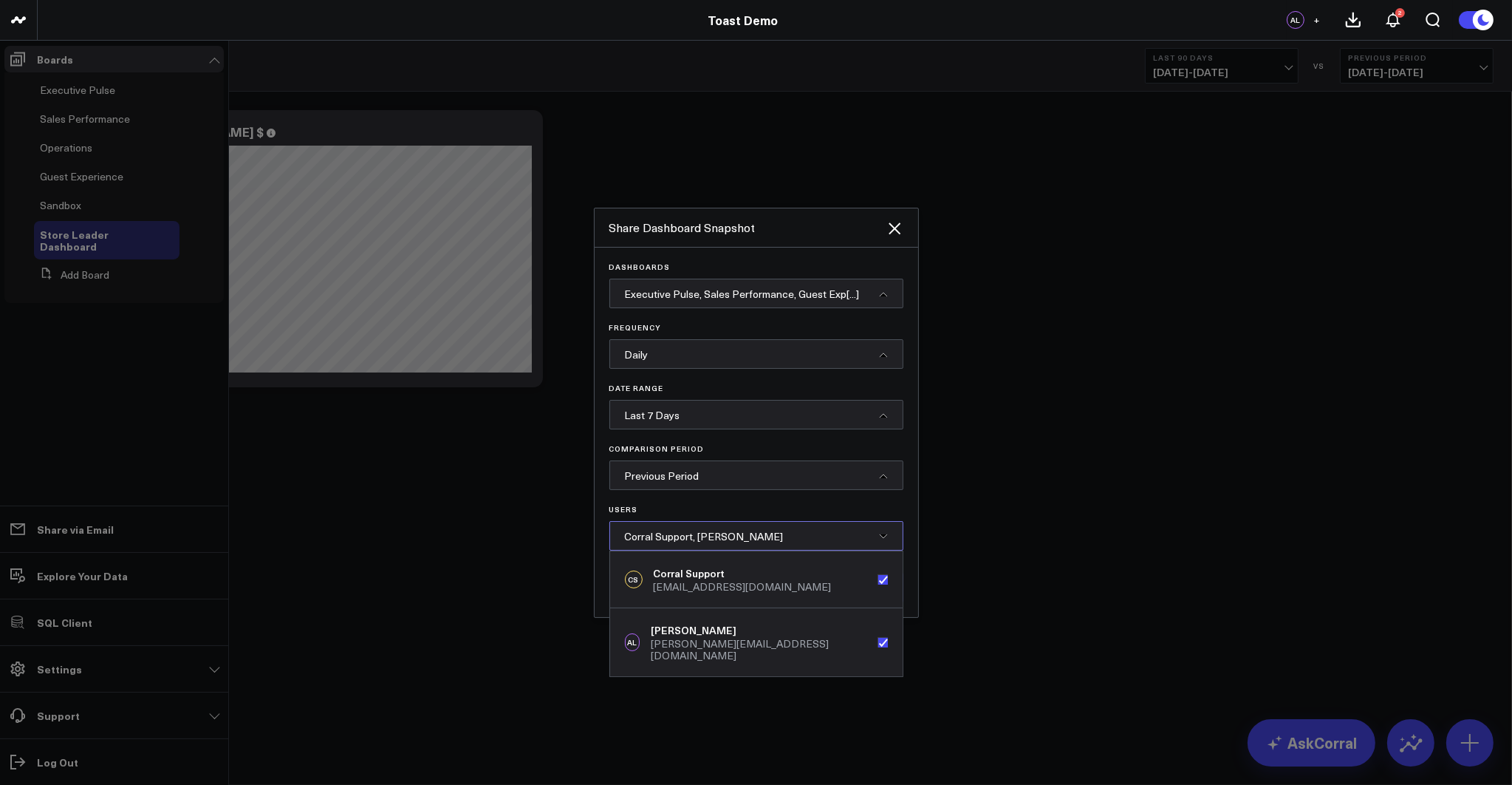
click at [715, 539] on span "Corral Support, Alex Lirtsman" at bounding box center [704, 536] width 159 height 14
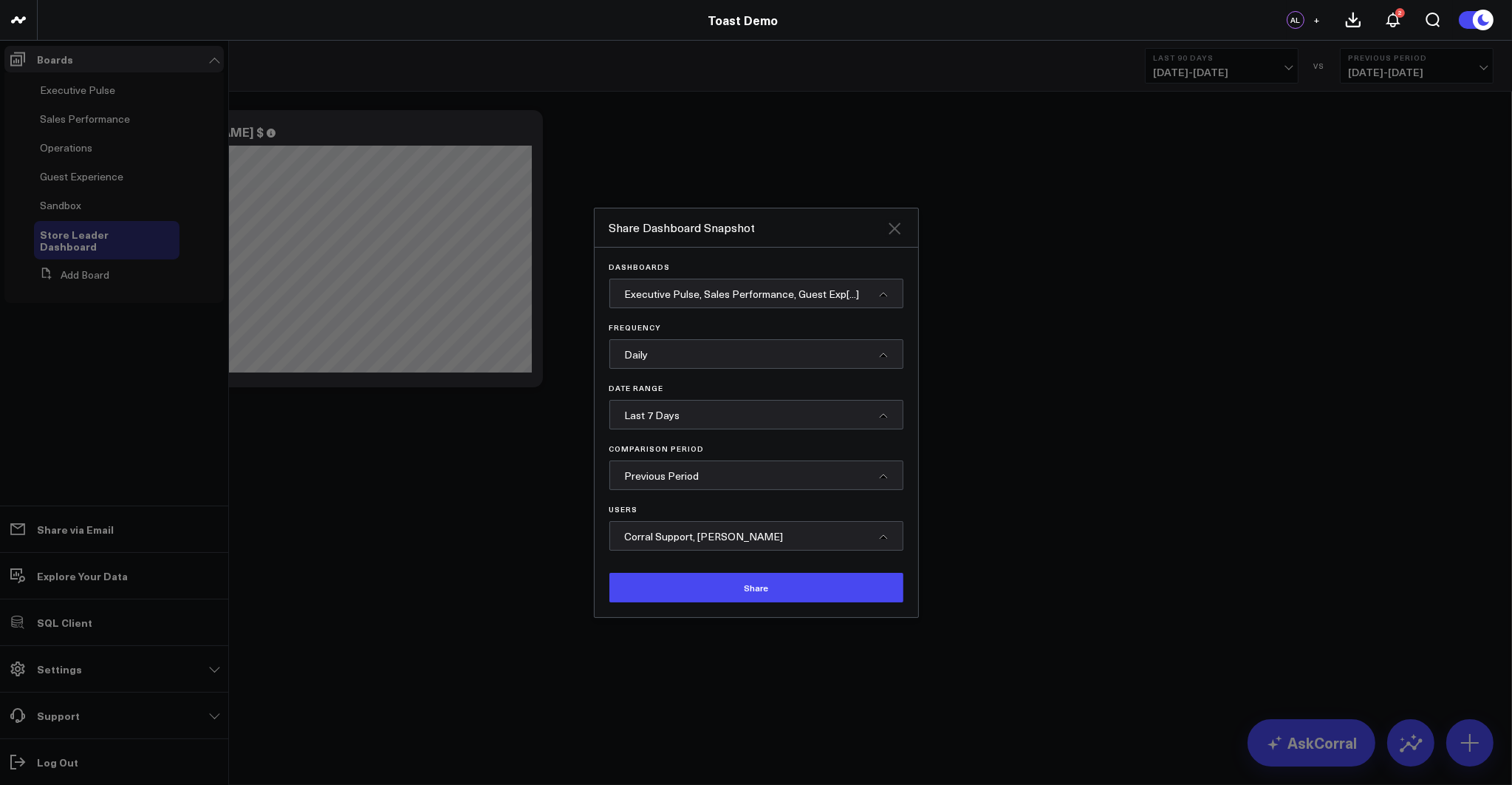
click at [892, 229] on icon at bounding box center [894, 228] width 12 height 12
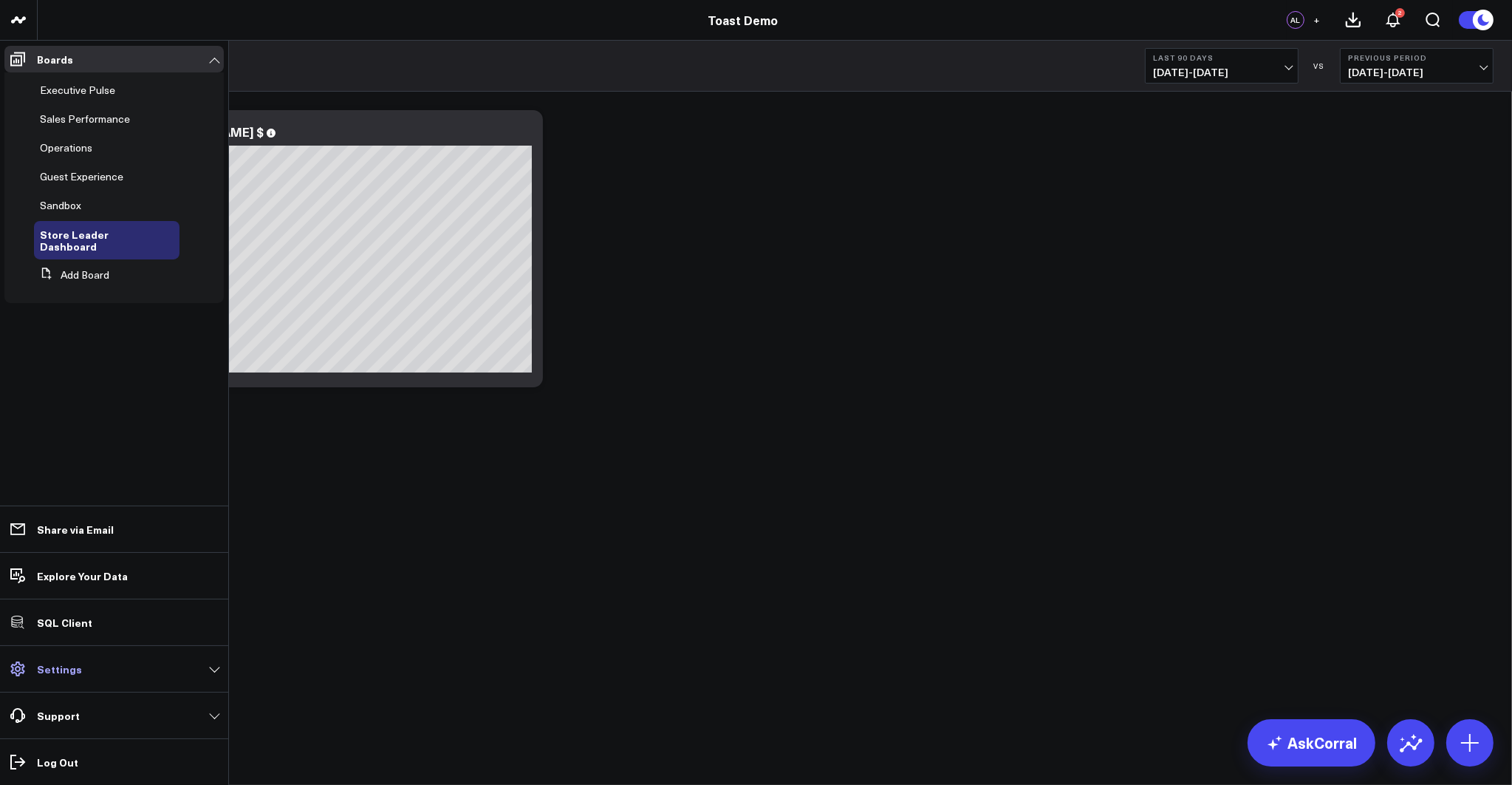
click at [86, 671] on link "Settings" at bounding box center [114, 668] width 219 height 26
click at [63, 95] on span "Executive Pulse" at bounding box center [77, 89] width 75 height 14
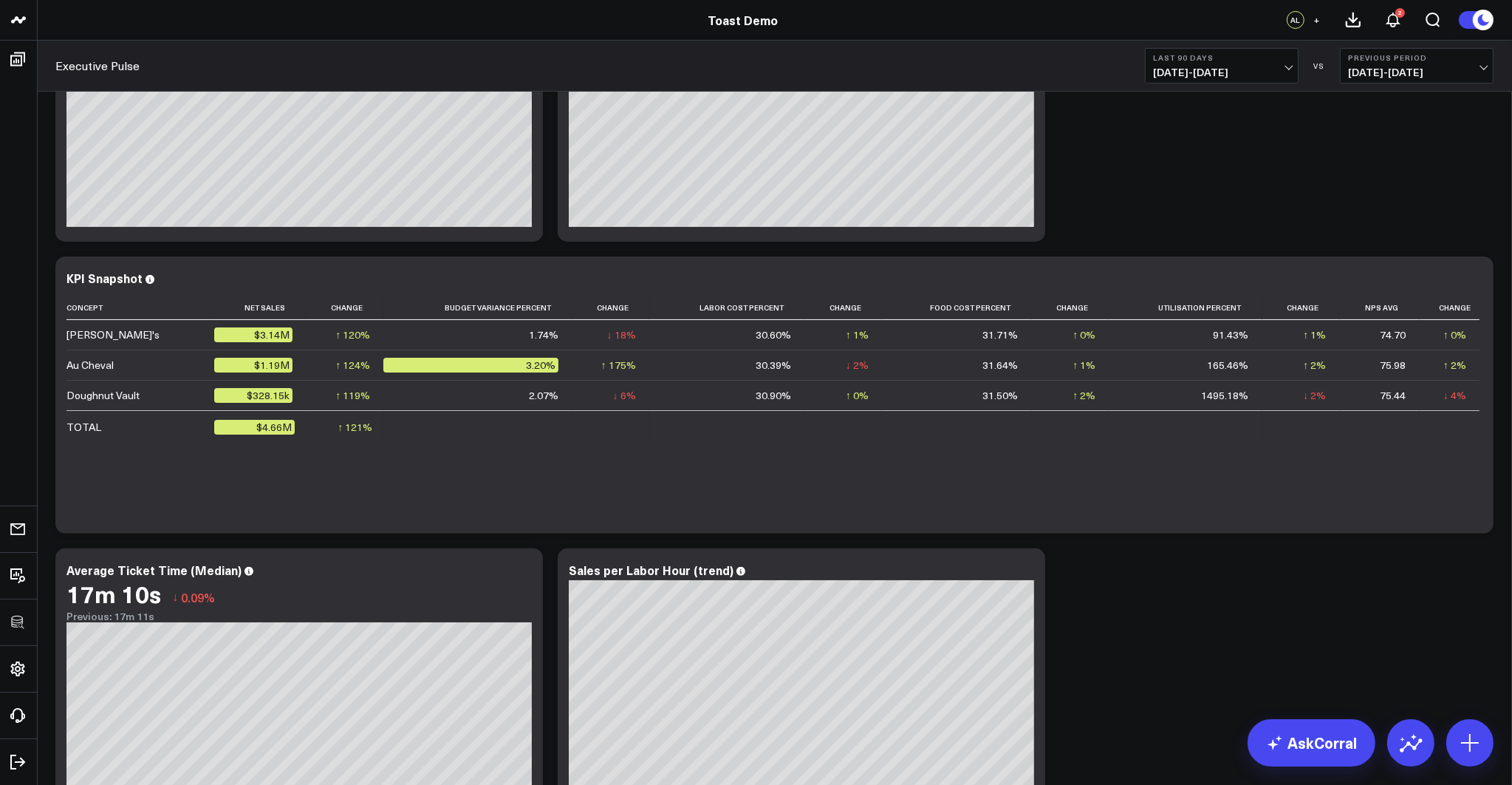
scroll to position [435, 0]
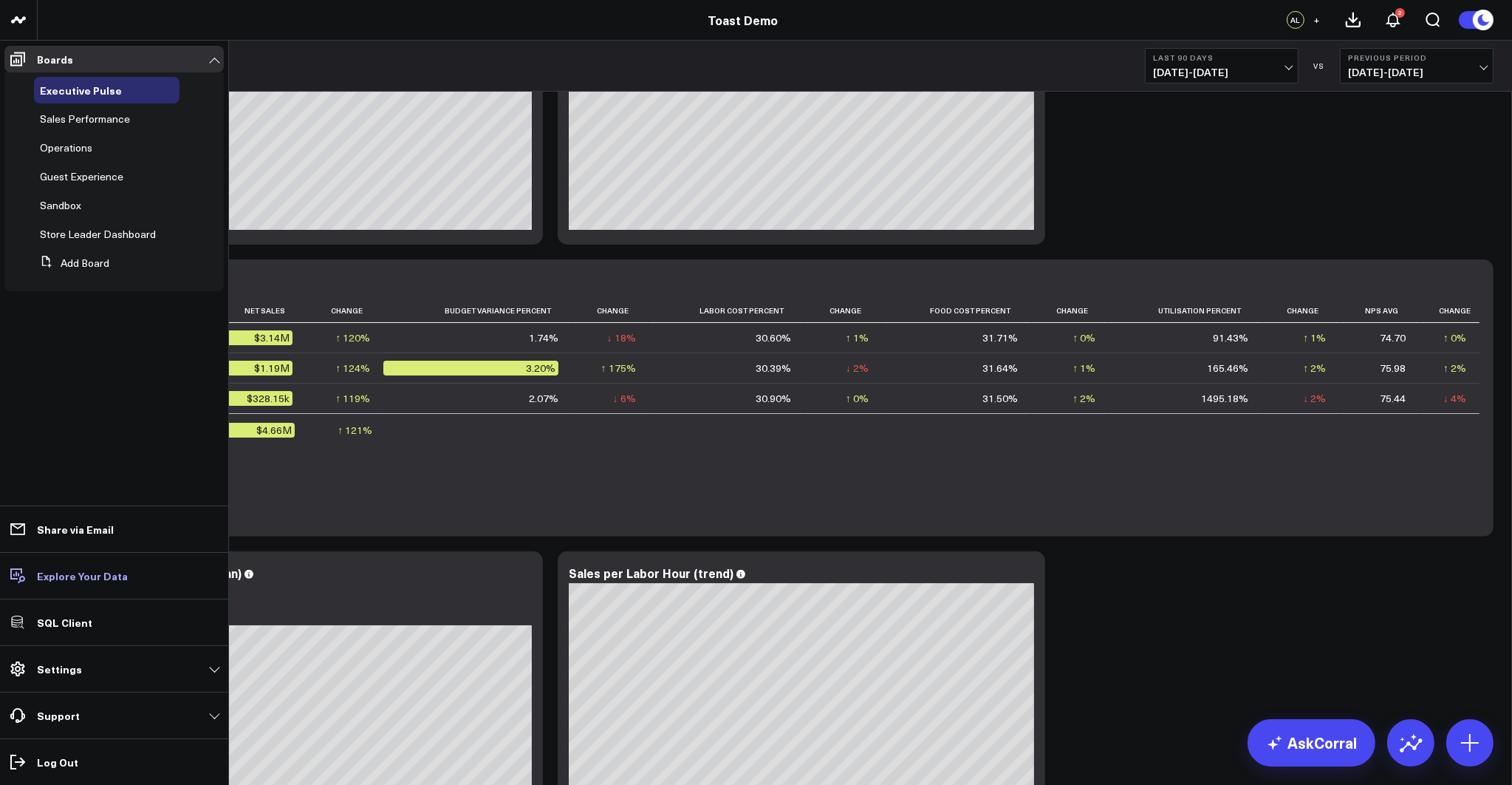
click at [82, 575] on p "Explore Your Data" at bounding box center [82, 575] width 91 height 12
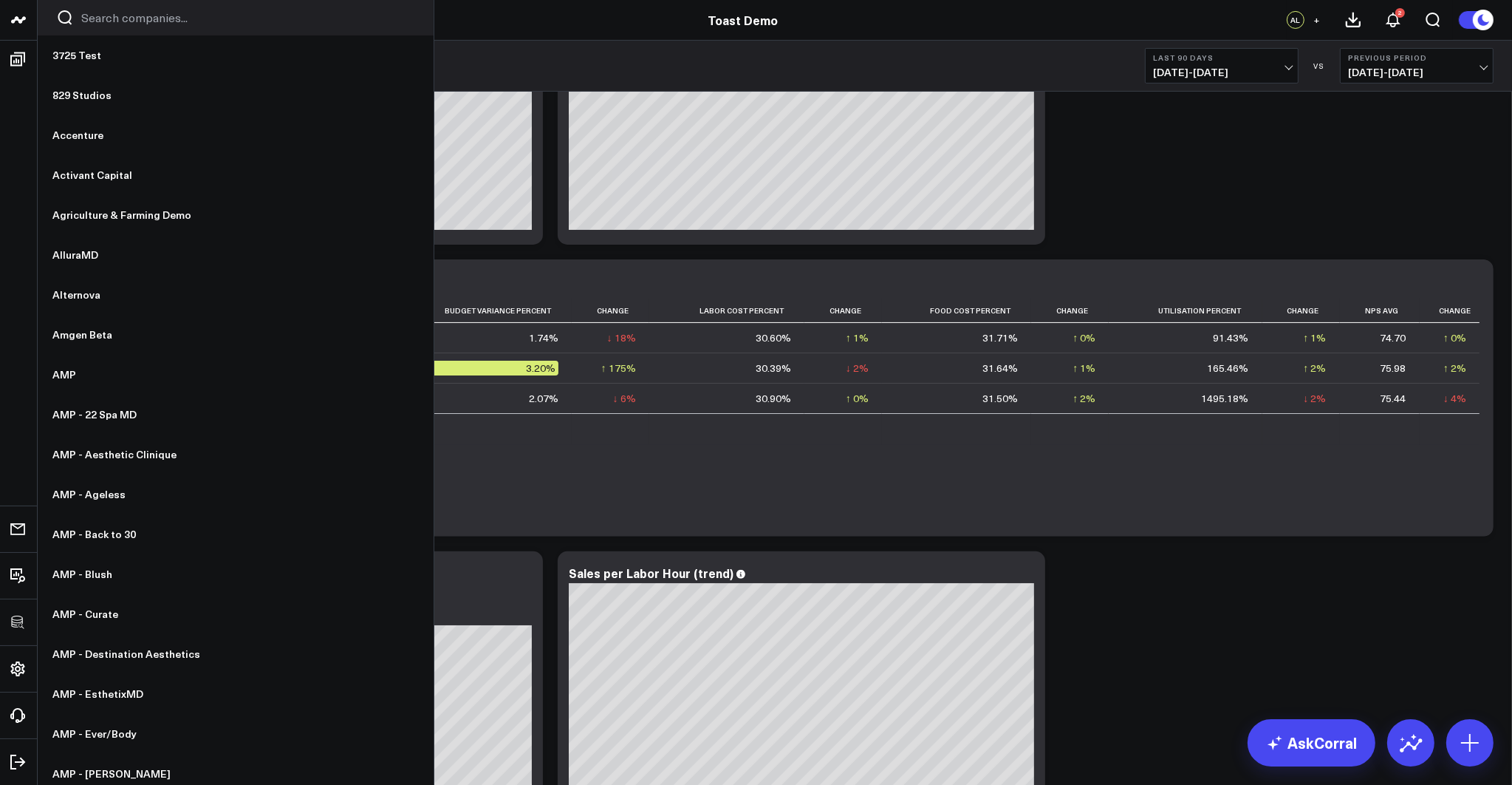
click at [129, 23] on input "Search companies input" at bounding box center [247, 17] width 334 height 16
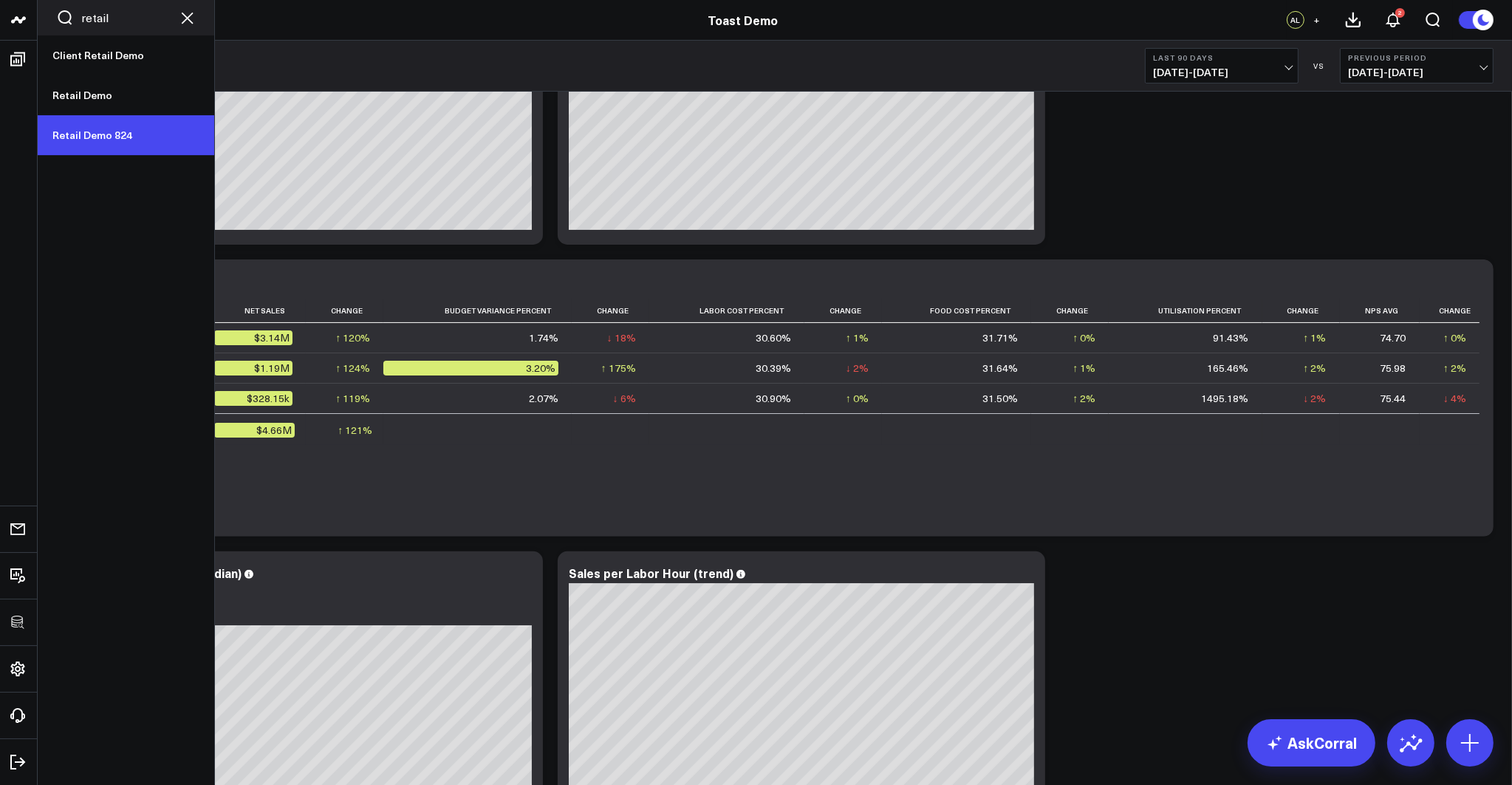
type input "retail"
click at [116, 136] on link "Retail Demo 824" at bounding box center [126, 135] width 177 height 40
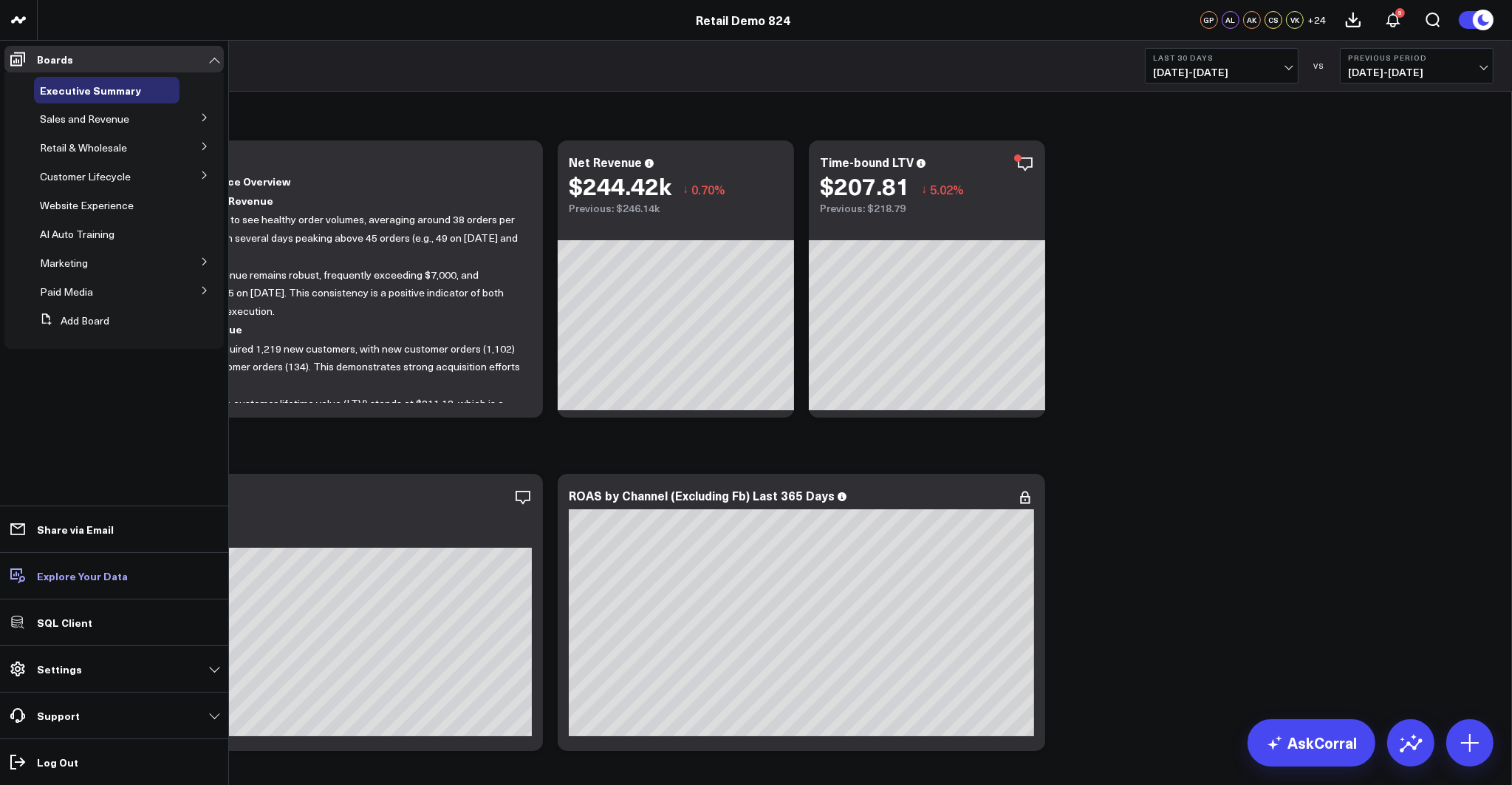
click at [85, 577] on p "Explore Your Data" at bounding box center [82, 575] width 91 height 12
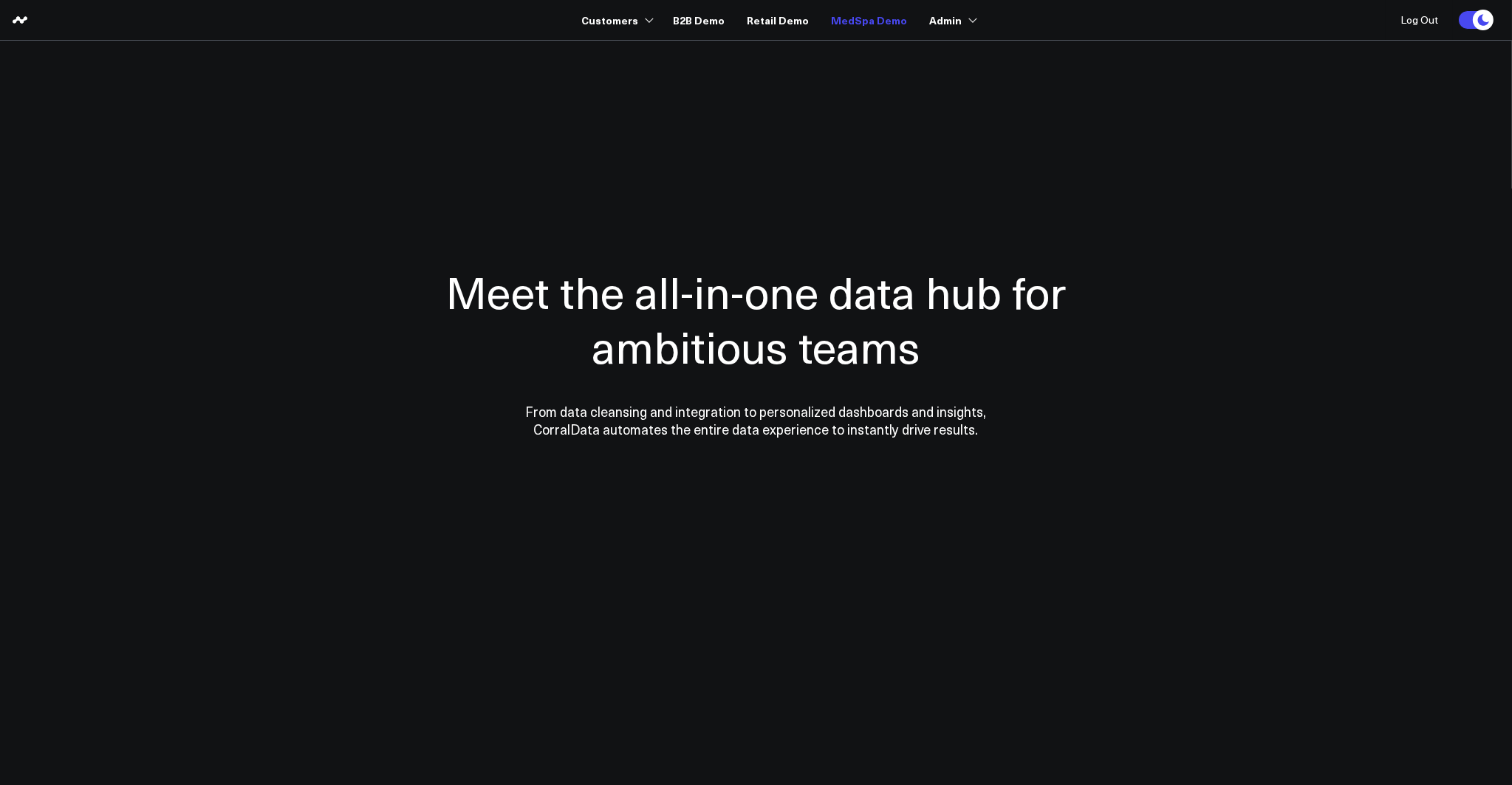
click at [865, 21] on link "MedSpa Demo" at bounding box center [868, 20] width 76 height 26
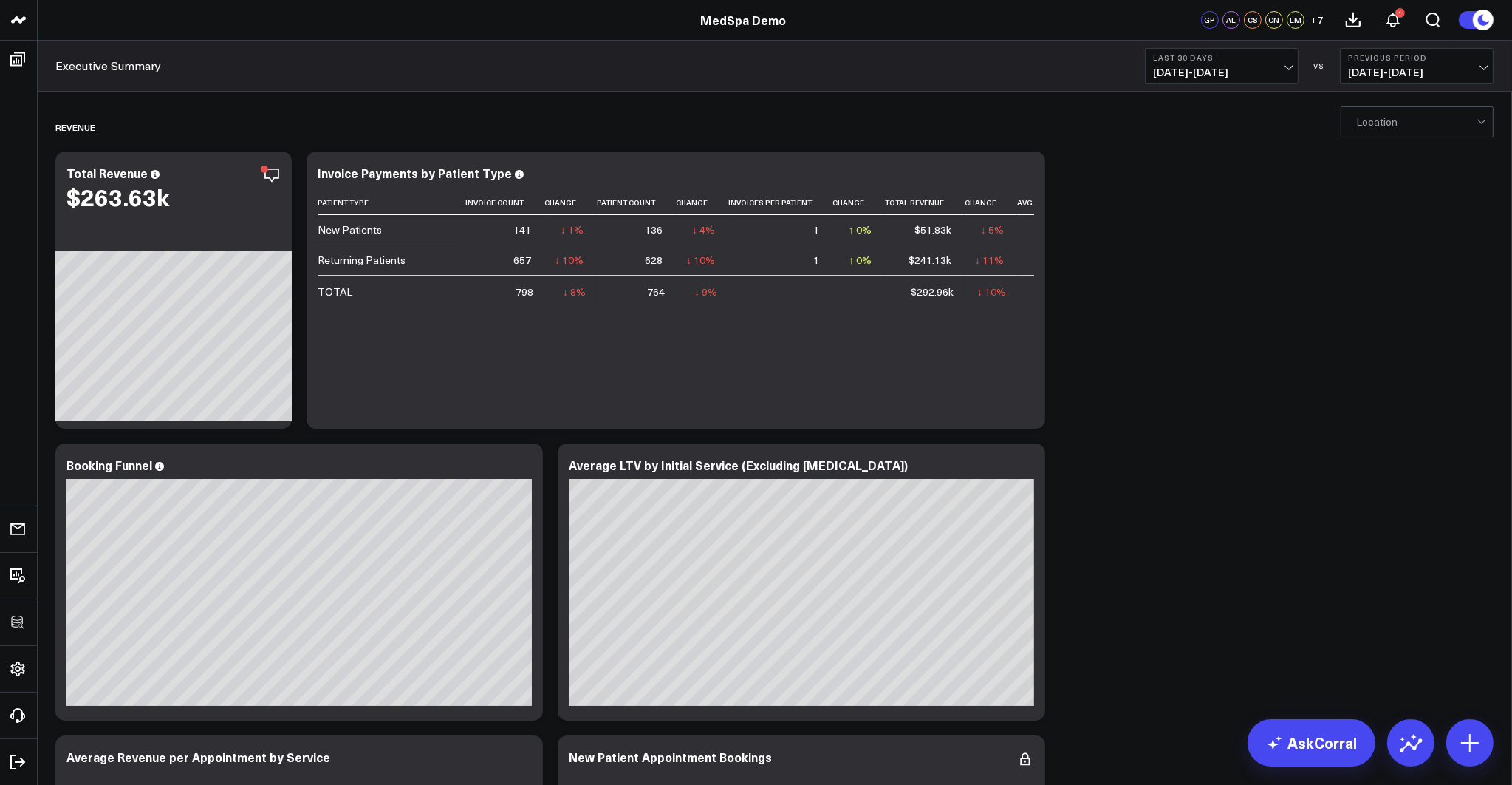
click at [1404, 120] on div at bounding box center [1416, 121] width 120 height 29
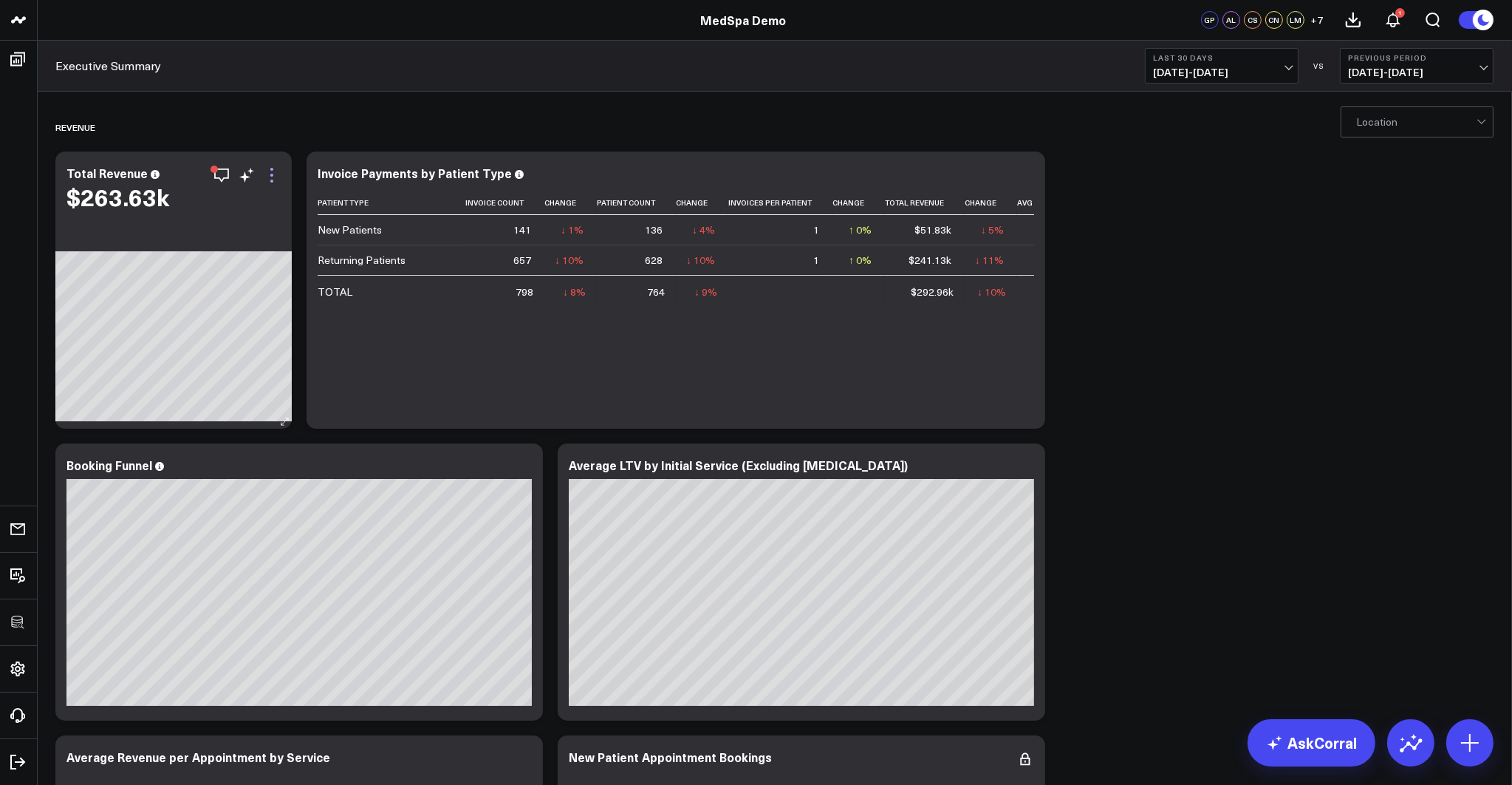
click at [271, 177] on icon at bounding box center [271, 175] width 18 height 18
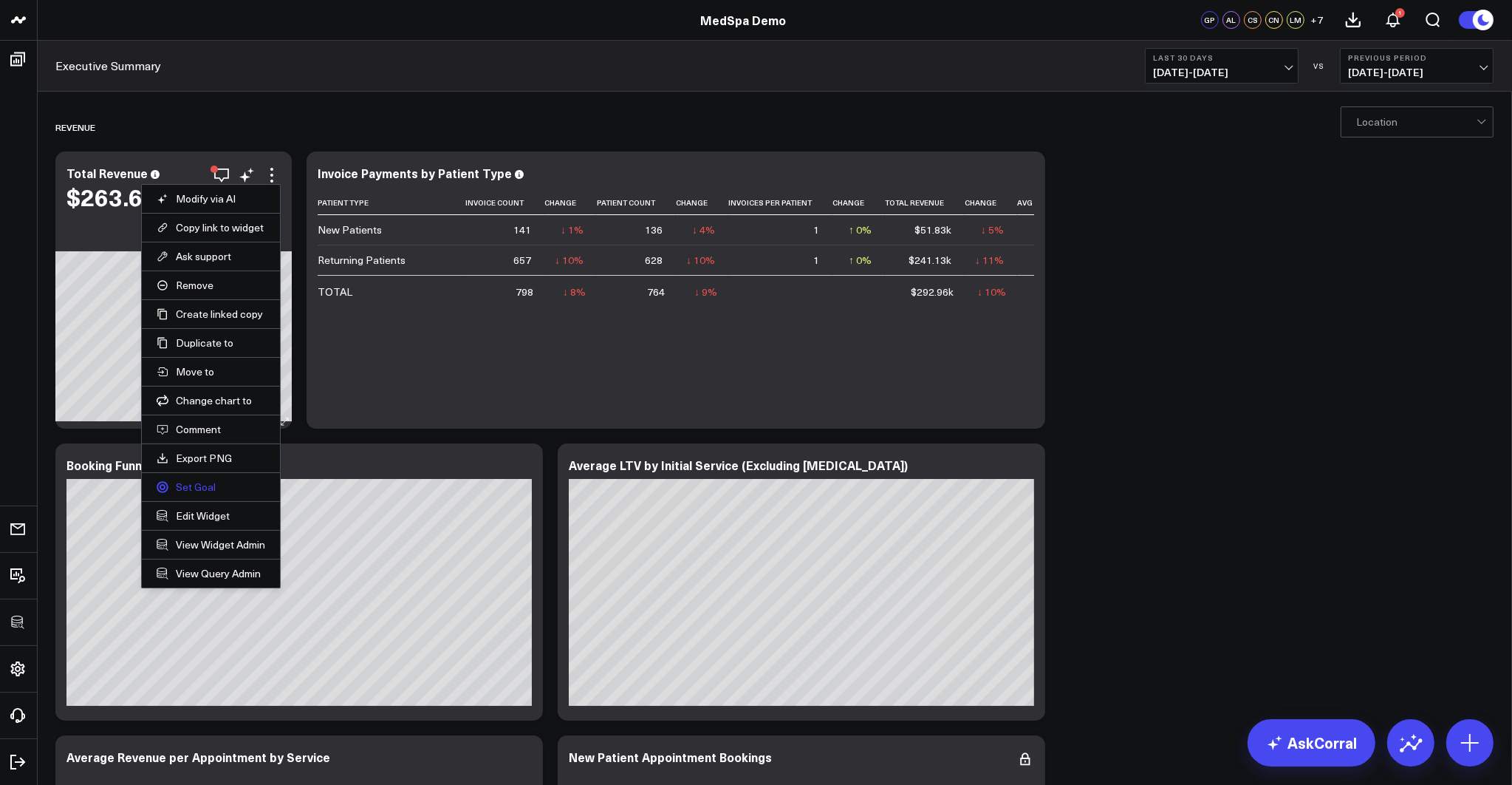
click at [203, 484] on link "Set Goal" at bounding box center [210, 487] width 108 height 13
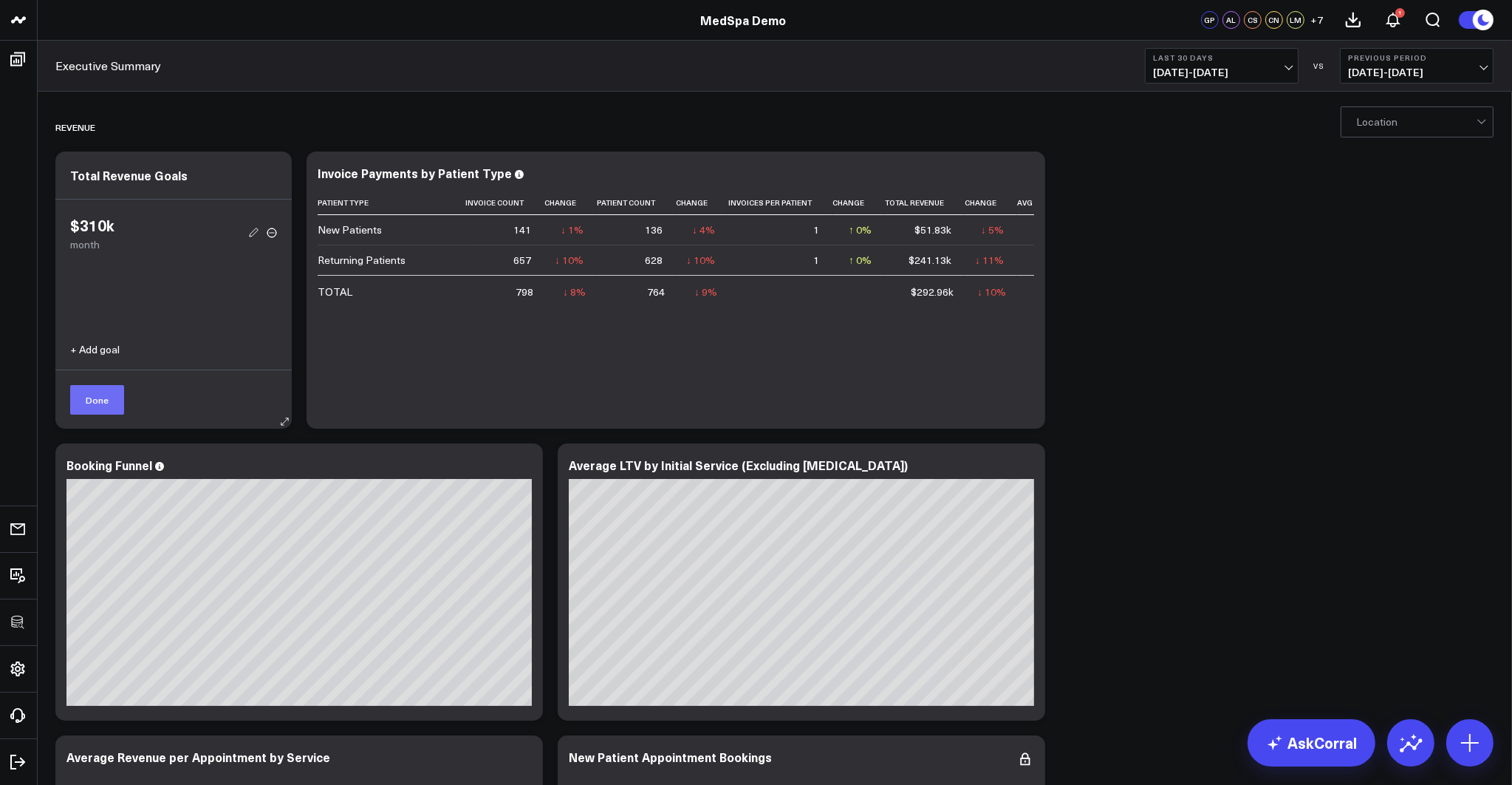
click at [102, 396] on button "Done" at bounding box center [97, 399] width 54 height 29
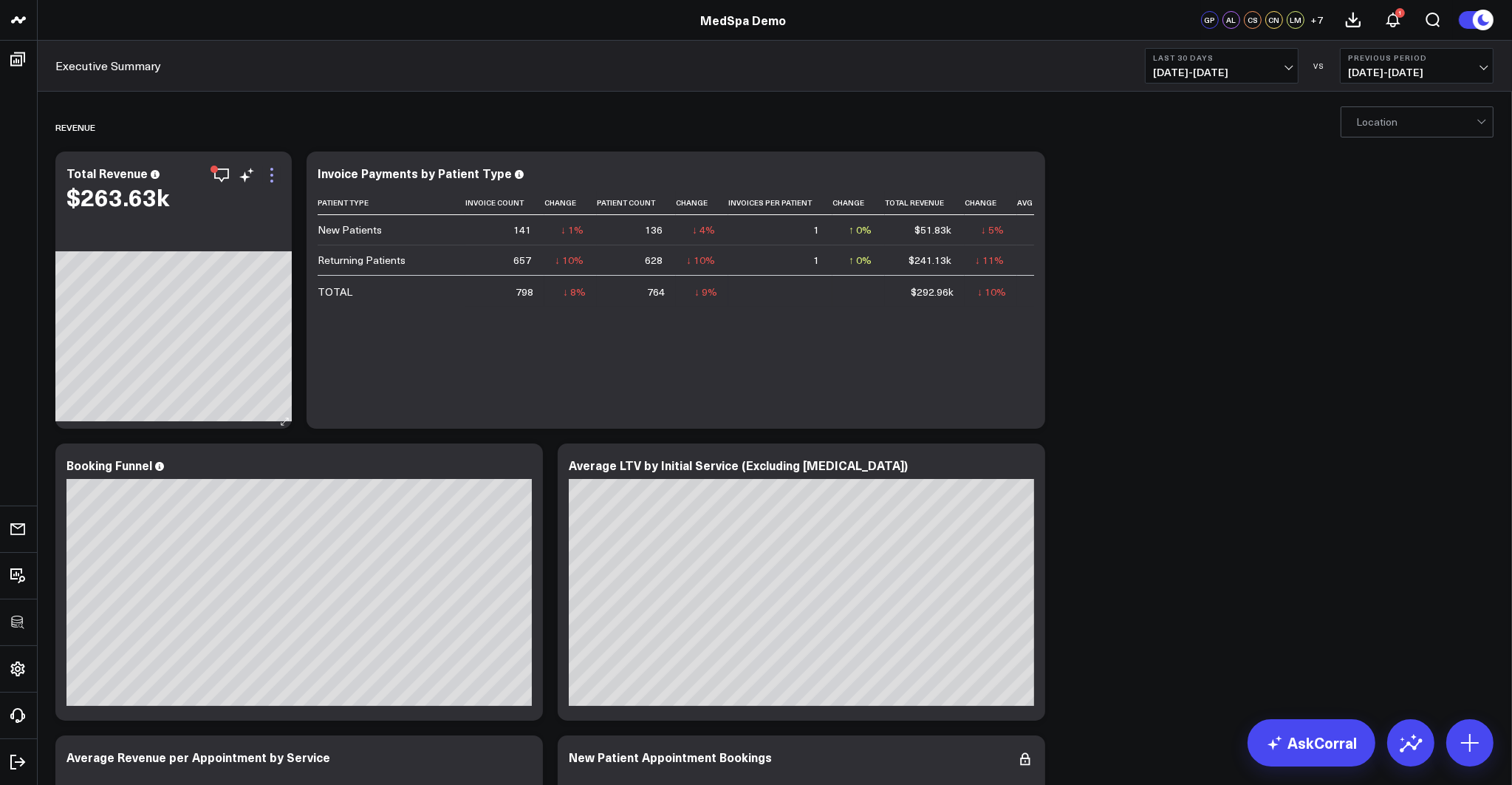
click at [271, 176] on icon at bounding box center [271, 174] width 3 height 3
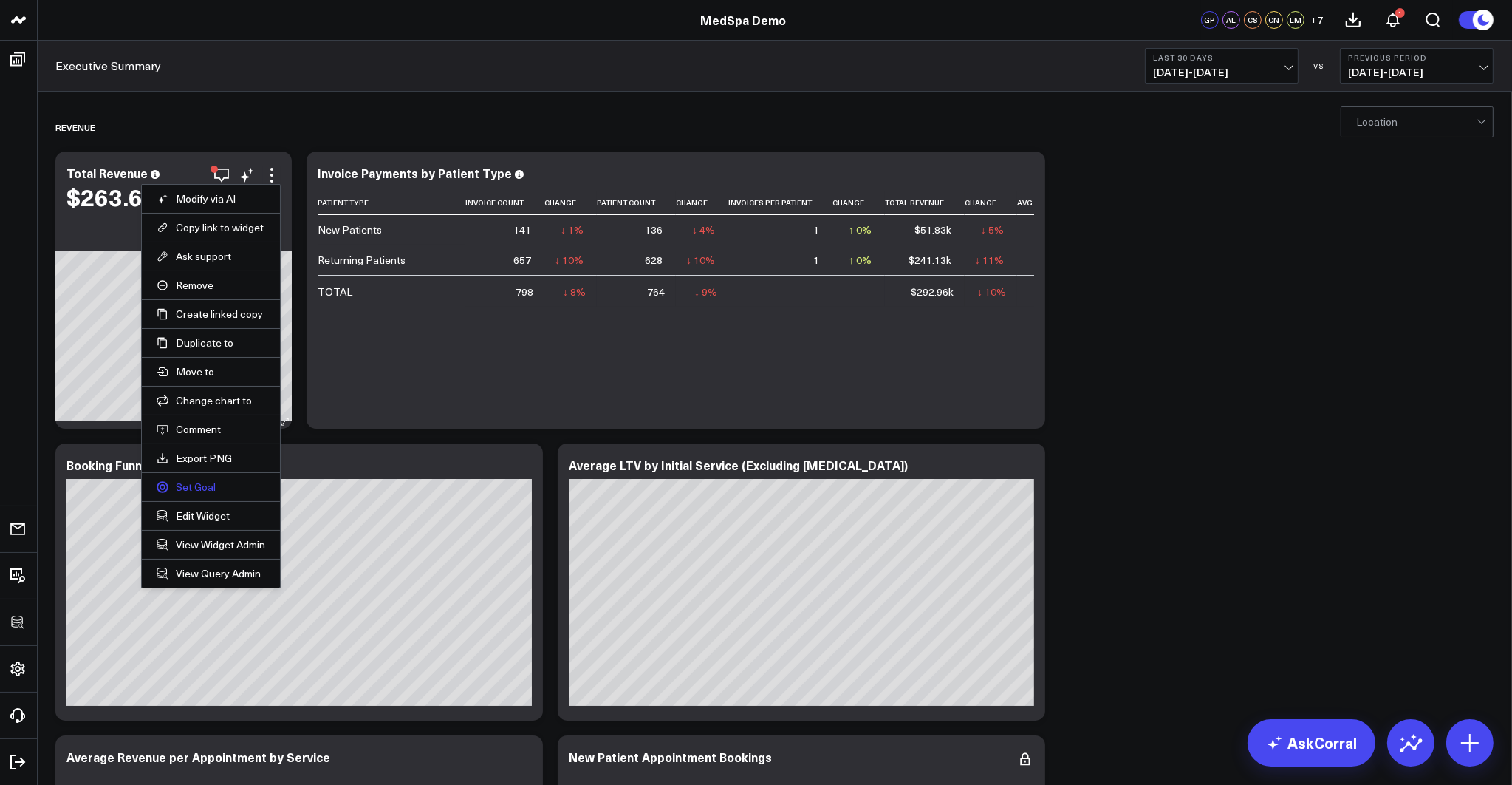
click at [197, 485] on link "Set Goal" at bounding box center [210, 487] width 108 height 13
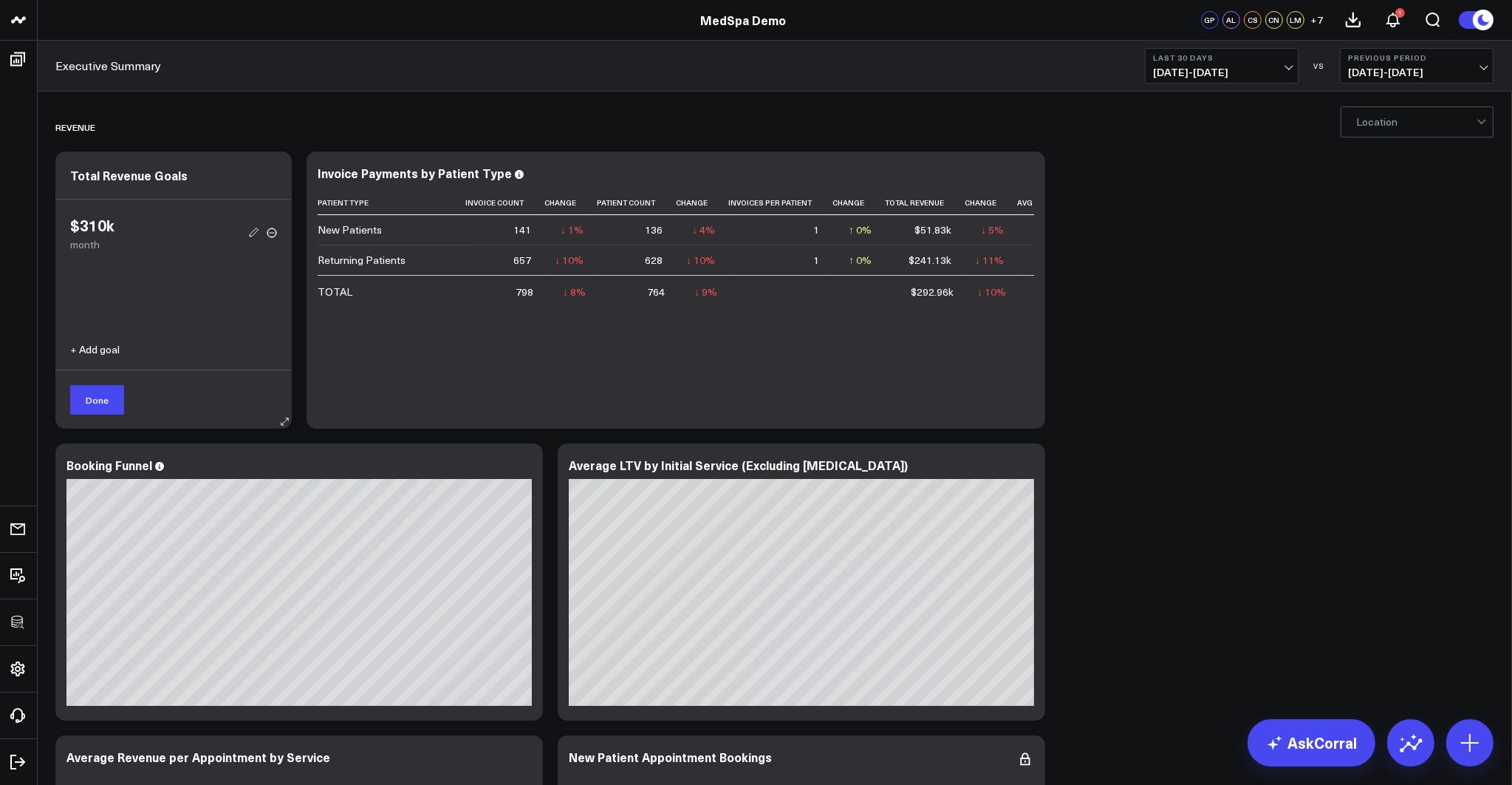
click at [95, 348] on button "+ Add goal" at bounding box center [95, 349] width 50 height 10
click at [152, 233] on input "text" at bounding box center [174, 235] width 207 height 25
click at [108, 315] on input "Custom" at bounding box center [100, 314] width 59 height 24
radio input "true"
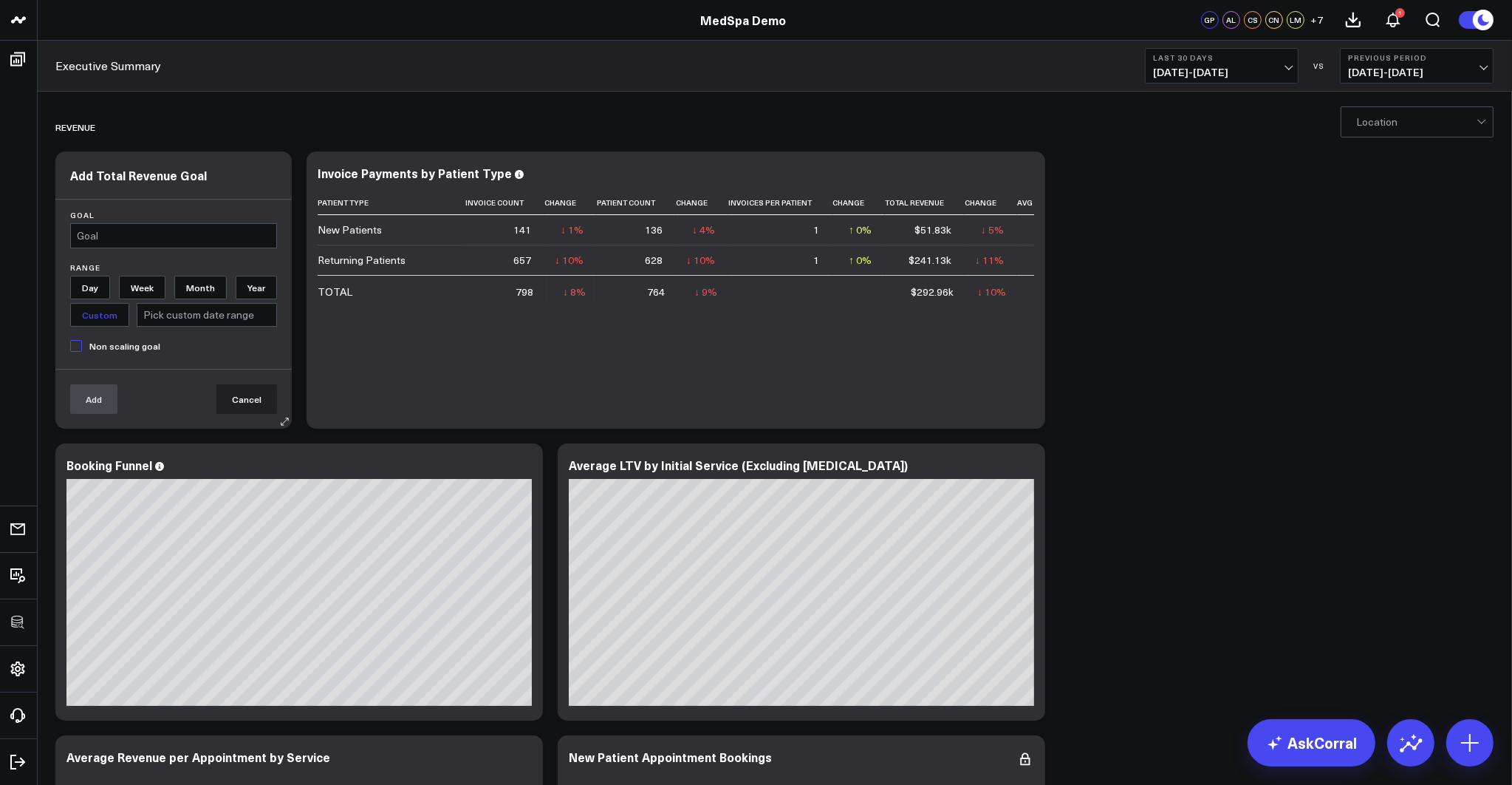
click at [187, 313] on input "text" at bounding box center [206, 314] width 140 height 24
select select "7"
select select "2025"
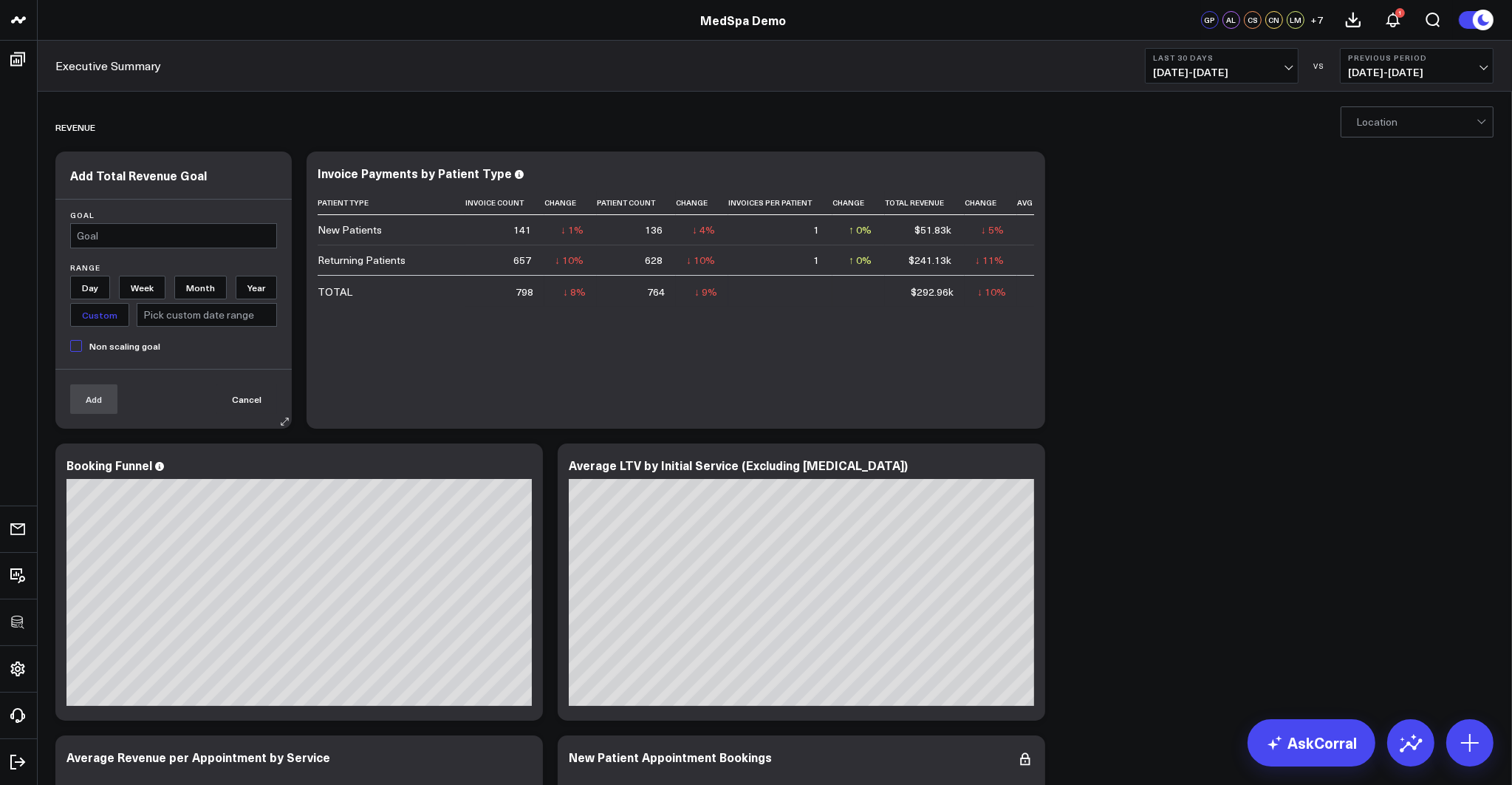
click at [247, 395] on button "Cancel" at bounding box center [247, 398] width 60 height 29
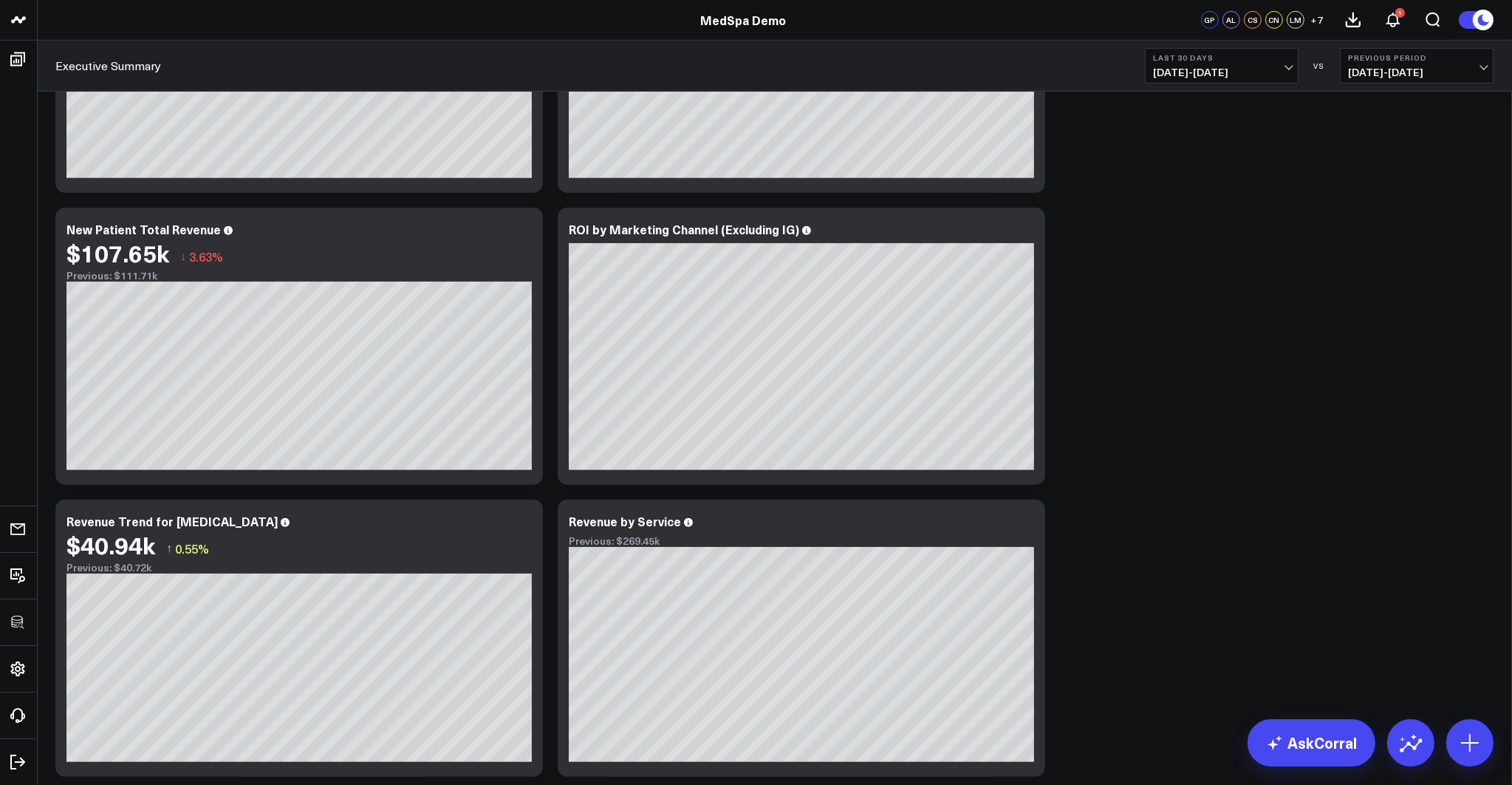
scroll to position [1450, 0]
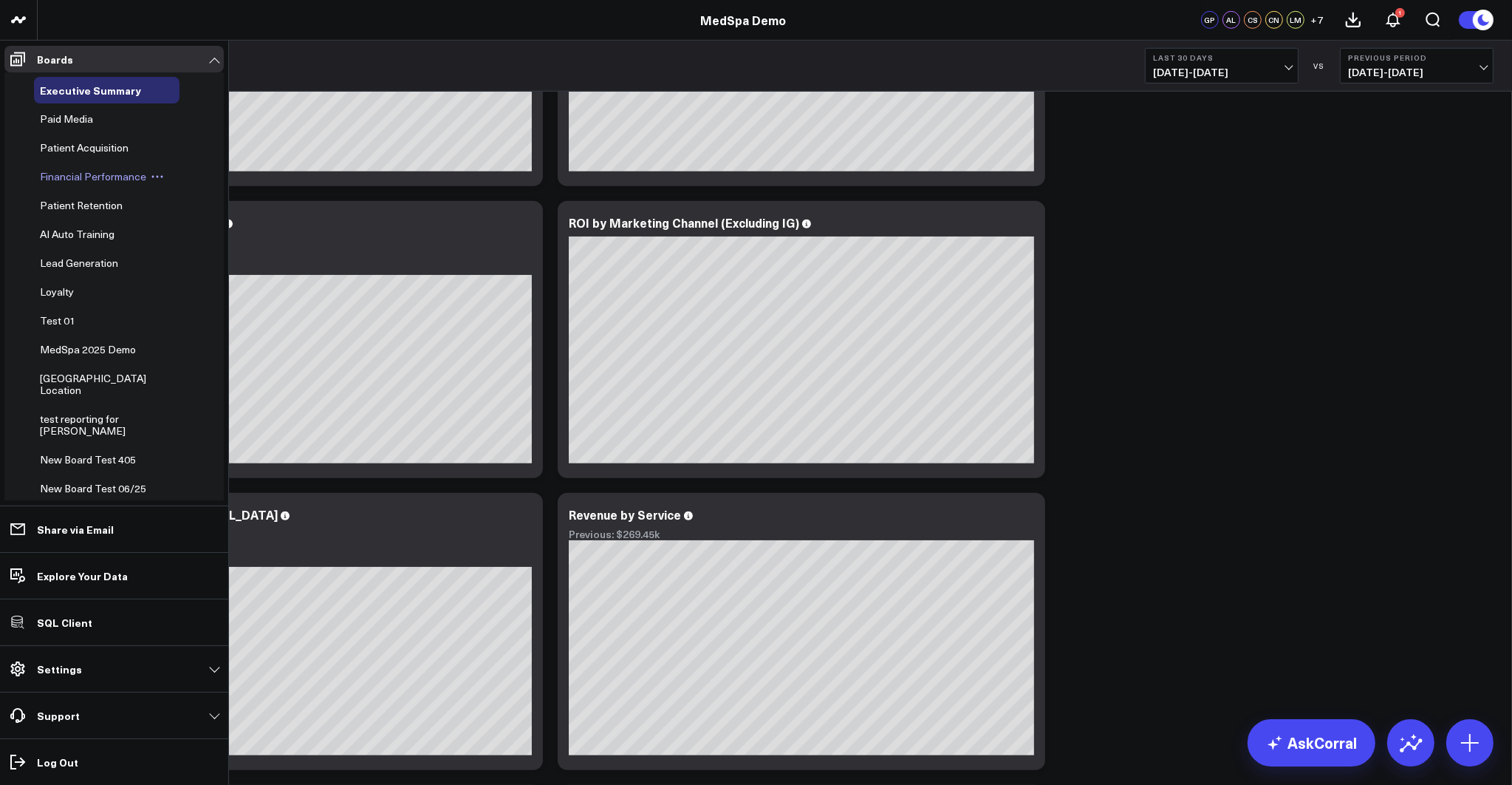
click at [79, 173] on span "Financial Performance" at bounding box center [92, 176] width 106 height 14
